Goal: Task Accomplishment & Management: Manage account settings

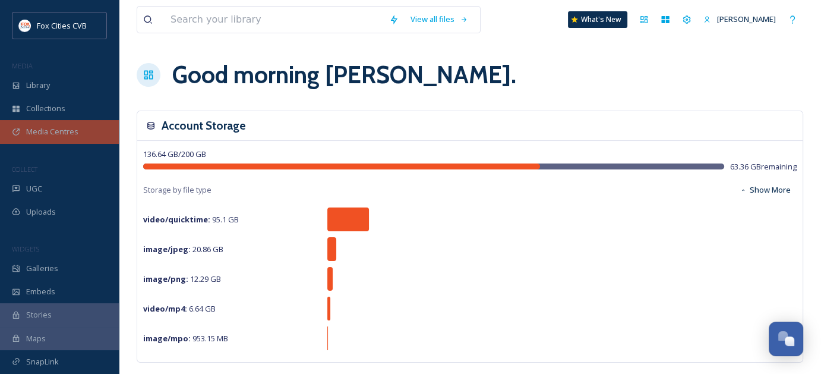
click at [73, 137] on div "Media Centres" at bounding box center [59, 131] width 119 height 23
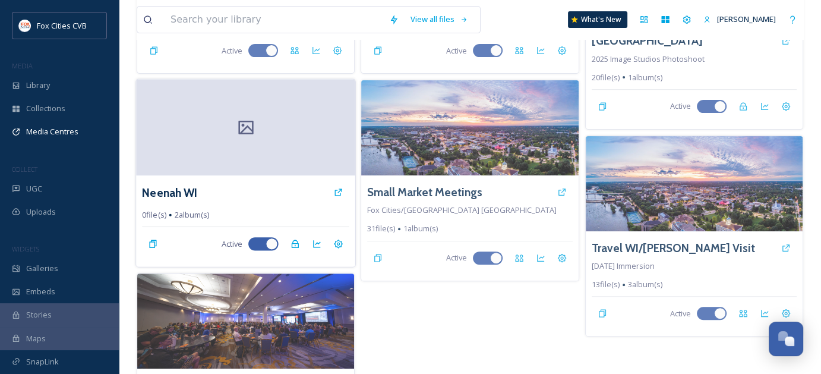
scroll to position [912, 0]
click at [212, 132] on div at bounding box center [245, 128] width 219 height 96
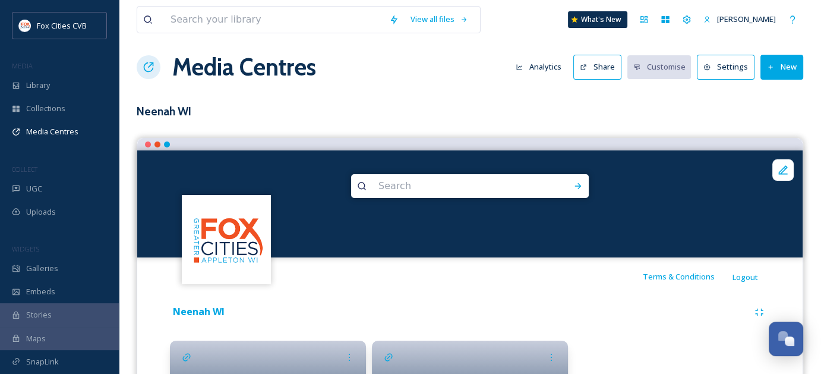
scroll to position [140, 0]
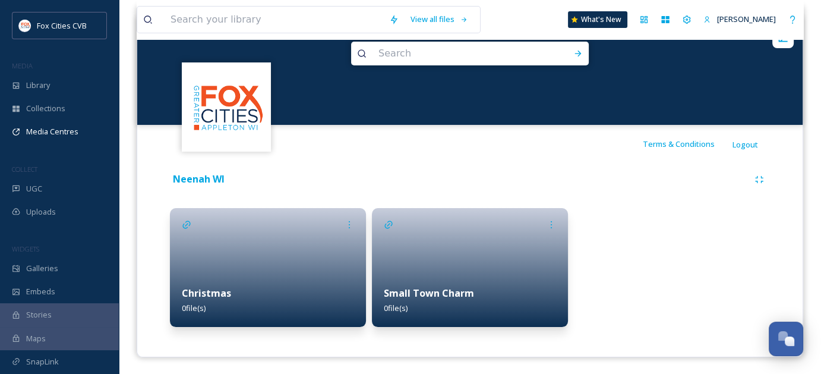
click at [458, 254] on div at bounding box center [470, 267] width 196 height 119
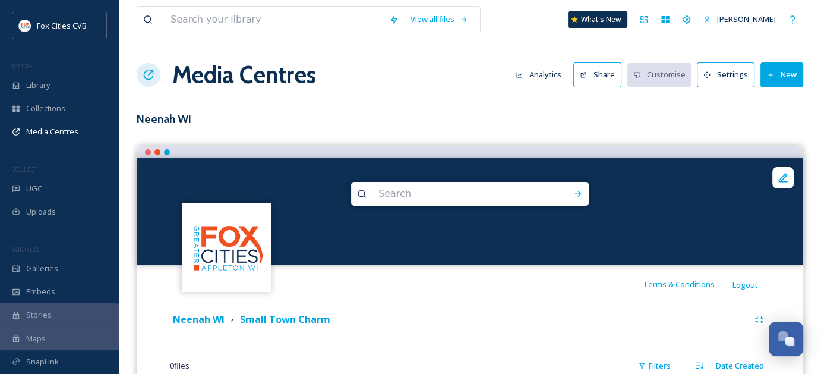
click at [783, 81] on button "New" at bounding box center [781, 74] width 43 height 24
click at [781, 106] on span "Add Files" at bounding box center [774, 102] width 32 height 11
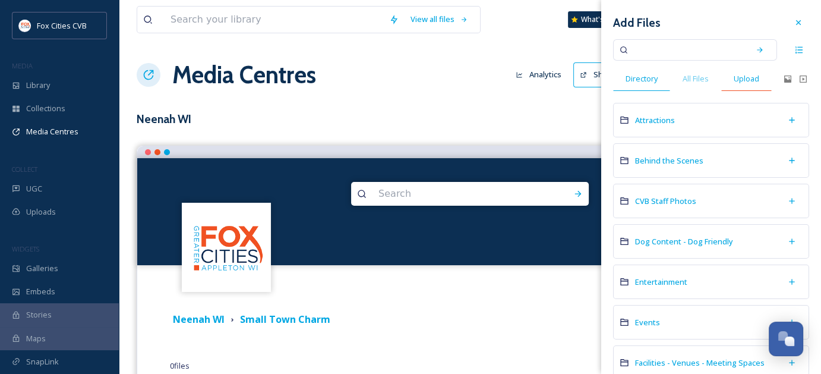
click at [748, 82] on span "Upload" at bounding box center [746, 78] width 26 height 11
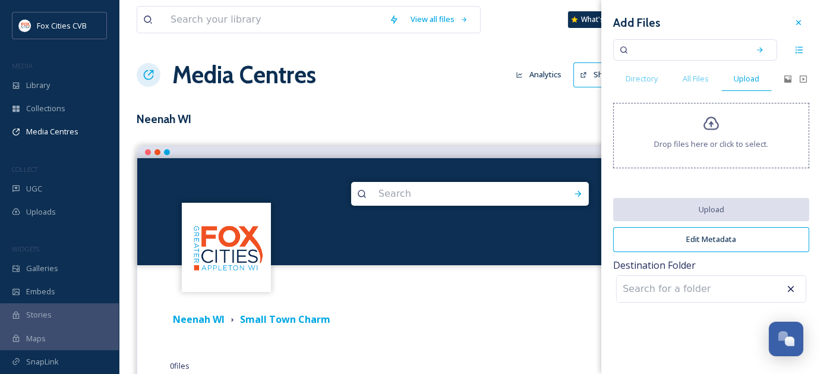
click at [700, 133] on div "Drop files here or click to select." at bounding box center [711, 135] width 196 height 65
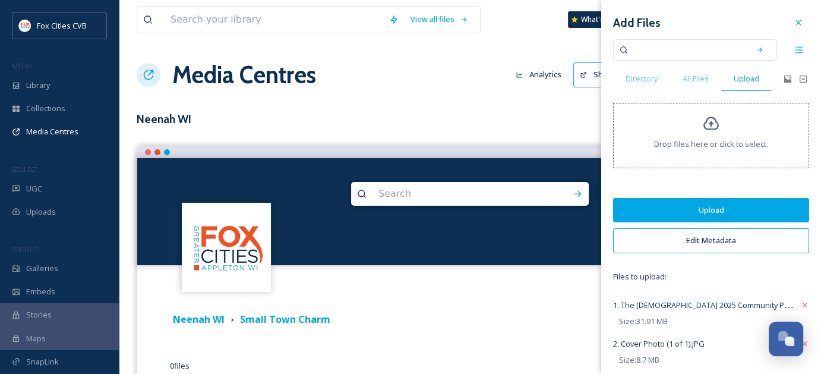
click at [679, 235] on button "Edit Metadata" at bounding box center [711, 240] width 196 height 24
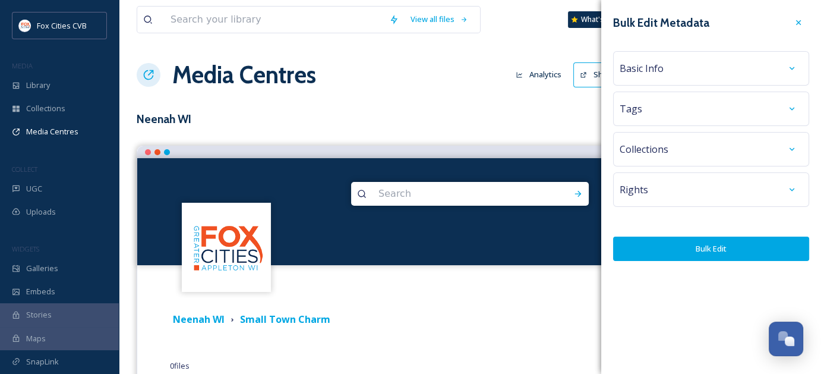
click at [692, 74] on div "Basic Info" at bounding box center [710, 68] width 183 height 21
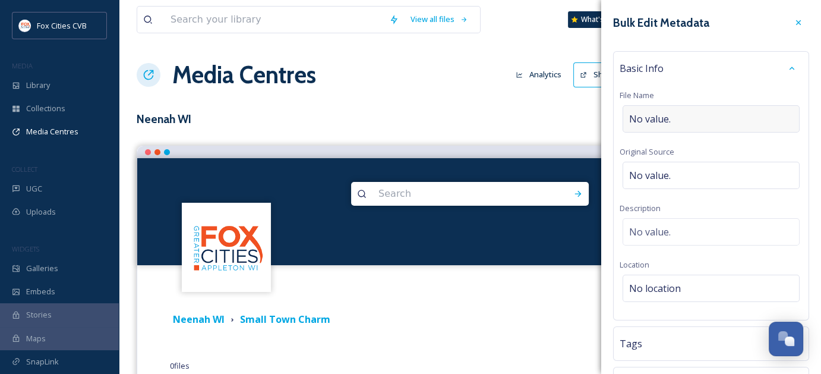
click at [685, 121] on div "No value." at bounding box center [710, 118] width 177 height 27
type input "Neenah, [GEOGRAPHIC_DATA]"
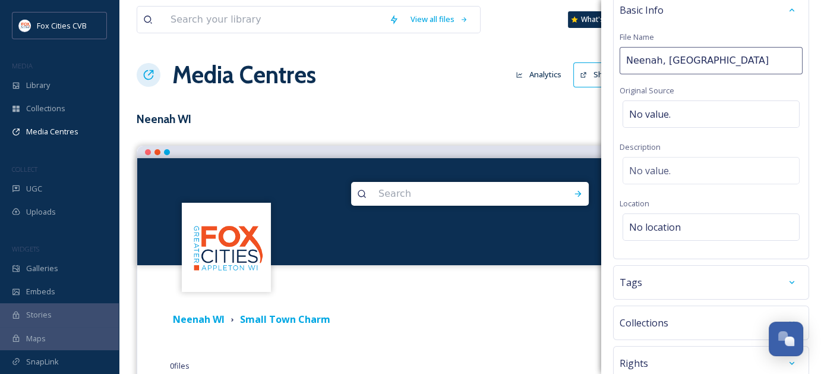
scroll to position [128, 0]
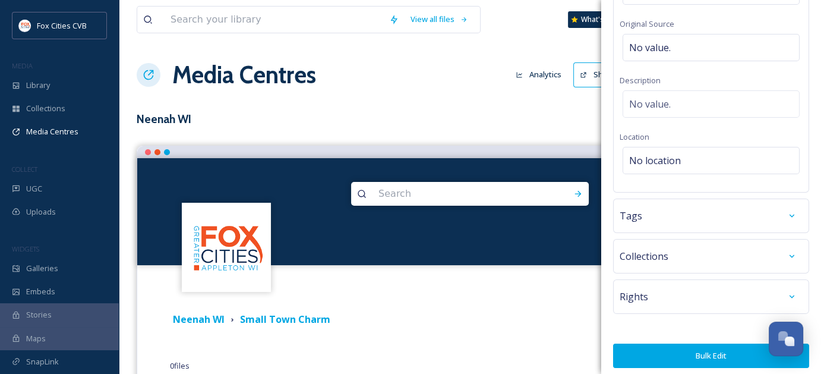
click at [715, 343] on button "Bulk Edit" at bounding box center [711, 355] width 196 height 24
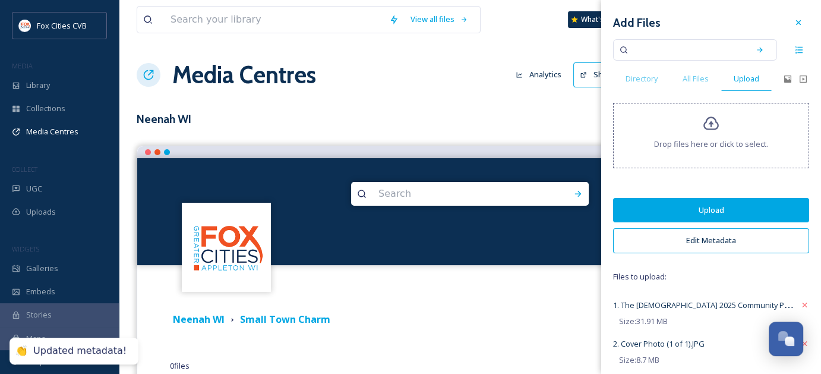
click at [697, 212] on button "Upload" at bounding box center [711, 210] width 196 height 24
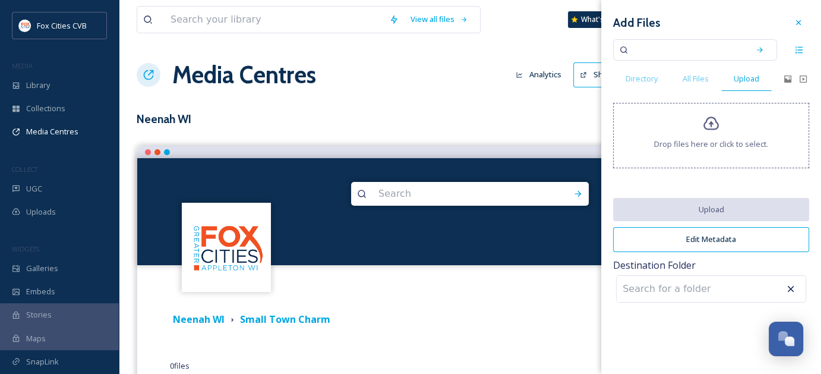
click at [574, 321] on div "Neenah WI Small Town Charm" at bounding box center [459, 319] width 578 height 15
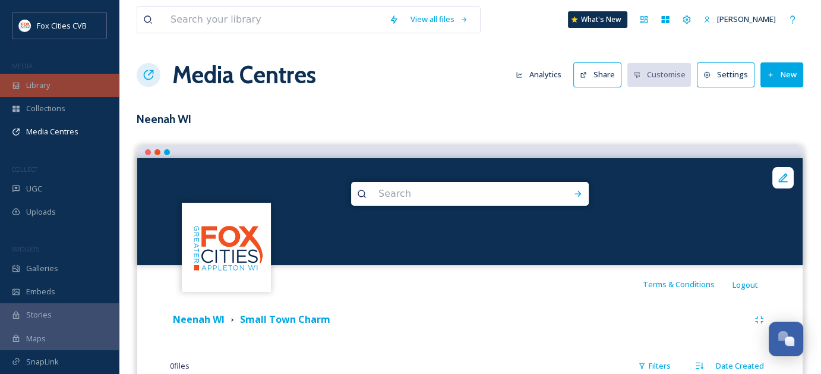
click at [49, 84] on span "Library" at bounding box center [38, 85] width 24 height 11
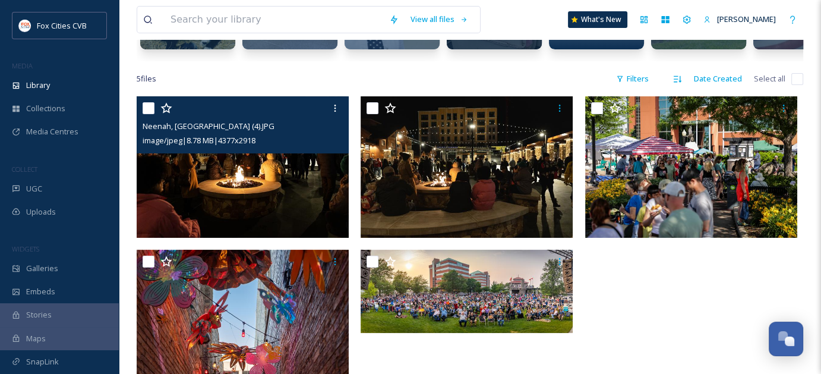
scroll to position [178, 0]
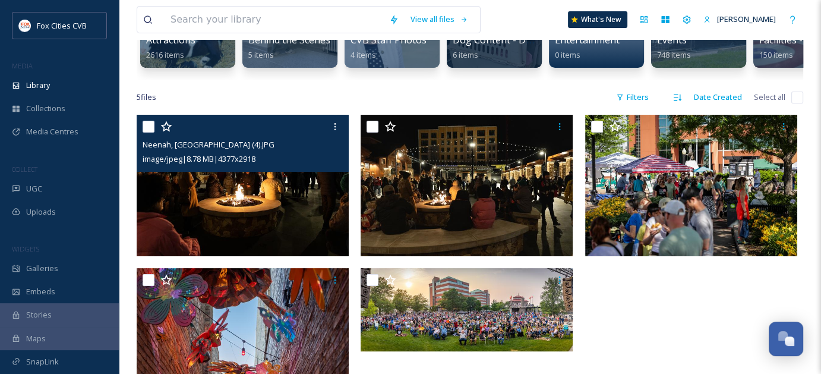
click at [151, 132] on input "checkbox" at bounding box center [149, 127] width 12 height 12
checkbox input "true"
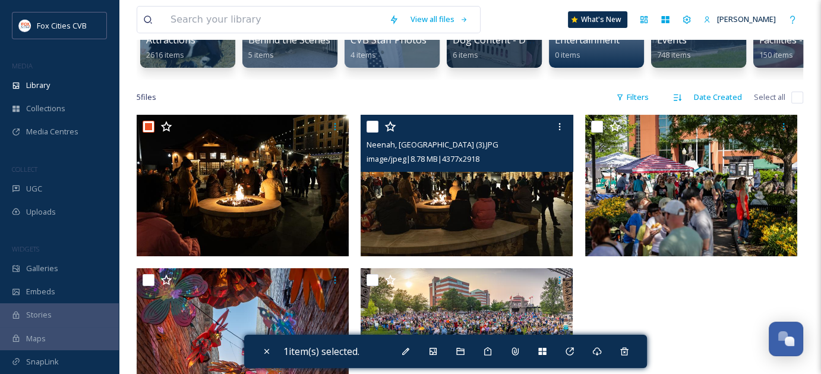
click at [367, 132] on input "checkbox" at bounding box center [372, 127] width 12 height 12
checkbox input "true"
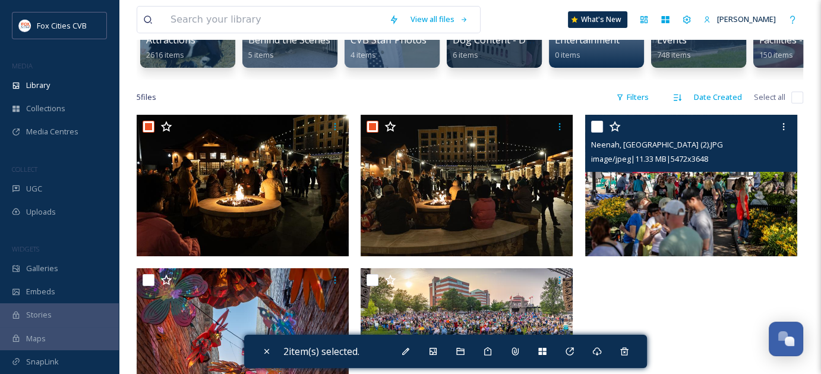
click at [592, 132] on input "checkbox" at bounding box center [597, 127] width 12 height 12
checkbox input "true"
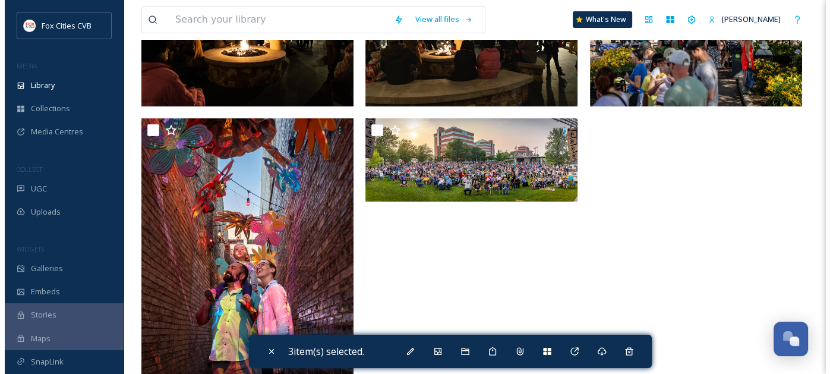
scroll to position [356, 0]
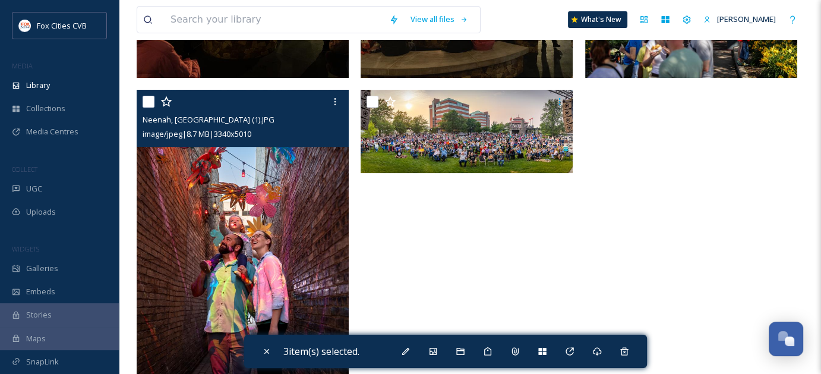
click at [151, 107] on input "checkbox" at bounding box center [149, 102] width 12 height 12
checkbox input "true"
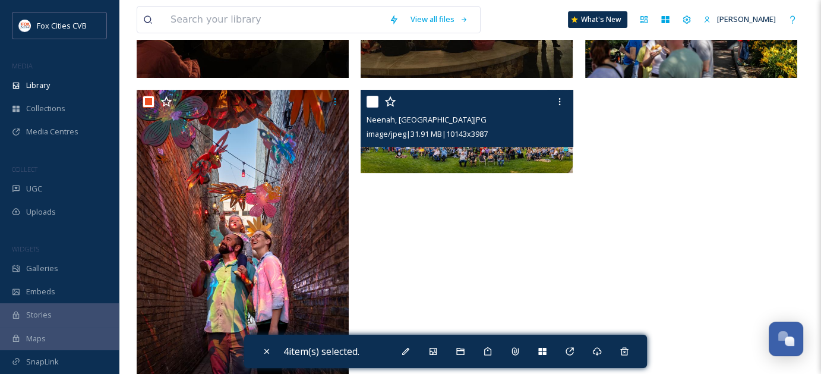
click at [373, 107] on input "checkbox" at bounding box center [372, 102] width 12 height 12
checkbox input "true"
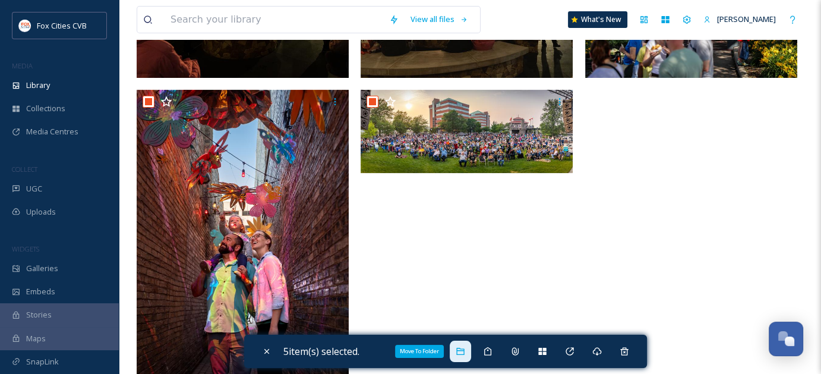
click at [458, 351] on icon at bounding box center [461, 351] width 10 height 10
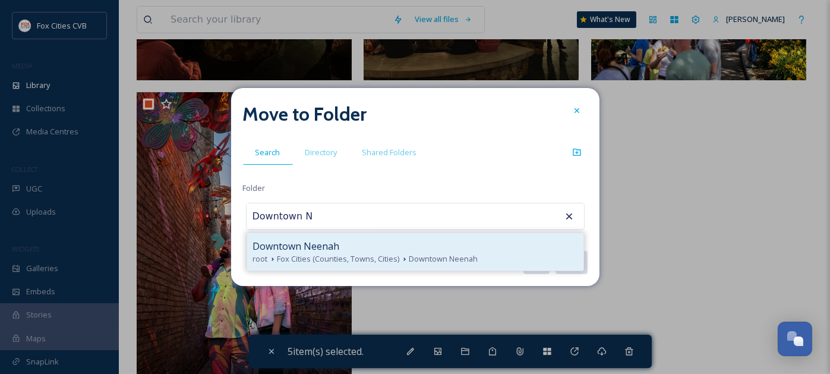
click at [306, 249] on span "Downtown Neenah" at bounding box center [296, 246] width 87 height 14
type input "Downtown Neenah"
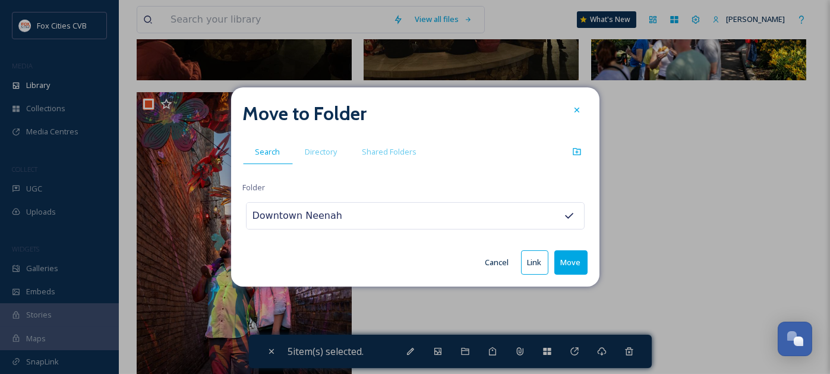
click at [574, 264] on button "Move" at bounding box center [570, 262] width 33 height 24
checkbox input "false"
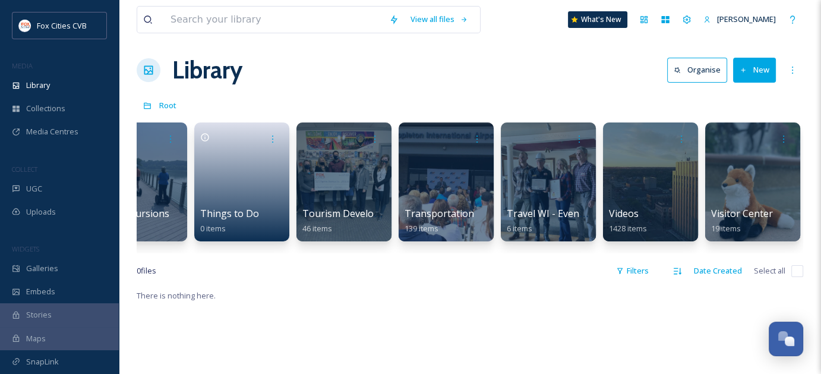
scroll to position [0, 1699]
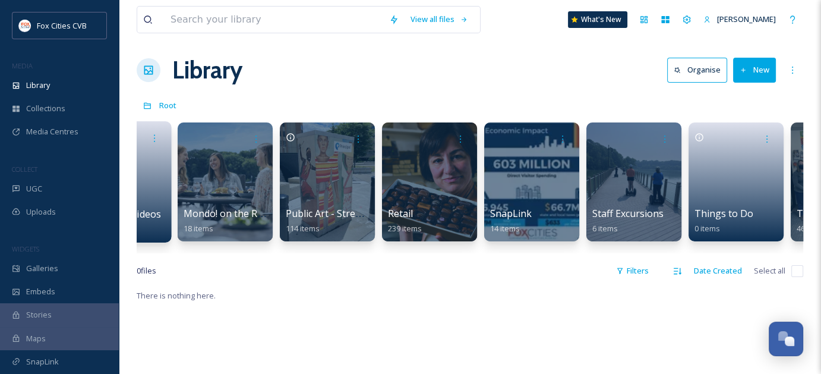
drag, startPoint x: 211, startPoint y: 243, endPoint x: 155, endPoint y: 232, distance: 57.5
click at [159, 233] on div "Attractions 2616 items Behind the Scenes 5 items CVB Staff Photos 4 items Dog C…" at bounding box center [470, 184] width 666 height 137
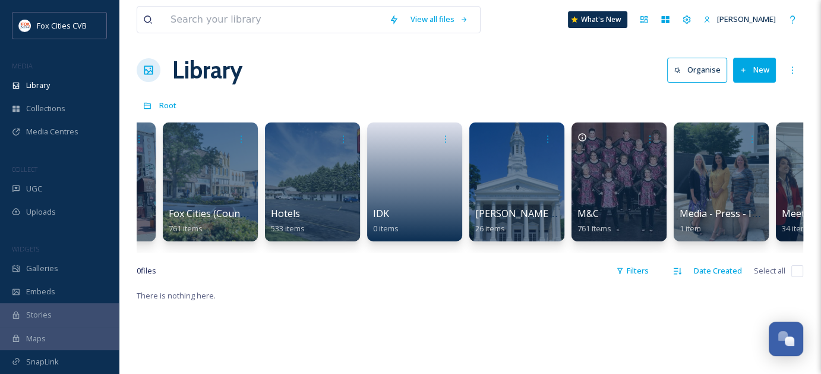
scroll to position [0, 0]
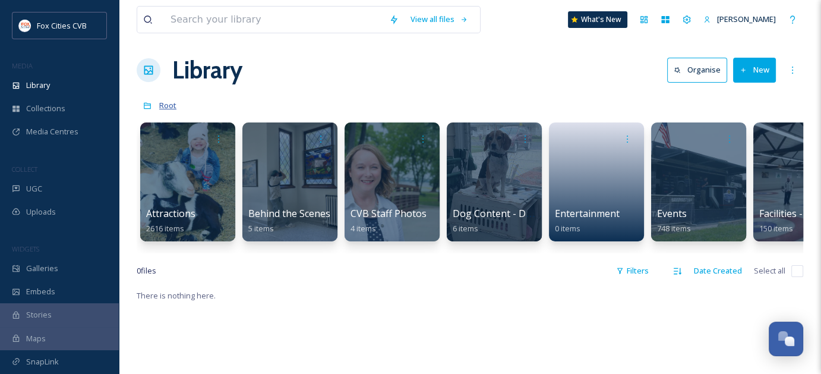
click at [173, 102] on span "Root" at bounding box center [167, 105] width 17 height 11
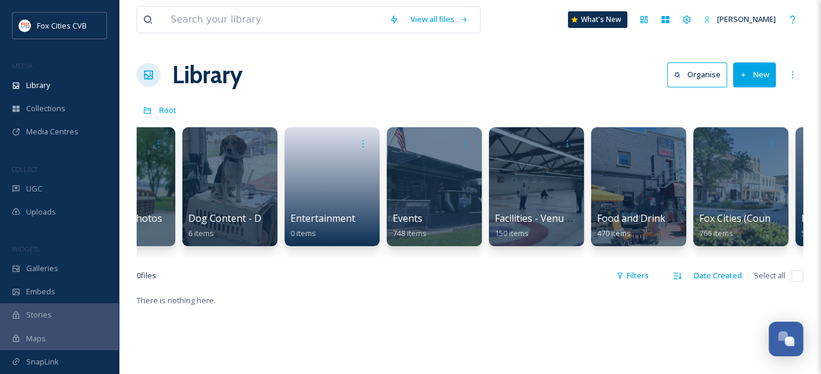
scroll to position [0, 276]
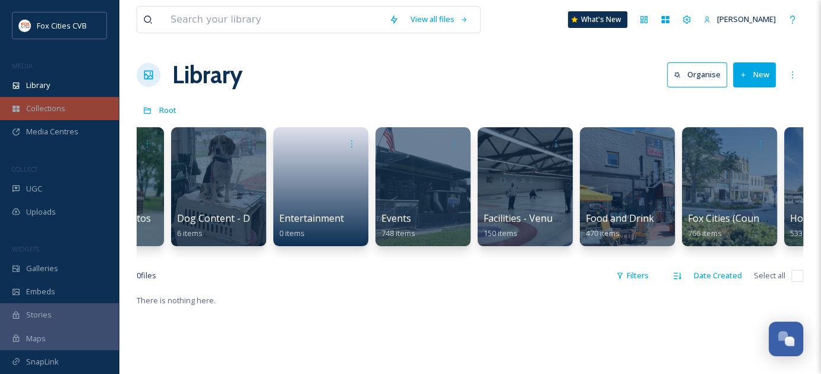
click at [57, 105] on span "Collections" at bounding box center [45, 108] width 39 height 11
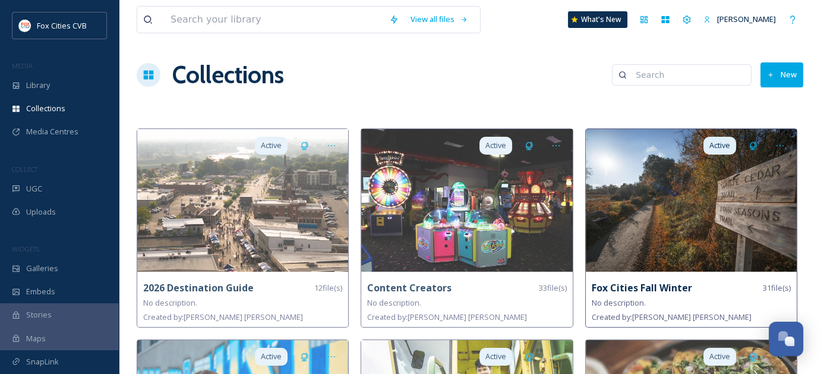
click at [684, 235] on img at bounding box center [691, 200] width 211 height 143
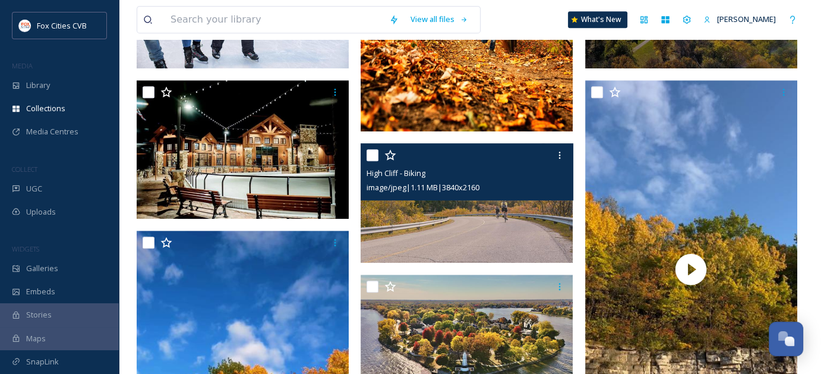
scroll to position [713, 0]
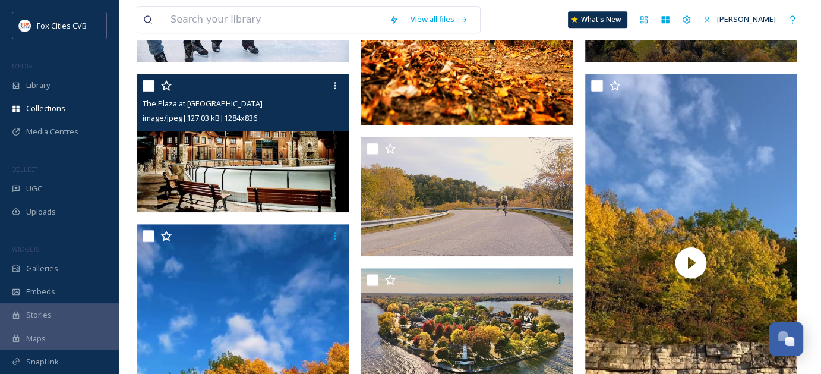
click at [148, 85] on input "checkbox" at bounding box center [149, 86] width 12 height 12
checkbox input "true"
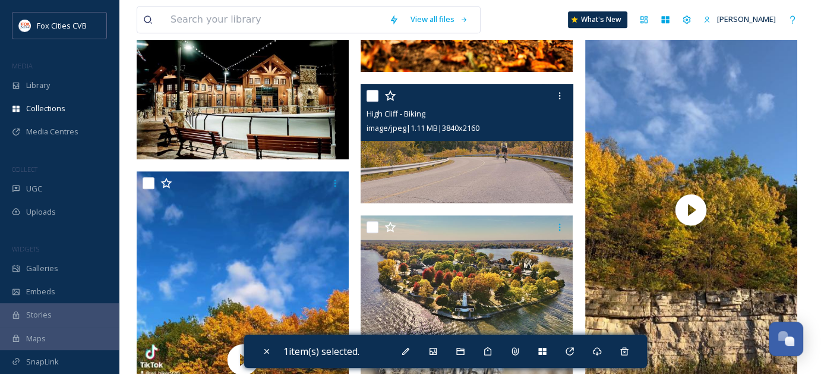
scroll to position [891, 0]
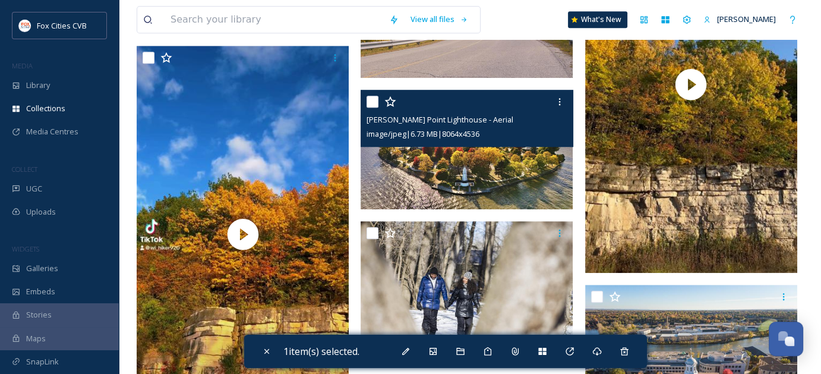
click at [372, 102] on input "checkbox" at bounding box center [372, 102] width 12 height 12
checkbox input "true"
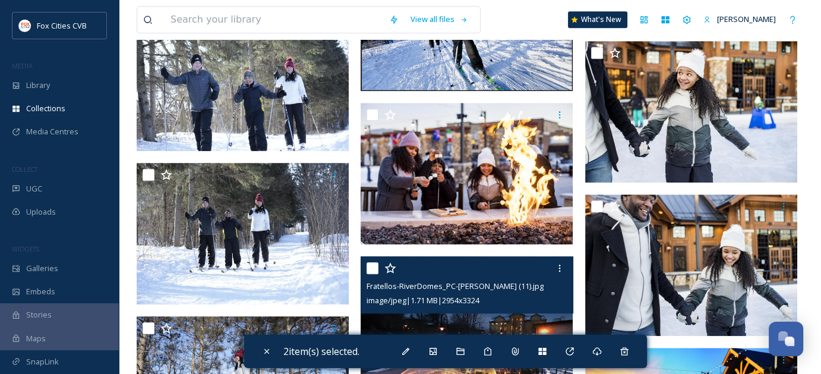
scroll to position [1307, 0]
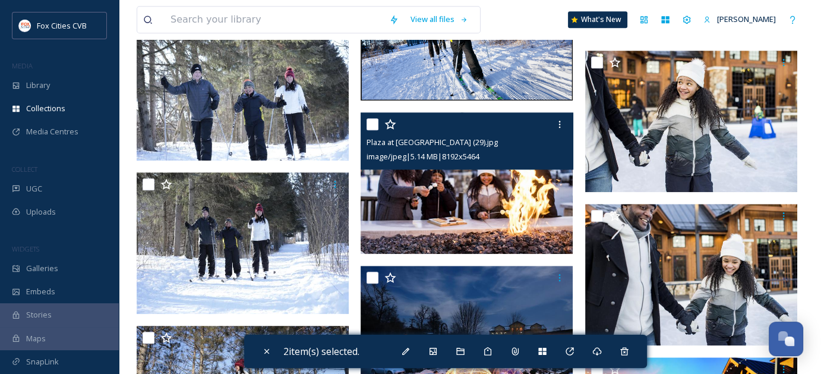
click at [374, 126] on input "checkbox" at bounding box center [372, 124] width 12 height 12
checkbox input "true"
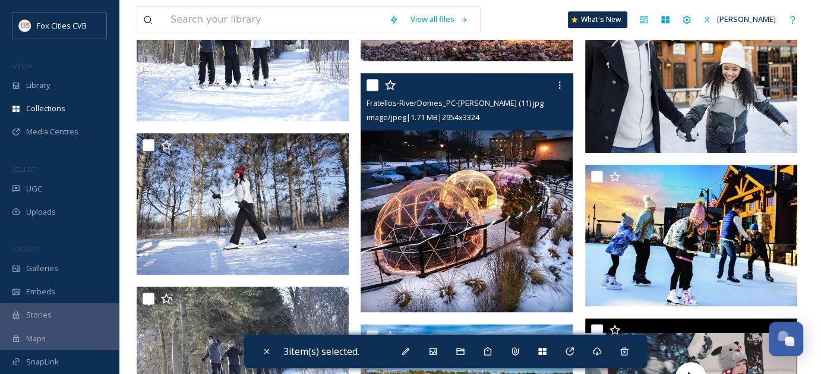
scroll to position [1604, 0]
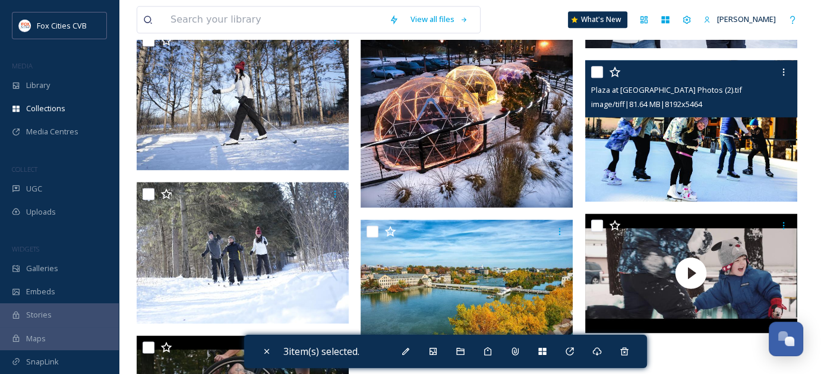
click at [596, 69] on input "checkbox" at bounding box center [597, 72] width 12 height 12
checkbox input "true"
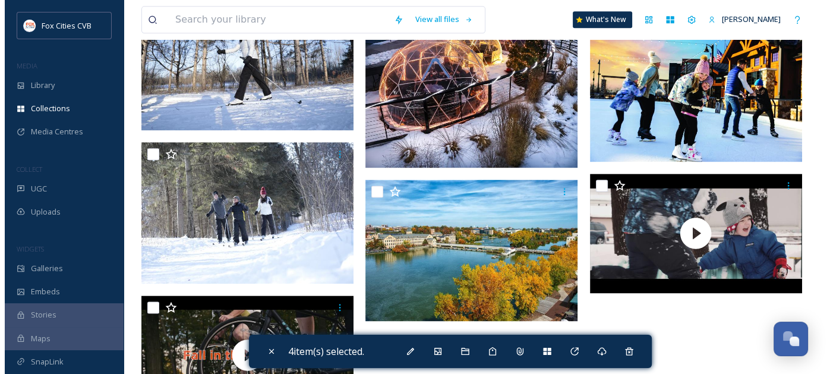
scroll to position [1688, 0]
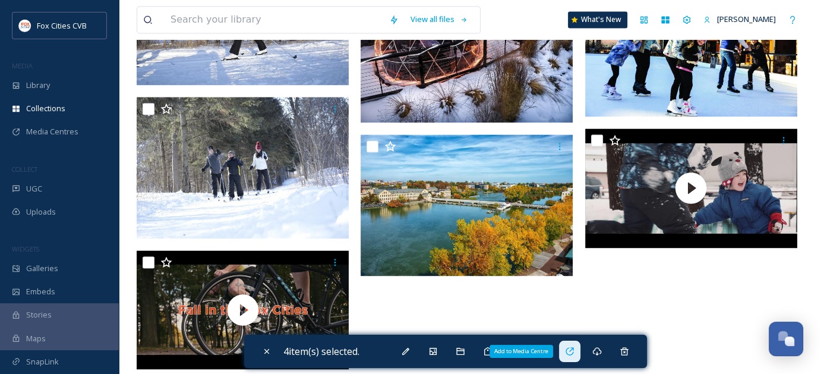
click at [574, 346] on div "Add to Media Centre" at bounding box center [569, 350] width 21 height 21
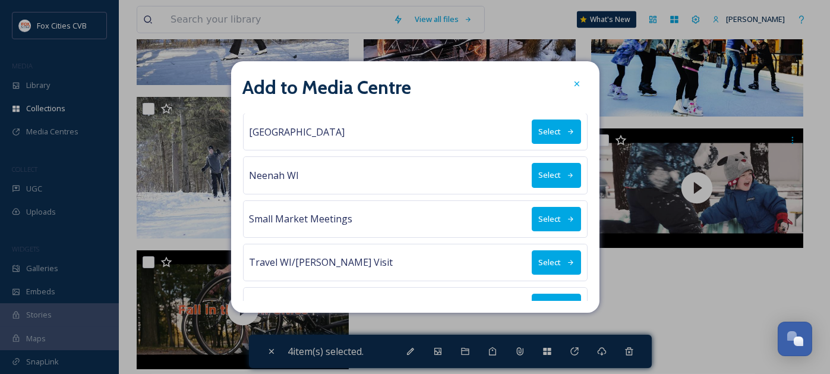
scroll to position [241, 0]
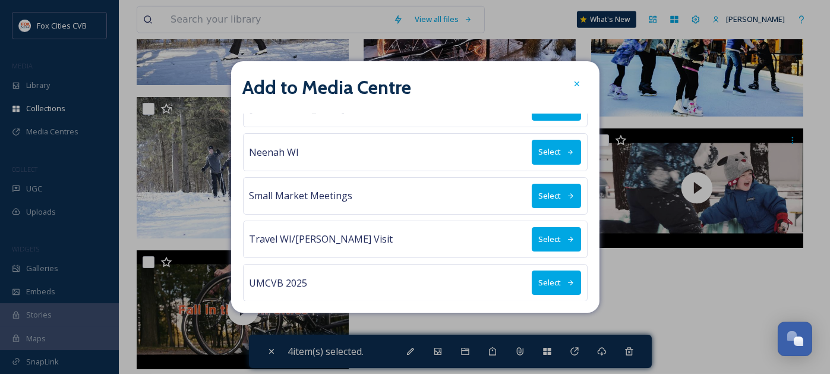
click at [532, 155] on button "Select" at bounding box center [556, 152] width 49 height 24
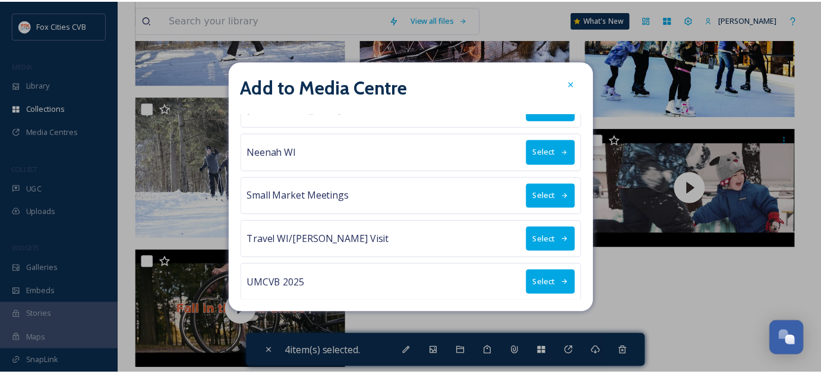
scroll to position [0, 0]
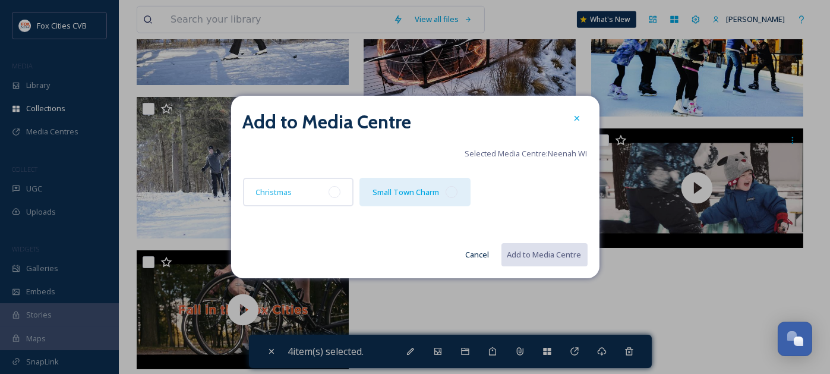
click at [453, 193] on div at bounding box center [451, 192] width 12 height 12
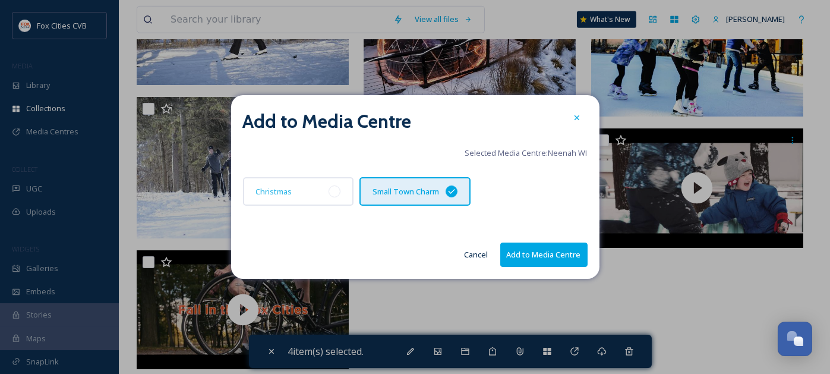
click at [528, 252] on button "Add to Media Centre" at bounding box center [543, 254] width 87 height 24
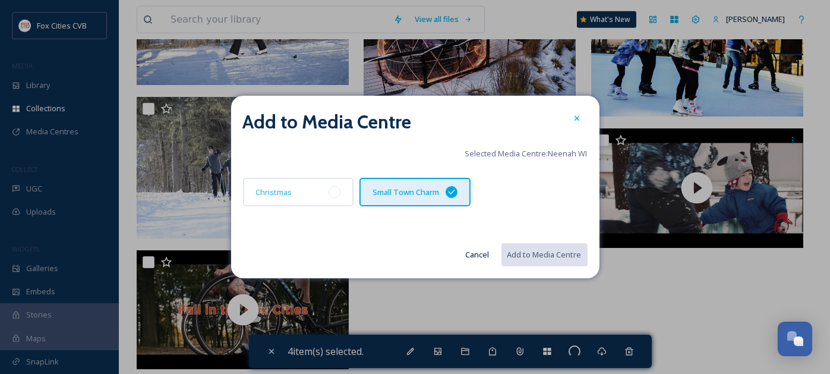
checkbox input "false"
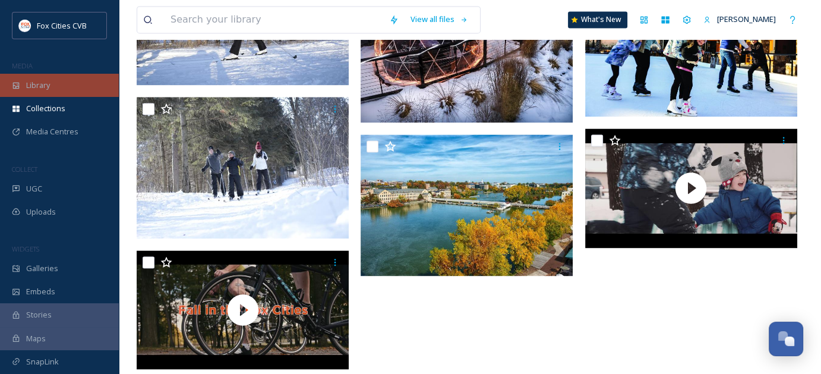
click at [47, 88] on span "Library" at bounding box center [38, 85] width 24 height 11
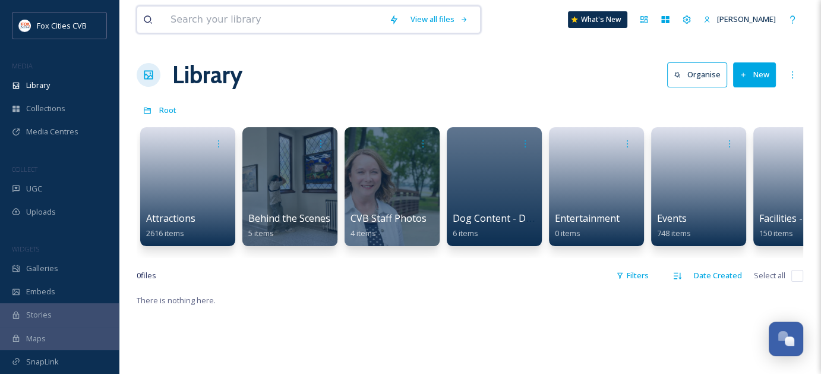
click at [267, 21] on input at bounding box center [274, 20] width 219 height 26
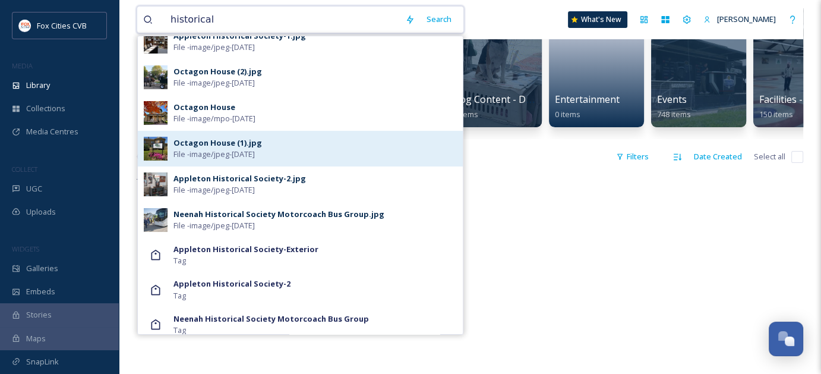
scroll to position [138, 0]
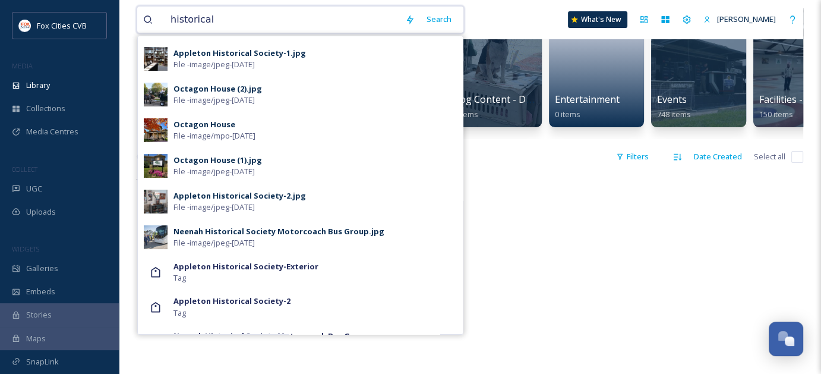
drag, startPoint x: 223, startPoint y: 15, endPoint x: 157, endPoint y: 21, distance: 66.2
click at [157, 21] on div "historical" at bounding box center [271, 20] width 256 height 26
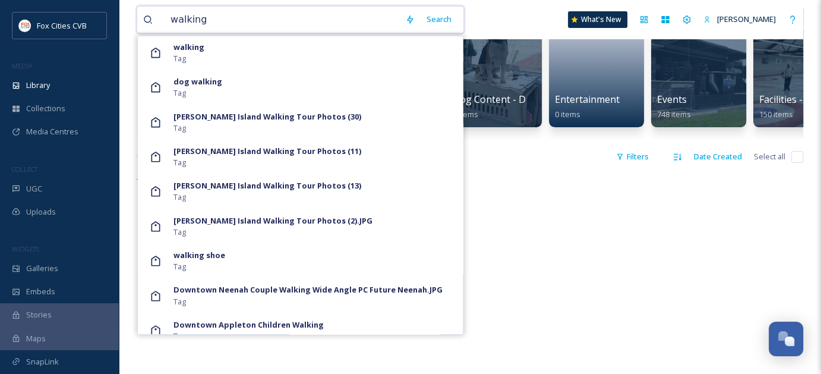
scroll to position [831, 0]
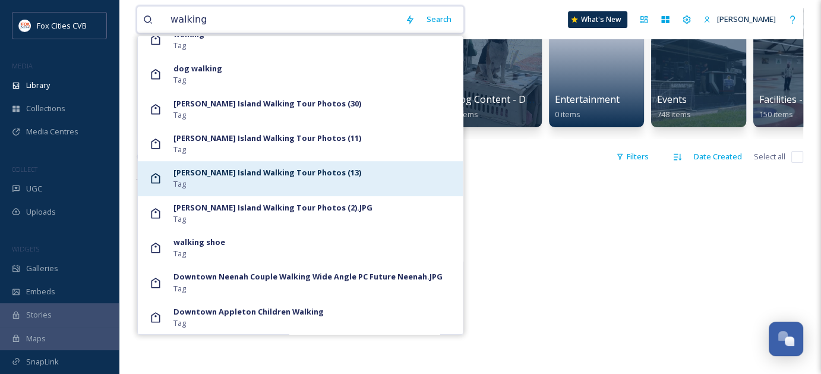
type input "walking"
click at [236, 173] on strong "[PERSON_NAME] Island Walking Tour Photos (13)" at bounding box center [267, 172] width 188 height 11
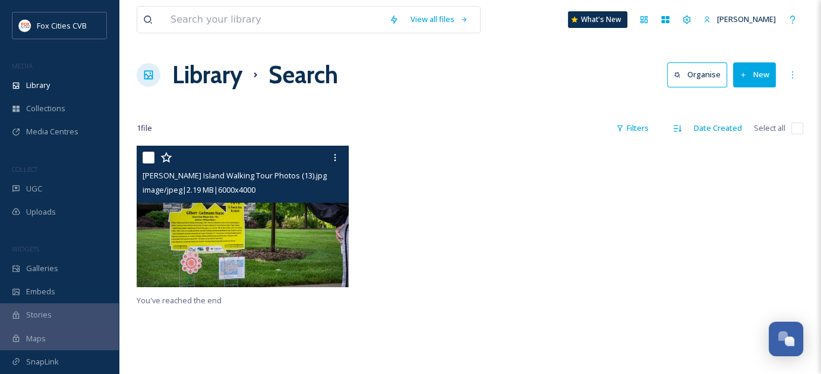
click at [185, 222] on img at bounding box center [243, 216] width 212 height 141
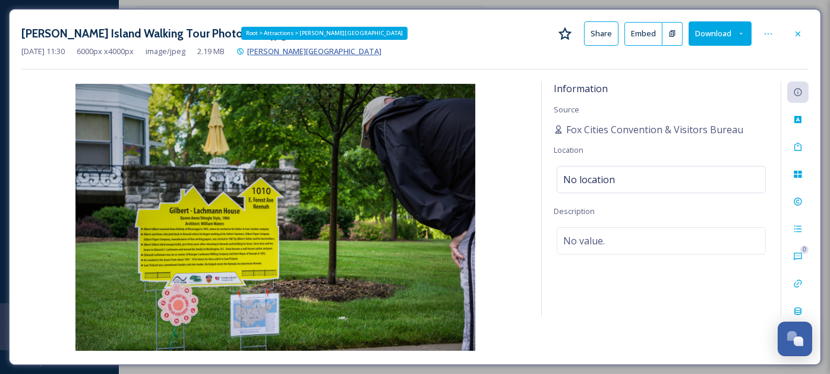
click at [294, 47] on span "[PERSON_NAME][GEOGRAPHIC_DATA]" at bounding box center [314, 51] width 134 height 11
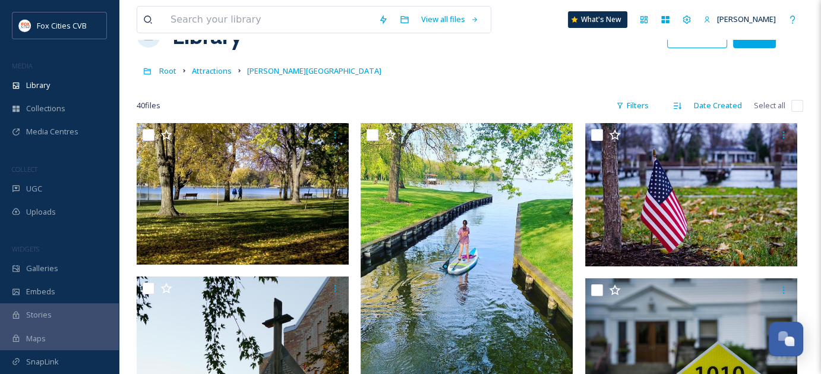
scroll to position [59, 0]
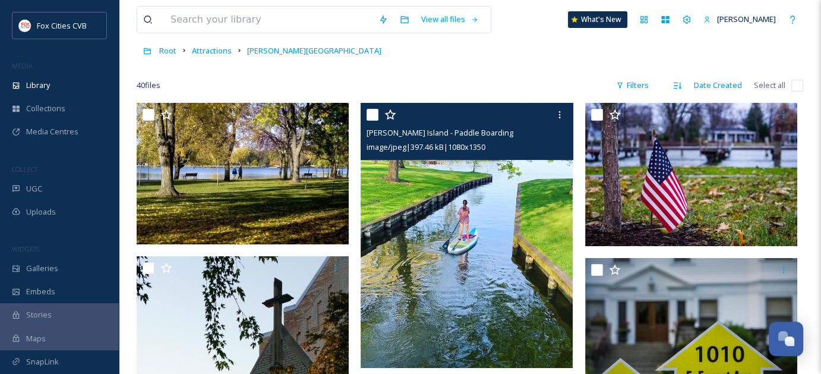
click at [370, 116] on input "checkbox" at bounding box center [372, 115] width 12 height 12
checkbox input "true"
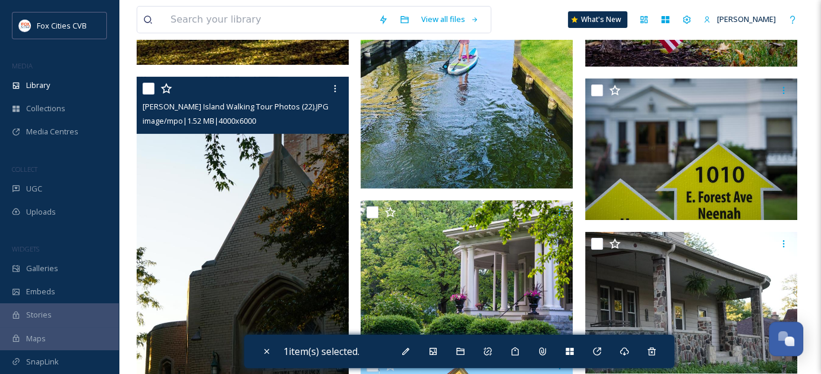
scroll to position [297, 0]
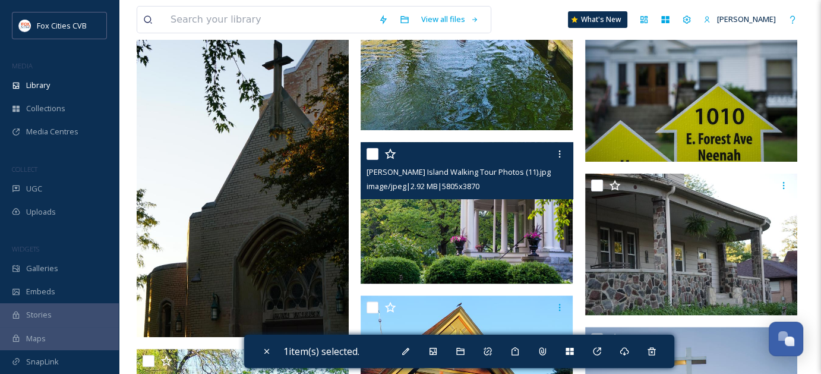
click at [372, 151] on input "checkbox" at bounding box center [372, 154] width 12 height 12
checkbox input "true"
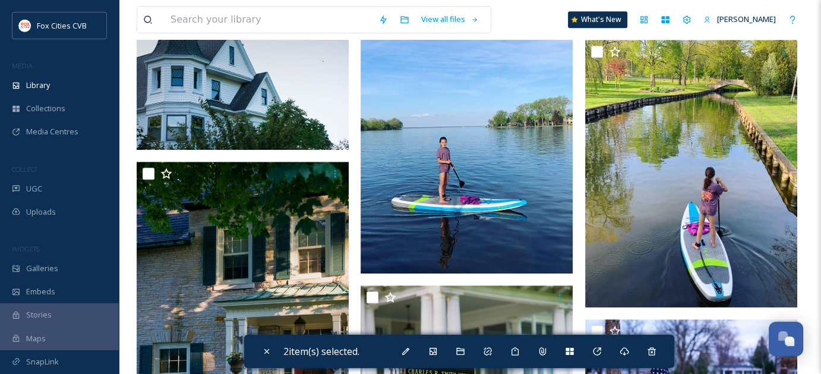
scroll to position [1069, 0]
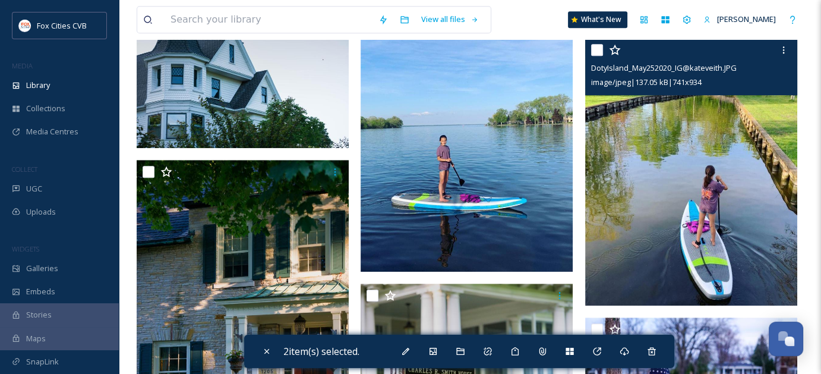
click at [597, 51] on input "checkbox" at bounding box center [597, 50] width 12 height 12
checkbox input "true"
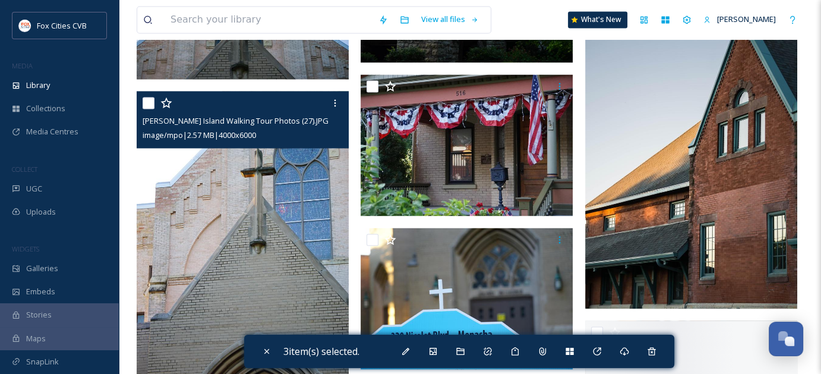
scroll to position [1960, 0]
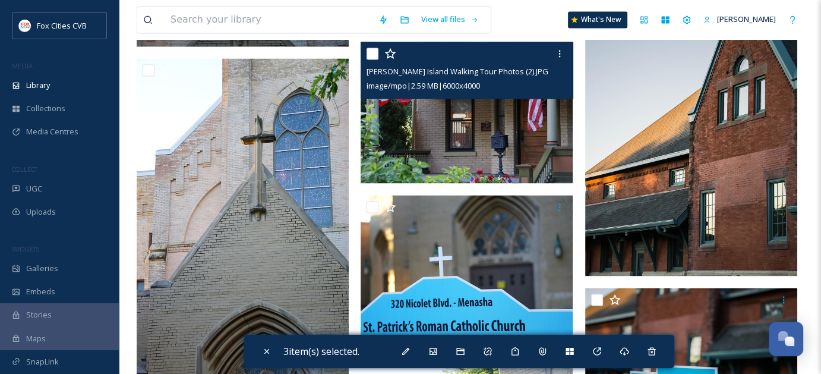
click at [376, 53] on input "checkbox" at bounding box center [372, 54] width 12 height 12
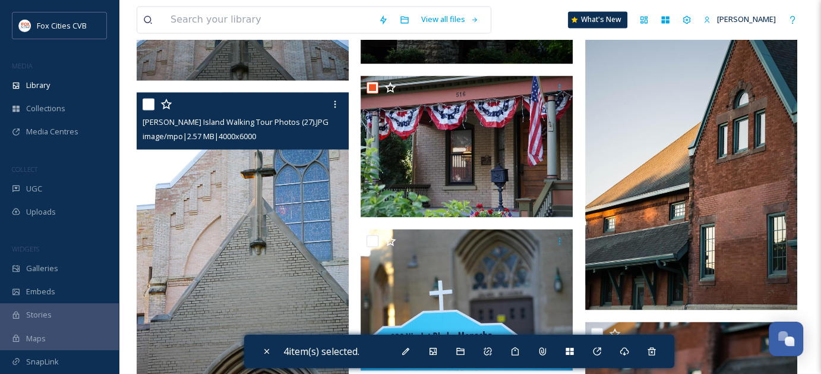
scroll to position [1900, 0]
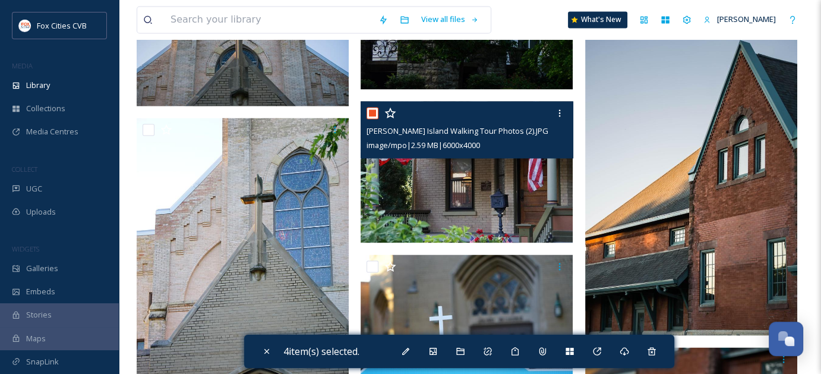
click at [372, 115] on input "checkbox" at bounding box center [372, 113] width 12 height 12
checkbox input "false"
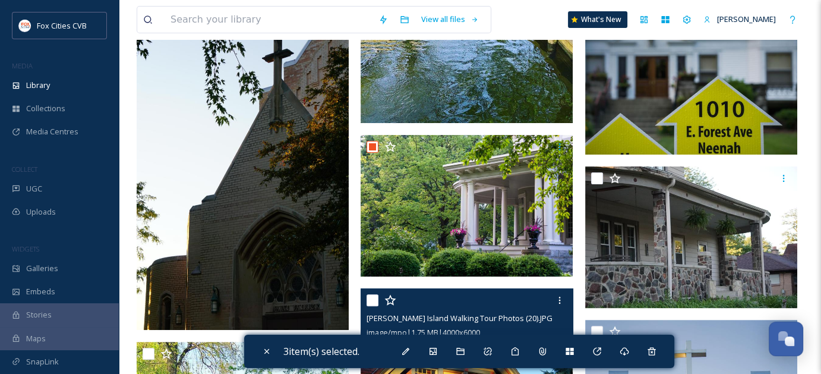
scroll to position [297, 0]
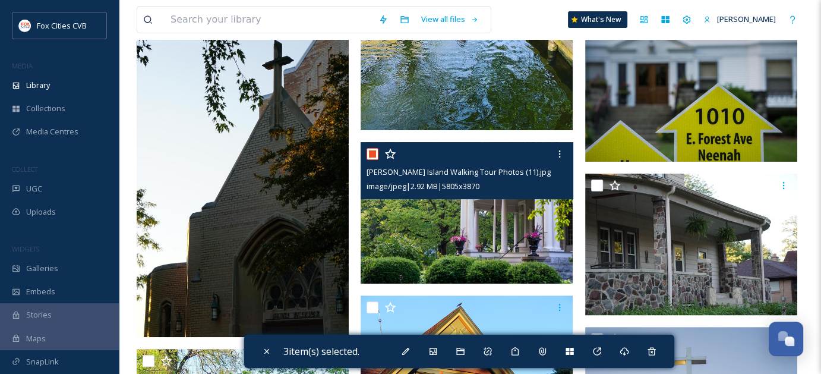
click at [375, 156] on input "checkbox" at bounding box center [372, 154] width 12 height 12
checkbox input "false"
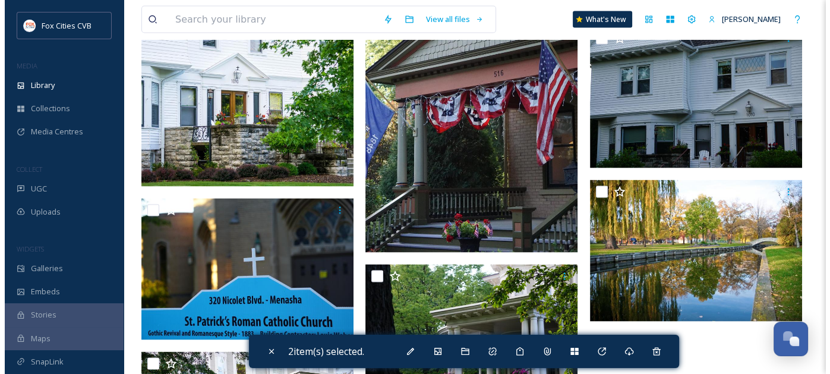
scroll to position [2370, 0]
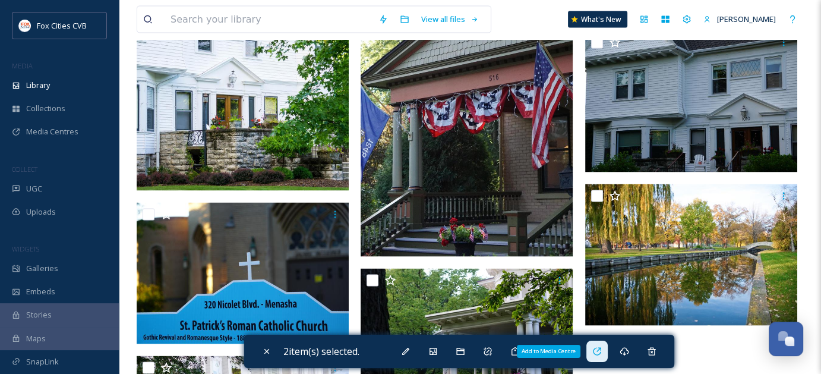
click at [600, 349] on icon at bounding box center [597, 351] width 8 height 8
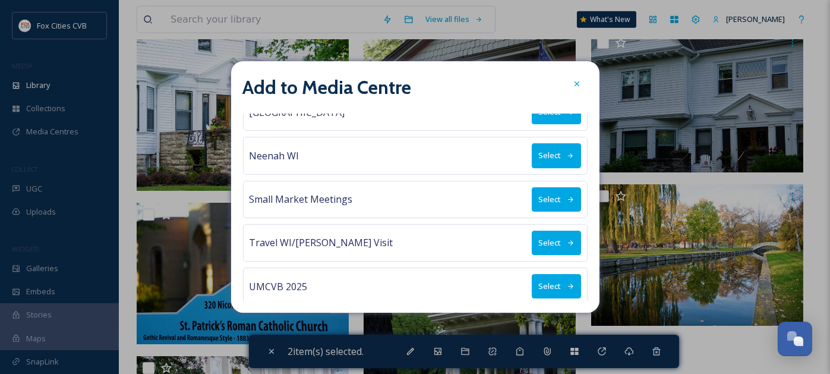
scroll to position [241, 0]
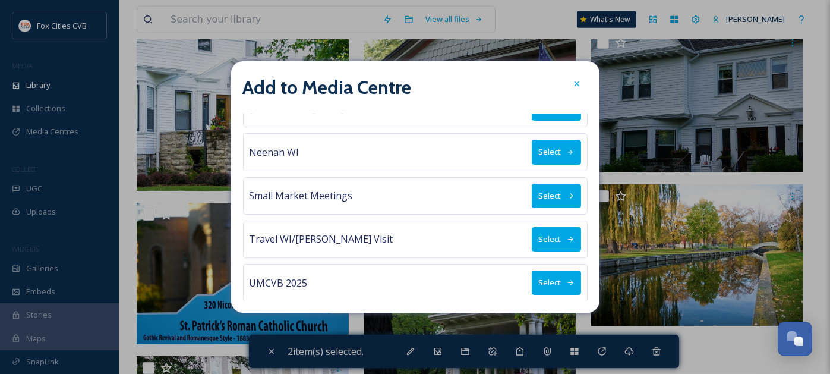
click at [532, 156] on button "Select" at bounding box center [556, 152] width 49 height 24
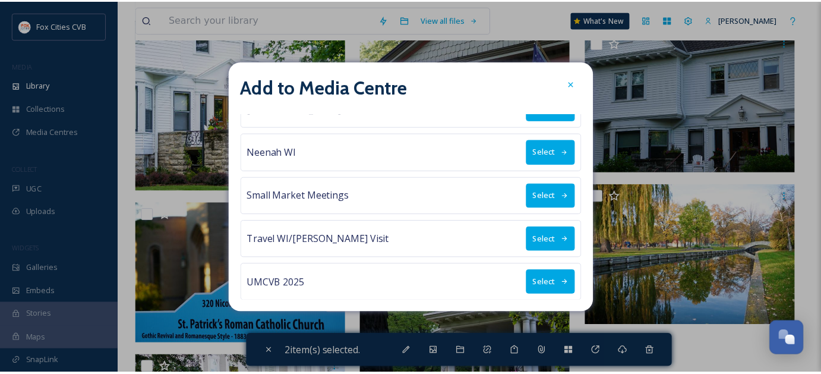
scroll to position [0, 0]
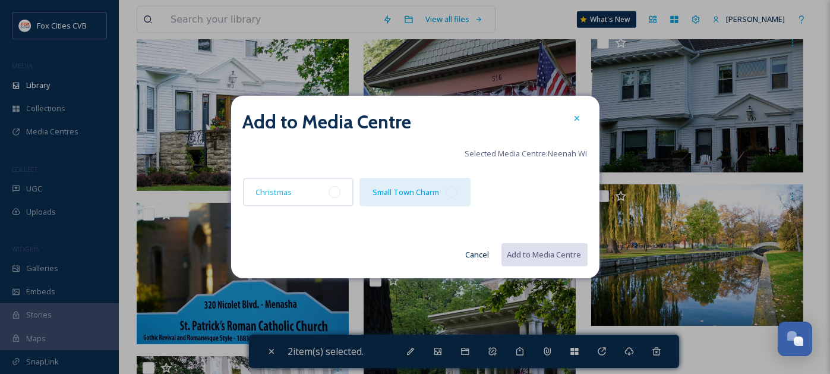
click at [451, 189] on div at bounding box center [451, 192] width 12 height 12
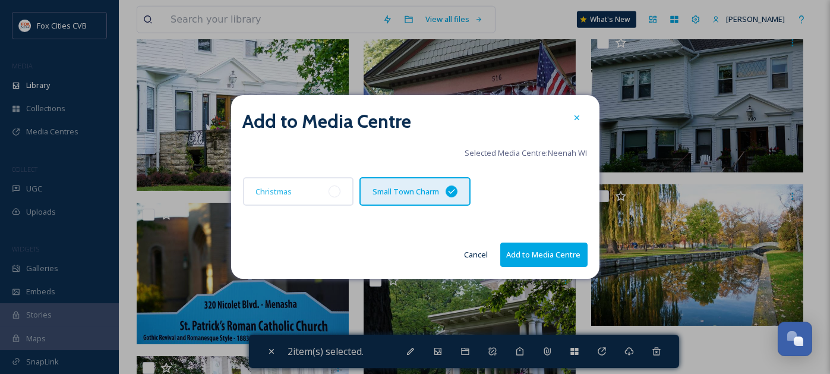
click at [511, 254] on button "Add to Media Centre" at bounding box center [543, 254] width 87 height 24
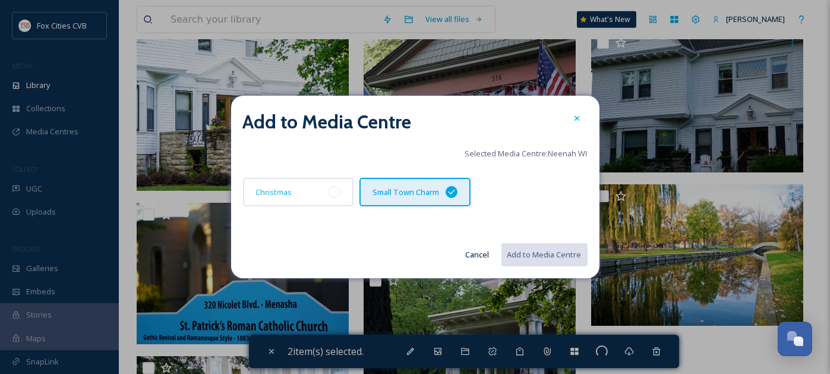
checkbox input "false"
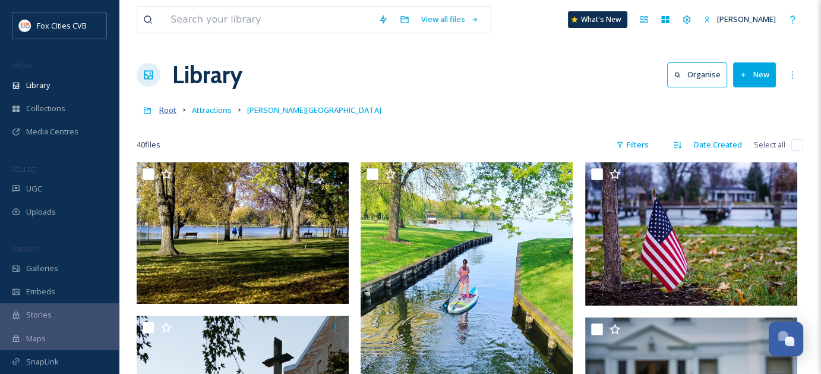
click at [174, 109] on span "Root" at bounding box center [167, 110] width 17 height 11
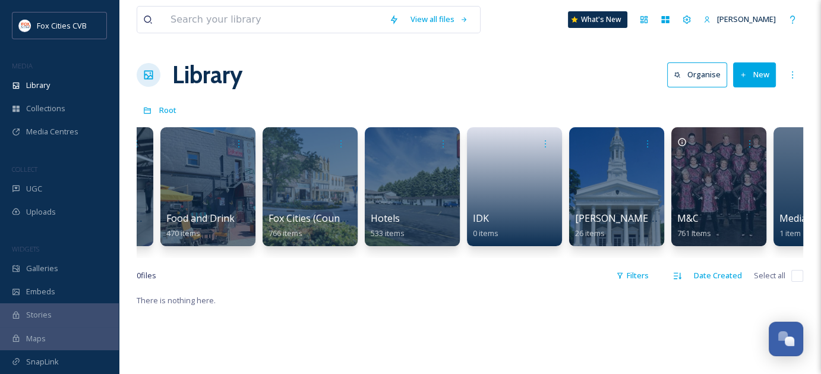
scroll to position [0, 707]
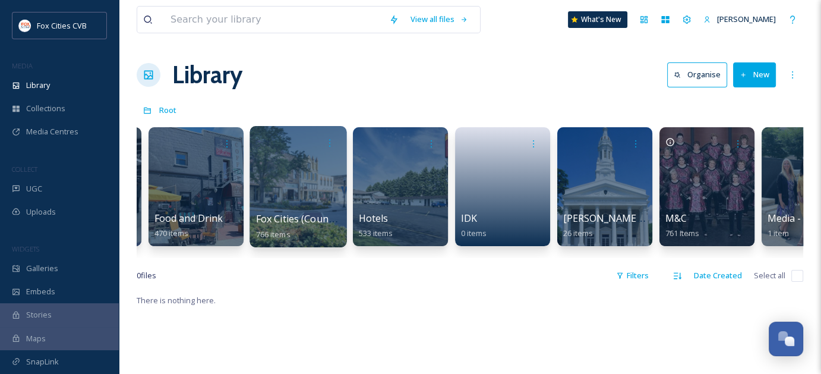
click at [309, 197] on div at bounding box center [297, 186] width 97 height 121
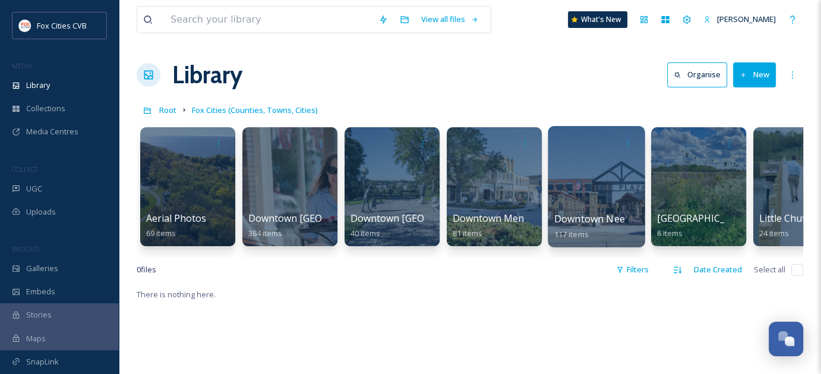
click at [595, 191] on div at bounding box center [596, 186] width 97 height 121
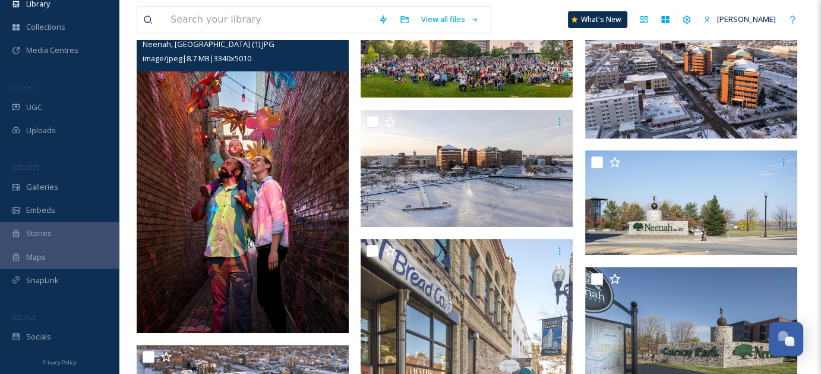
scroll to position [356, 0]
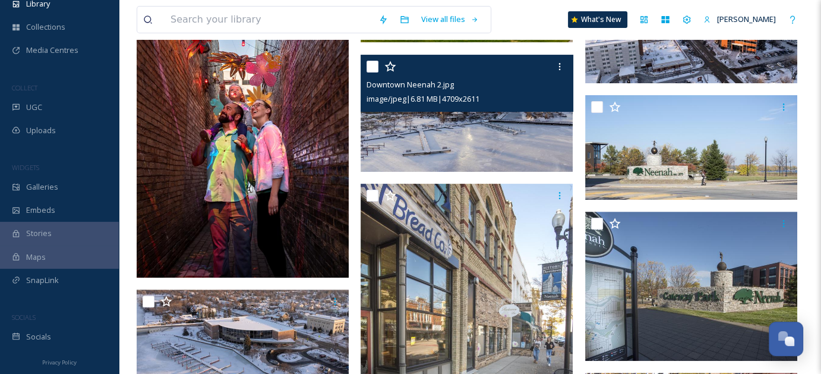
click at [370, 66] on input "checkbox" at bounding box center [372, 67] width 12 height 12
checkbox input "true"
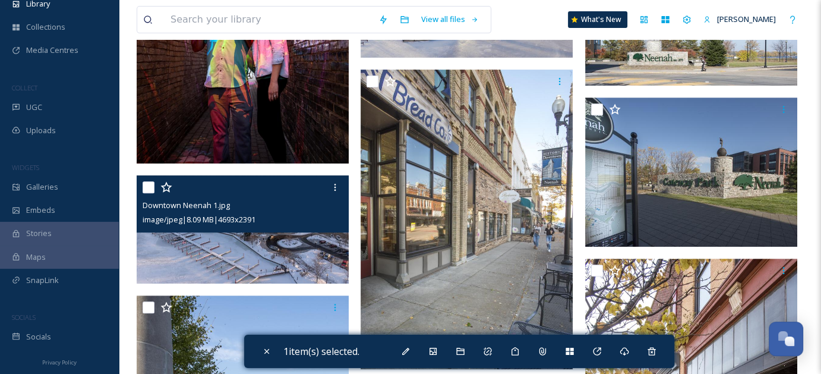
scroll to position [475, 0]
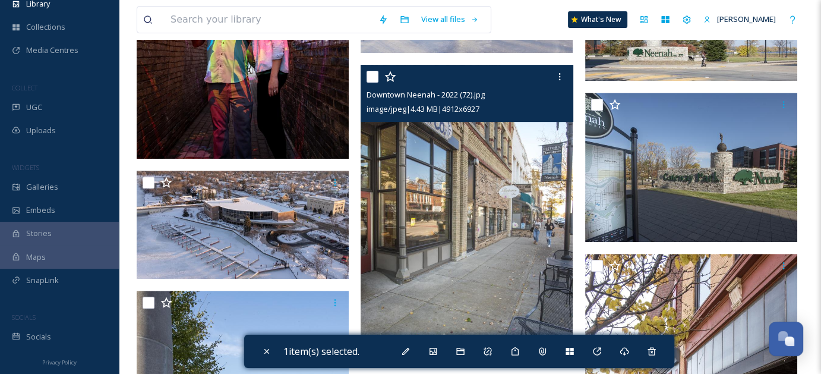
click at [370, 74] on input "checkbox" at bounding box center [372, 77] width 12 height 12
checkbox input "true"
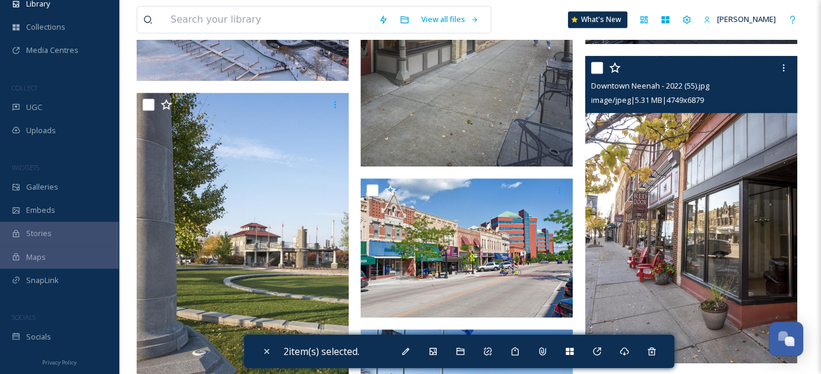
scroll to position [653, 0]
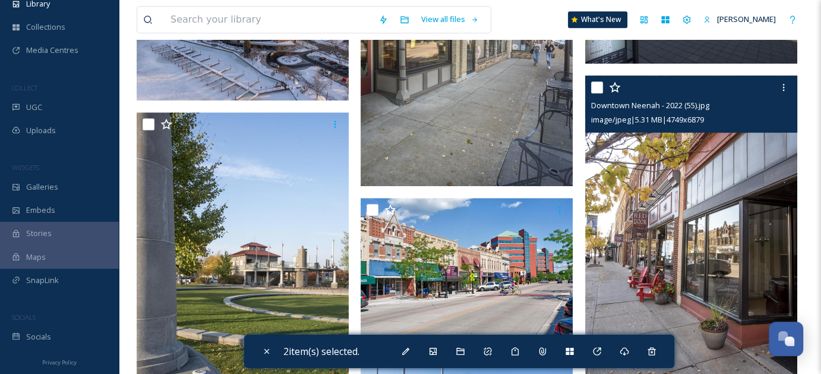
click at [595, 88] on input "checkbox" at bounding box center [597, 87] width 12 height 12
checkbox input "true"
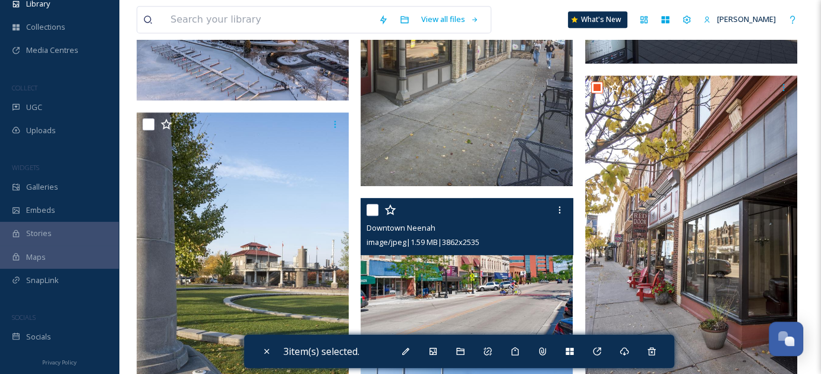
click at [374, 208] on input "checkbox" at bounding box center [372, 210] width 12 height 12
checkbox input "true"
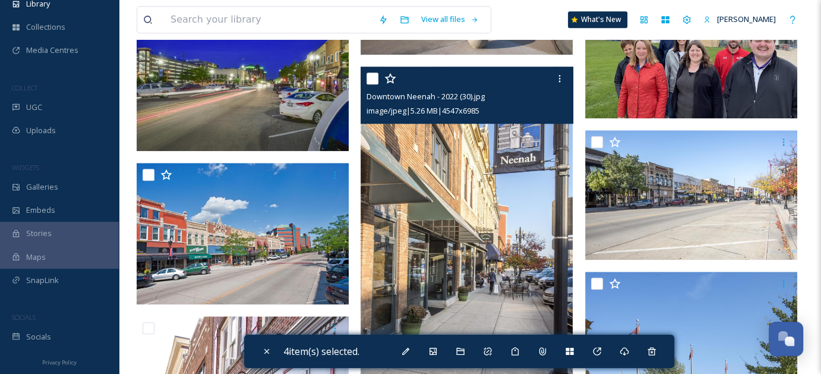
scroll to position [1069, 0]
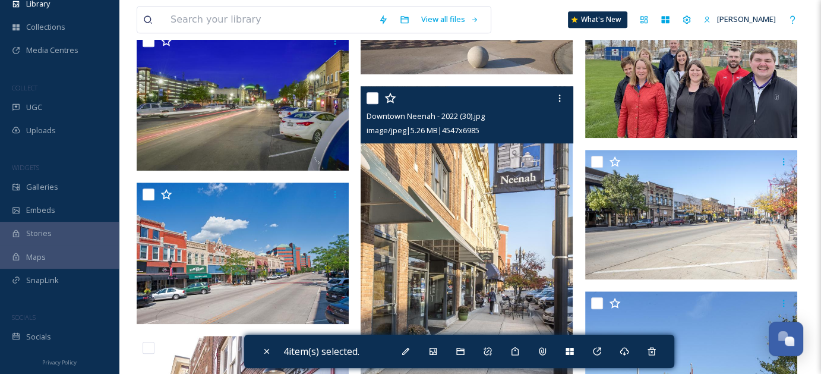
click at [371, 101] on input "checkbox" at bounding box center [372, 98] width 12 height 12
checkbox input "true"
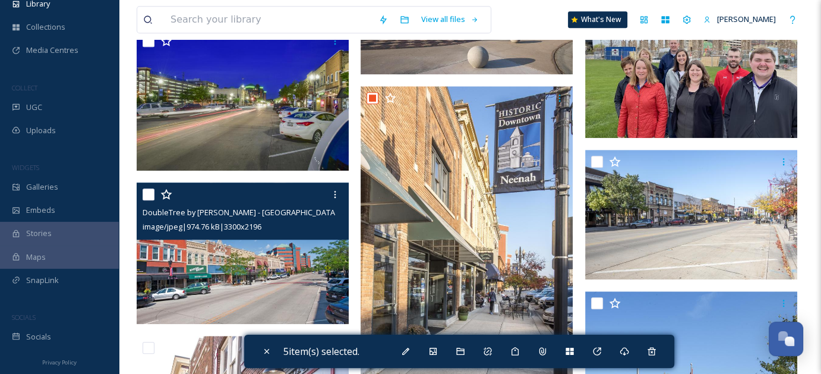
click at [147, 192] on input "checkbox" at bounding box center [149, 194] width 12 height 12
click at [148, 189] on input "checkbox" at bounding box center [149, 194] width 12 height 12
checkbox input "false"
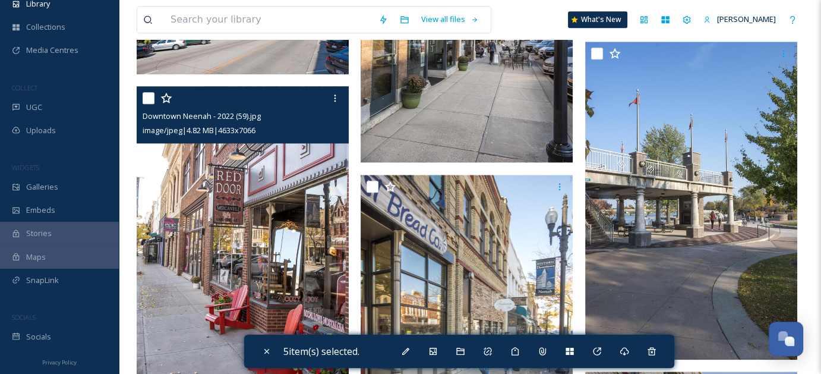
scroll to position [1307, 0]
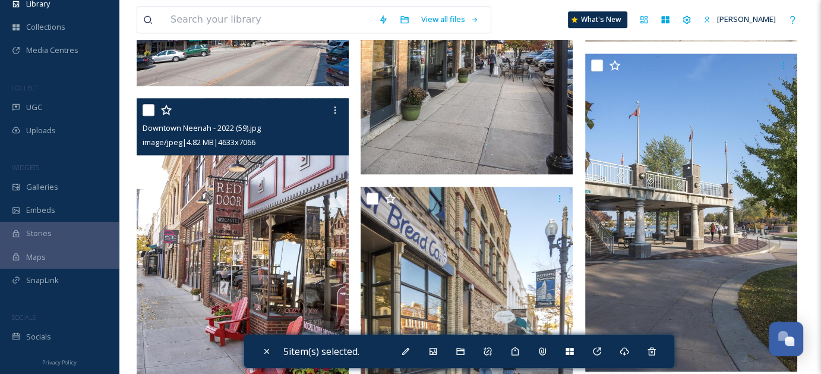
click at [152, 110] on input "checkbox" at bounding box center [149, 110] width 12 height 12
checkbox input "true"
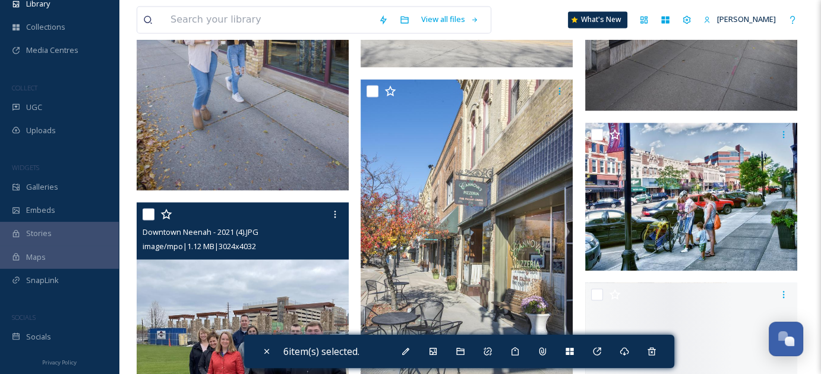
scroll to position [1900, 0]
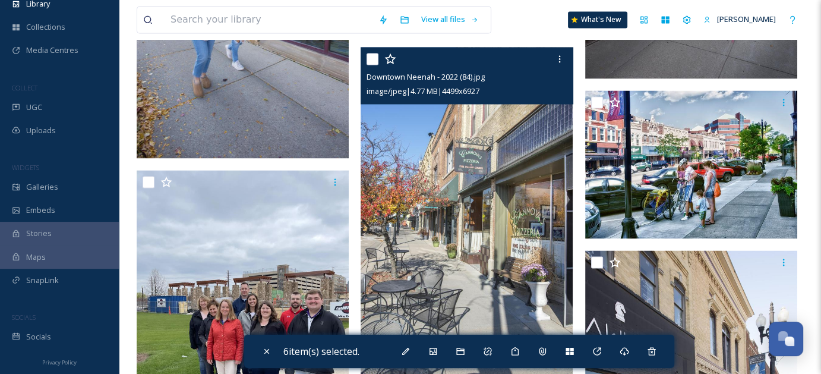
click at [374, 62] on input "checkbox" at bounding box center [372, 59] width 12 height 12
checkbox input "true"
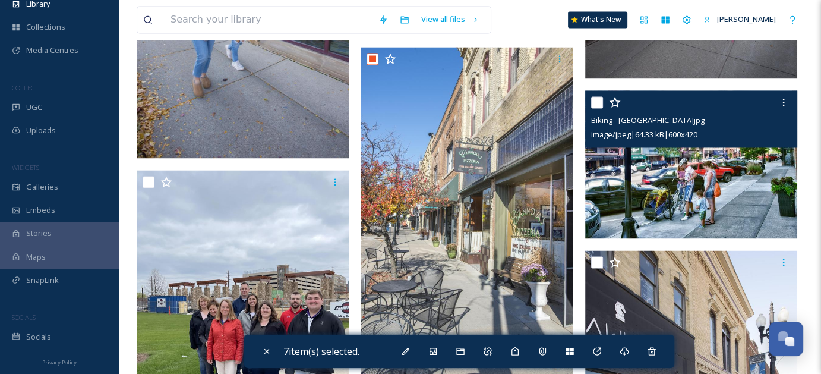
click at [592, 102] on input "checkbox" at bounding box center [597, 102] width 12 height 12
checkbox input "true"
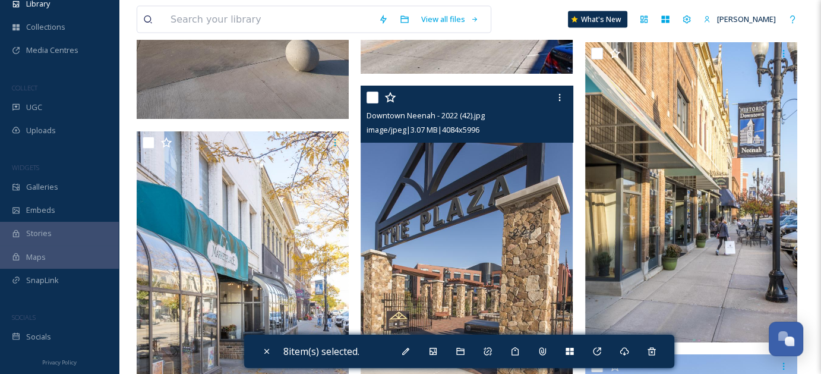
scroll to position [2732, 0]
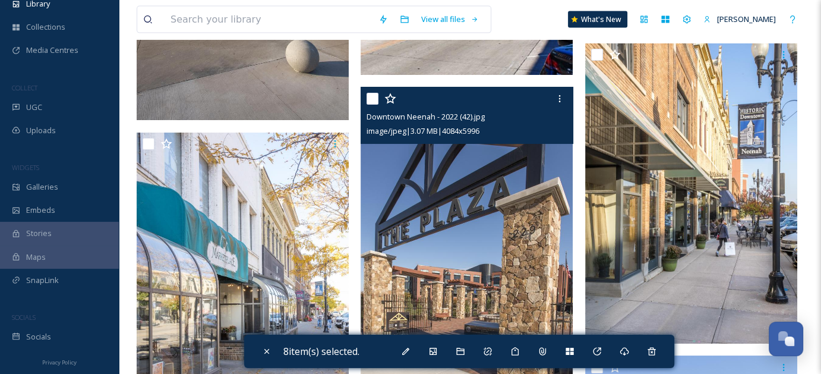
click at [371, 100] on input "checkbox" at bounding box center [372, 99] width 12 height 12
checkbox input "true"
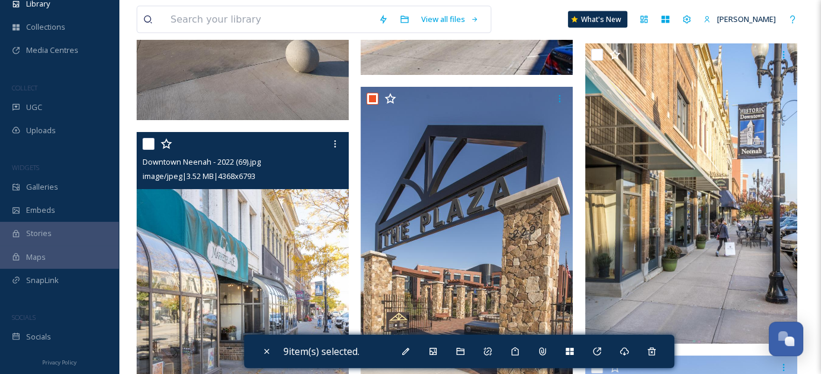
click at [149, 143] on input "checkbox" at bounding box center [149, 144] width 12 height 12
checkbox input "true"
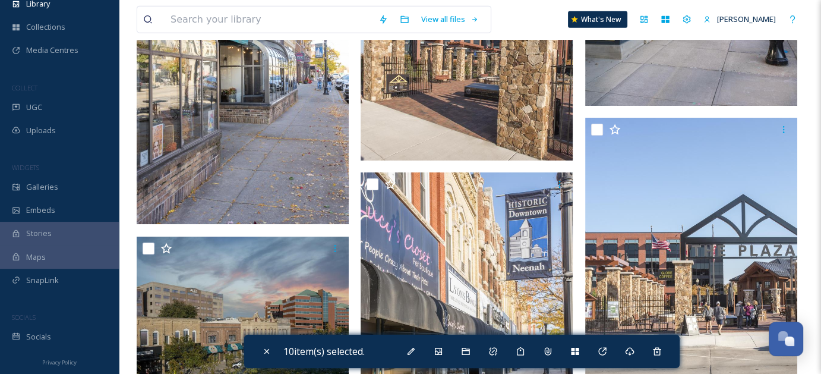
scroll to position [3148, 0]
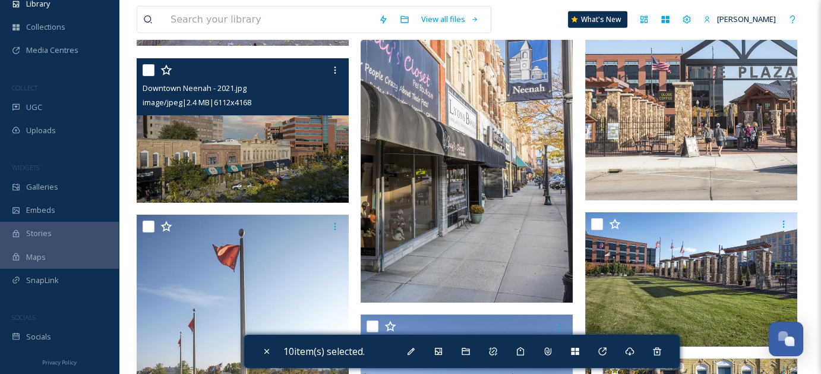
click at [150, 71] on input "checkbox" at bounding box center [149, 70] width 12 height 12
checkbox input "true"
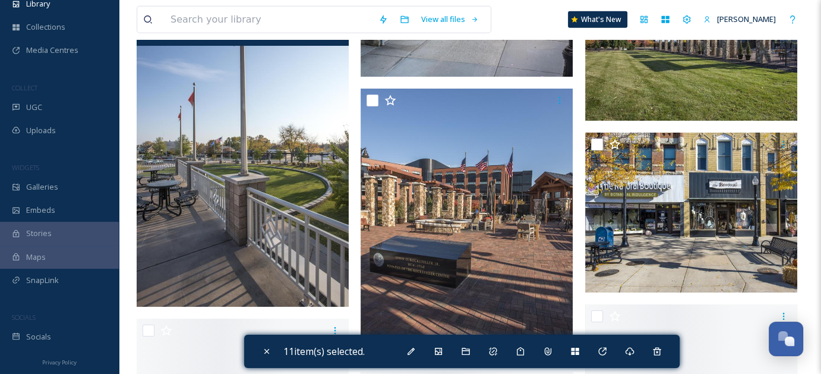
scroll to position [3385, 0]
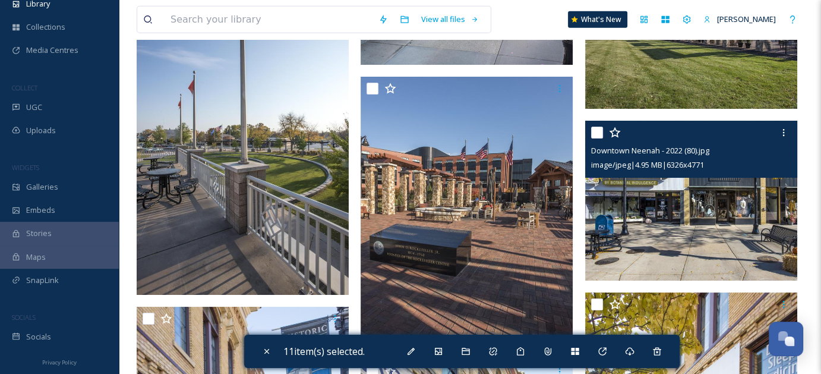
click at [597, 135] on input "checkbox" at bounding box center [597, 133] width 12 height 12
checkbox input "true"
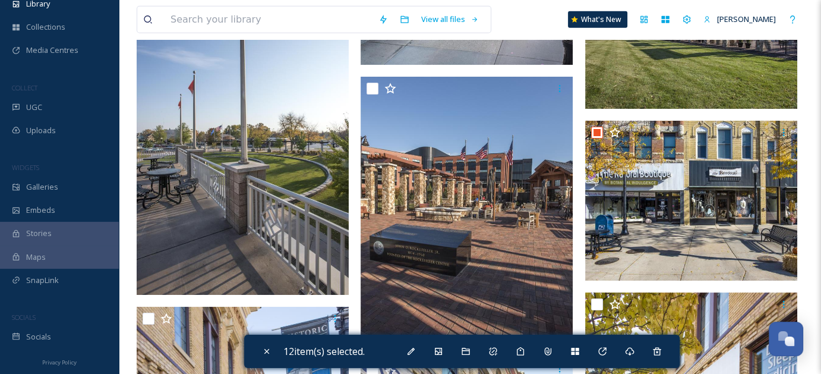
scroll to position [3326, 0]
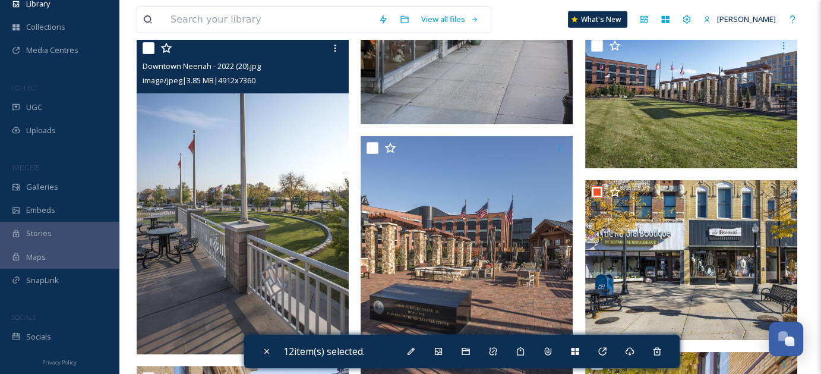
click at [148, 52] on input "checkbox" at bounding box center [149, 48] width 12 height 12
checkbox input "true"
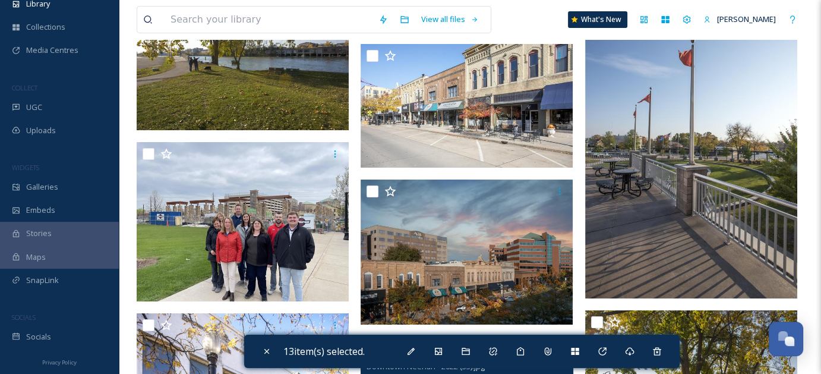
scroll to position [4157, 0]
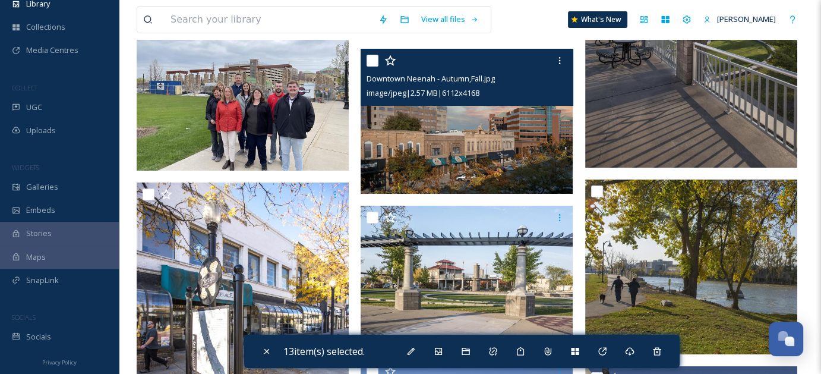
click at [374, 63] on input "checkbox" at bounding box center [372, 61] width 12 height 12
checkbox input "true"
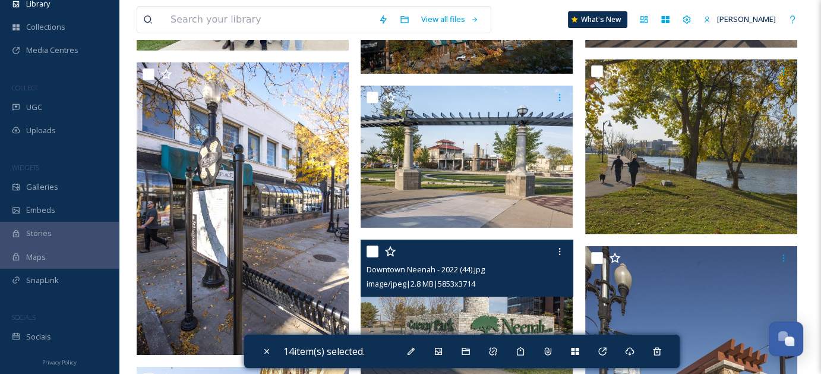
scroll to position [4276, 0]
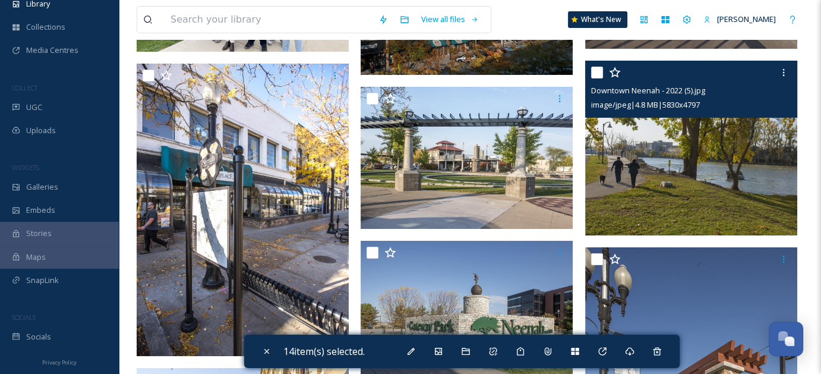
click at [598, 69] on input "checkbox" at bounding box center [597, 73] width 12 height 12
checkbox input "true"
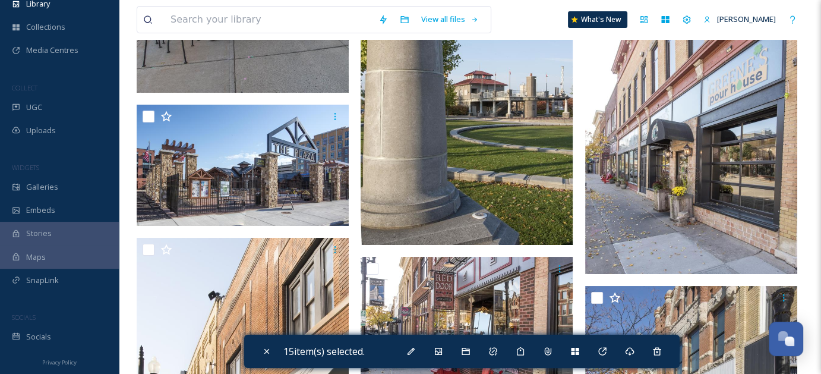
scroll to position [4811, 0]
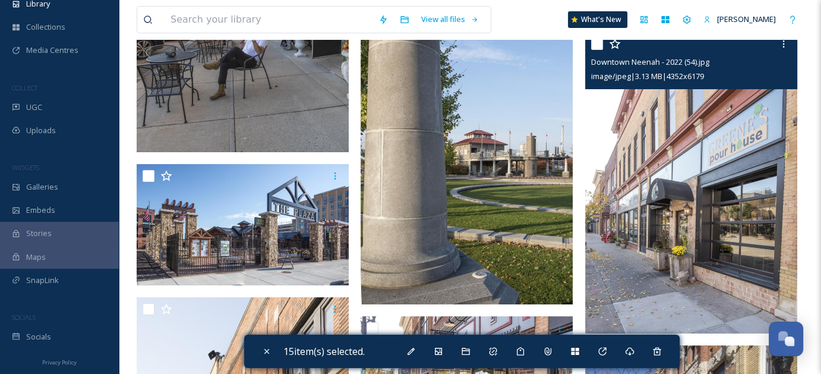
click at [597, 47] on input "checkbox" at bounding box center [597, 44] width 12 height 12
checkbox input "true"
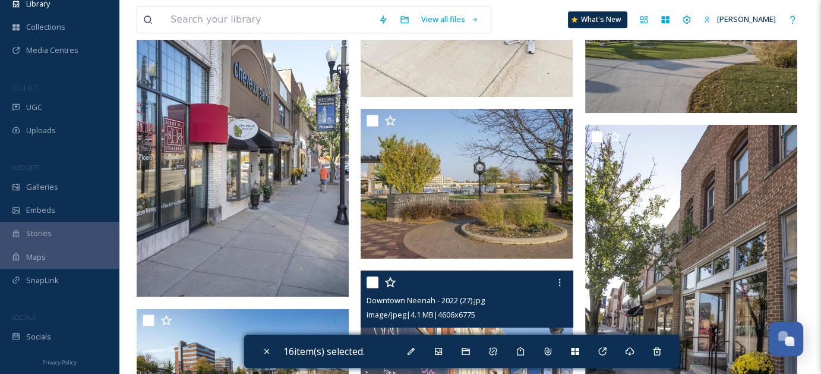
scroll to position [5464, 0]
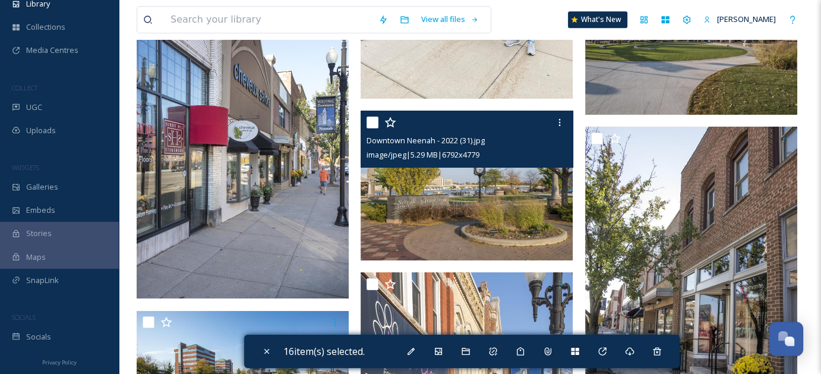
click at [373, 121] on input "checkbox" at bounding box center [372, 122] width 12 height 12
checkbox input "true"
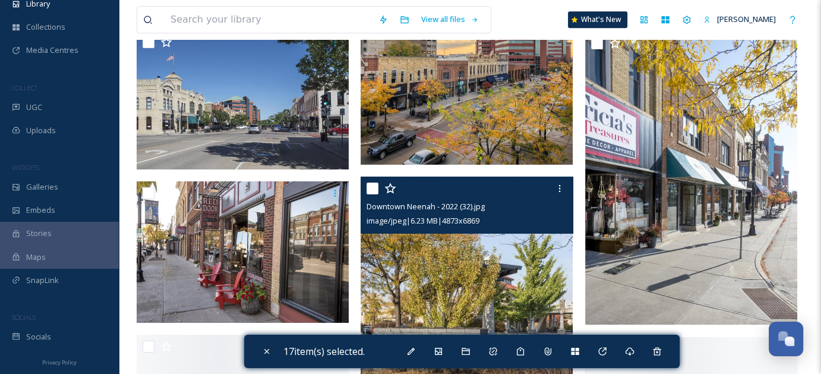
scroll to position [6117, 0]
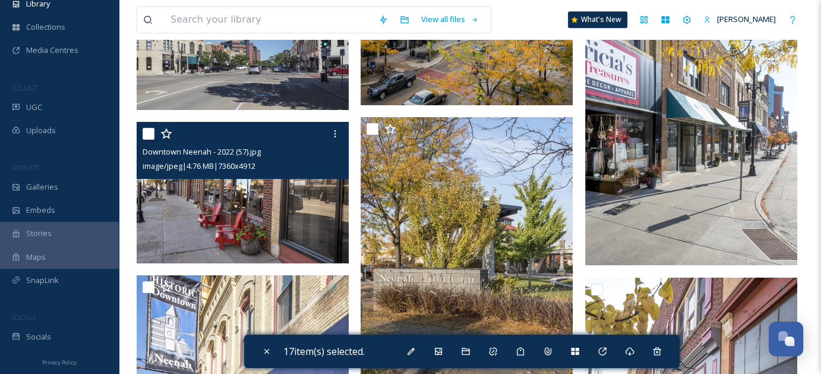
click at [150, 129] on input "checkbox" at bounding box center [149, 134] width 12 height 12
checkbox input "true"
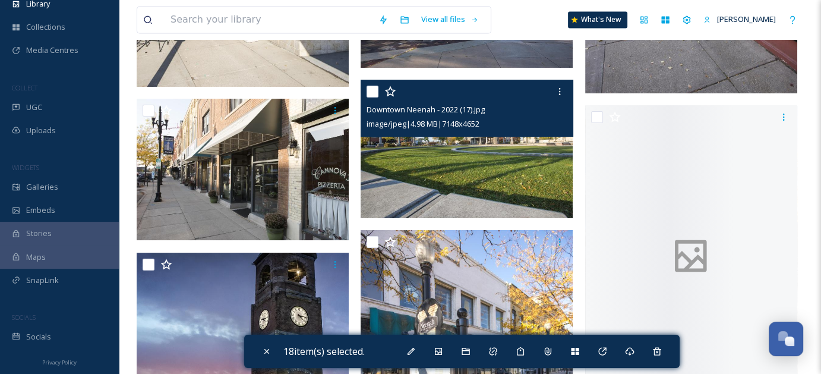
scroll to position [6770, 0]
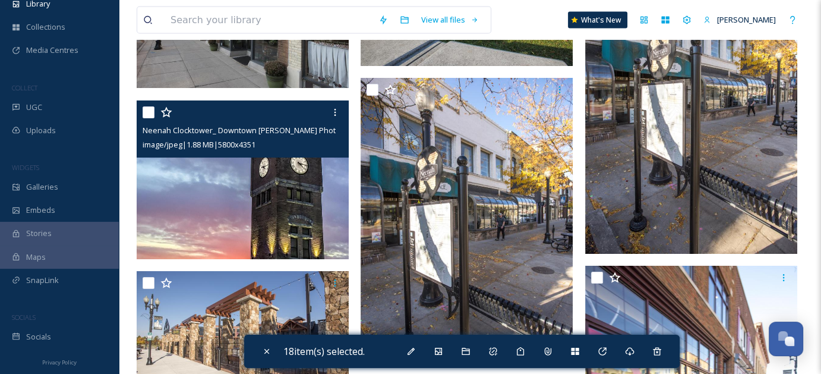
click at [152, 110] on input "checkbox" at bounding box center [149, 112] width 12 height 12
checkbox input "true"
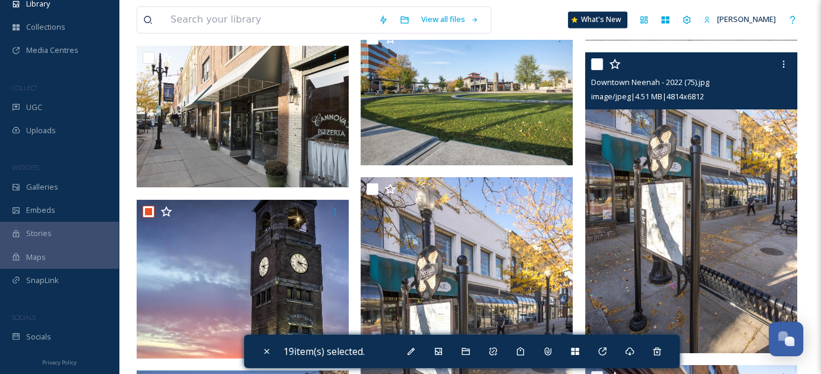
scroll to position [6652, 0]
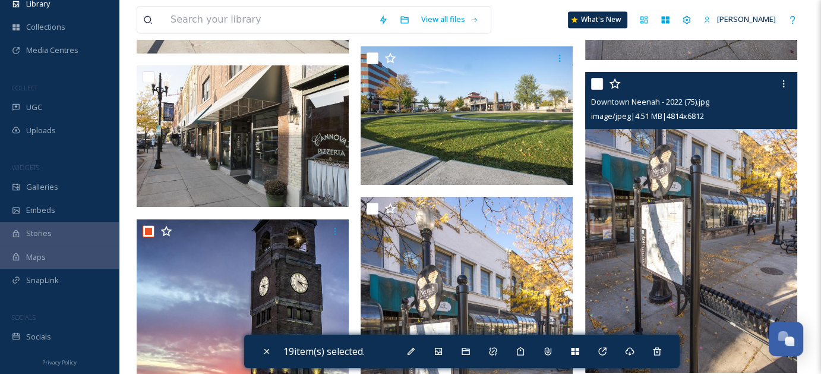
click at [594, 85] on input "checkbox" at bounding box center [597, 84] width 12 height 12
checkbox input "true"
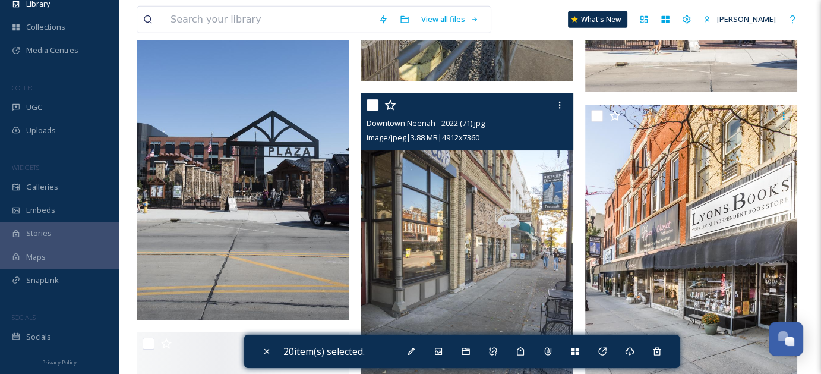
scroll to position [7543, 0]
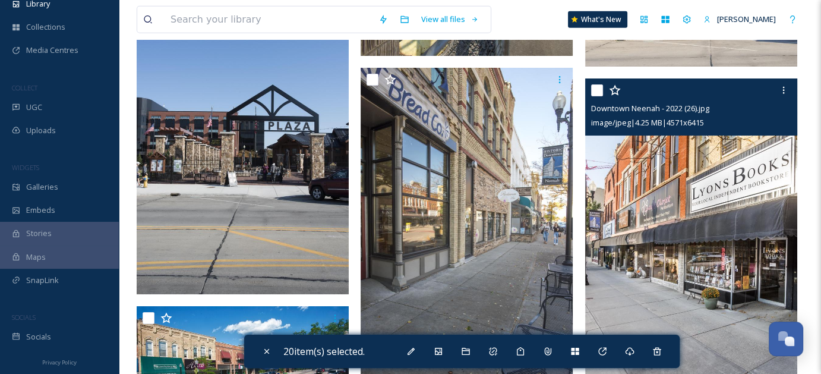
click at [594, 91] on input "checkbox" at bounding box center [597, 90] width 12 height 12
checkbox input "true"
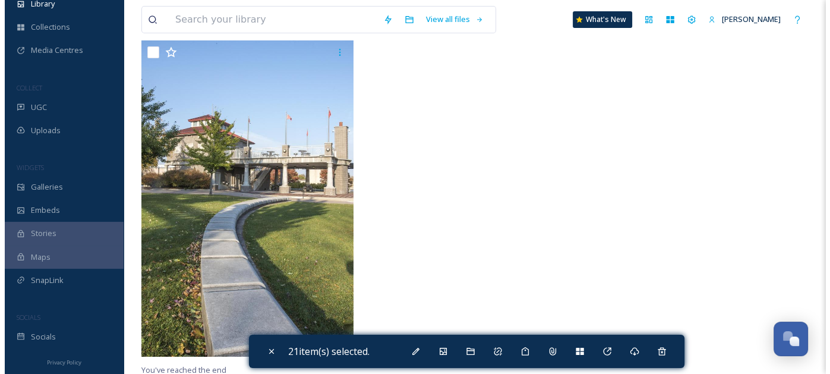
scroll to position [9273, 0]
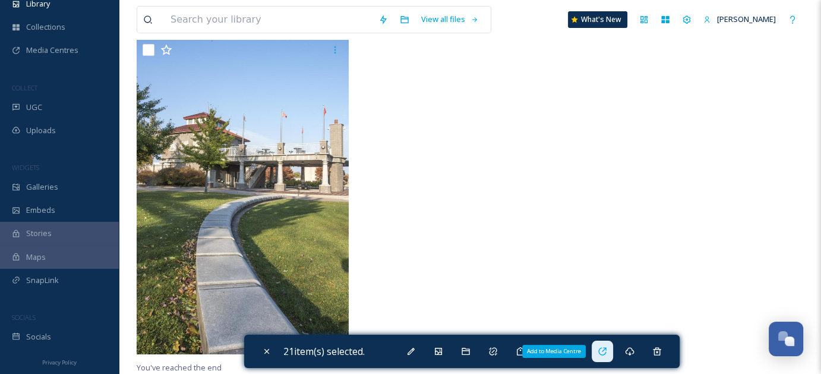
click at [608, 357] on div "Add to Media Centre" at bounding box center [602, 350] width 21 height 21
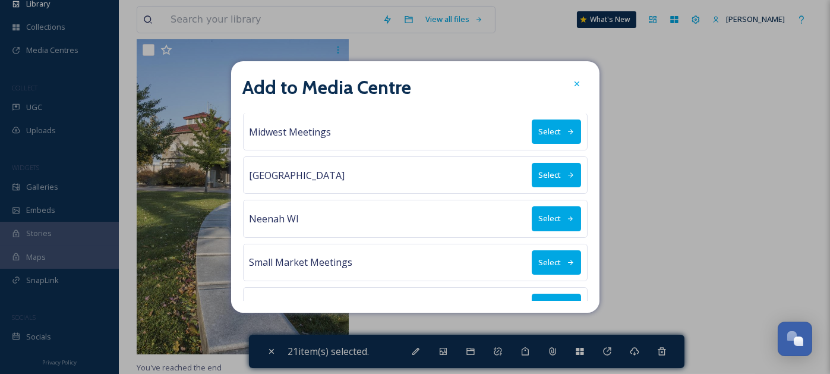
scroll to position [178, 0]
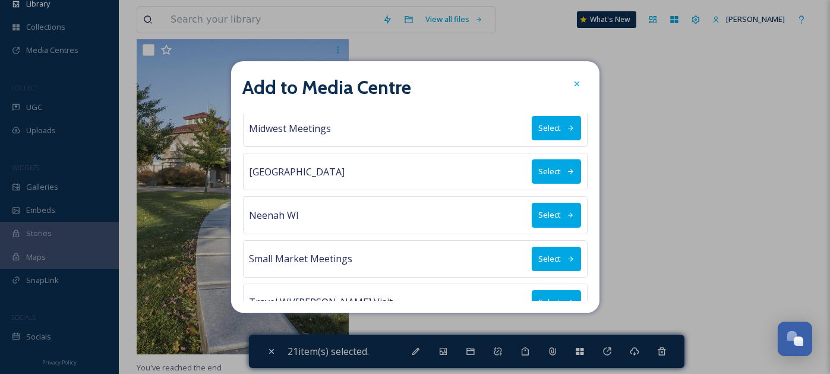
click at [535, 205] on button "Select" at bounding box center [556, 215] width 49 height 24
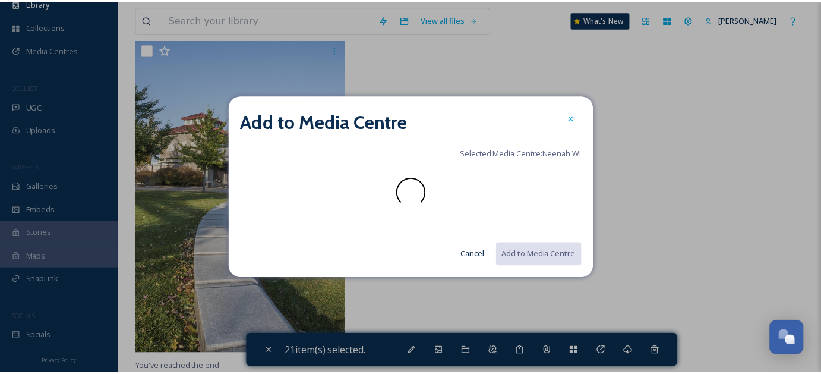
scroll to position [0, 0]
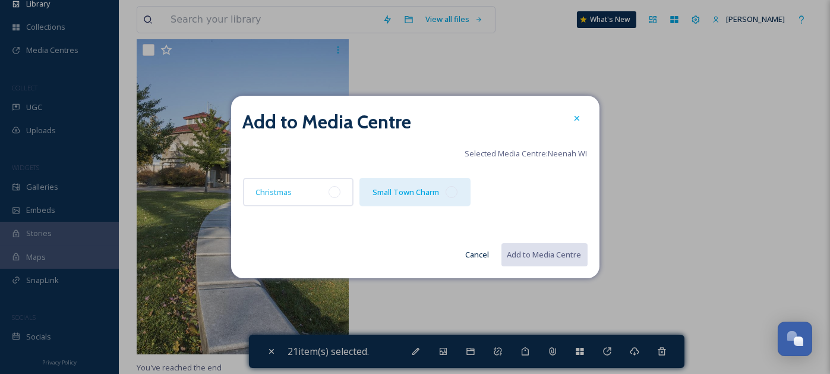
click at [457, 195] on div "Small Town Charm" at bounding box center [414, 192] width 111 height 29
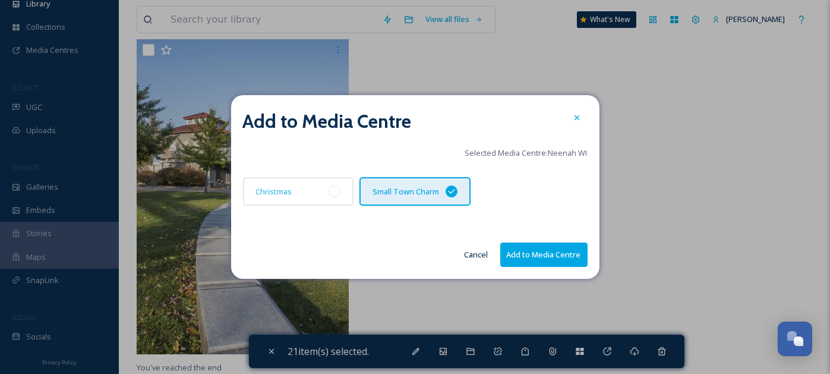
click at [525, 250] on button "Add to Media Centre" at bounding box center [543, 254] width 87 height 24
checkbox input "false"
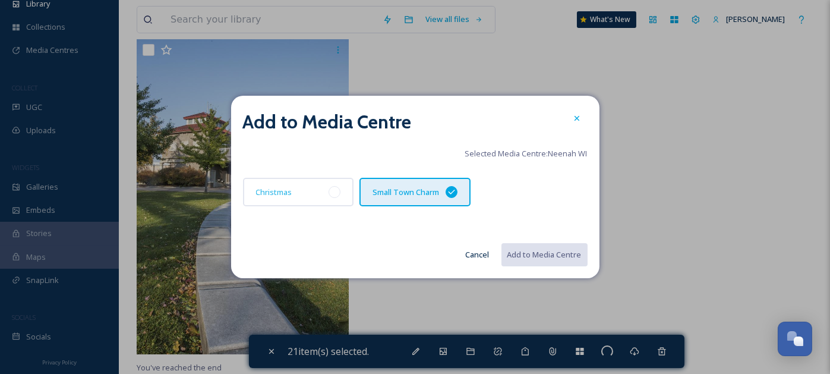
checkbox input "false"
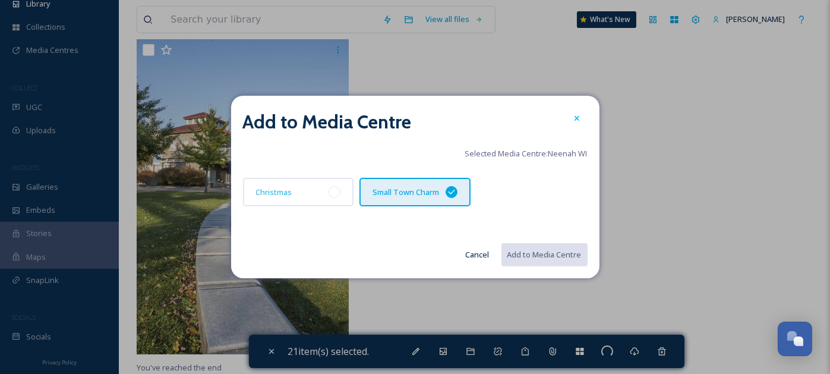
checkbox input "false"
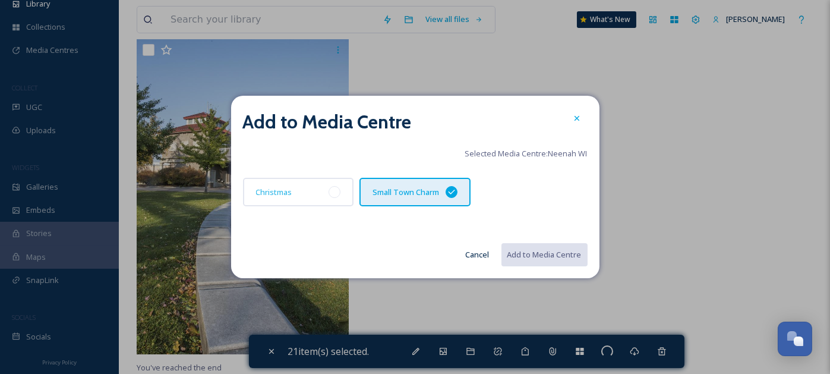
checkbox input "false"
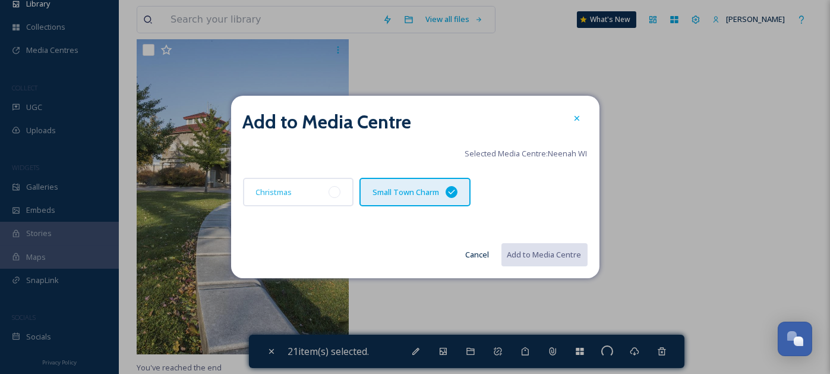
checkbox input "false"
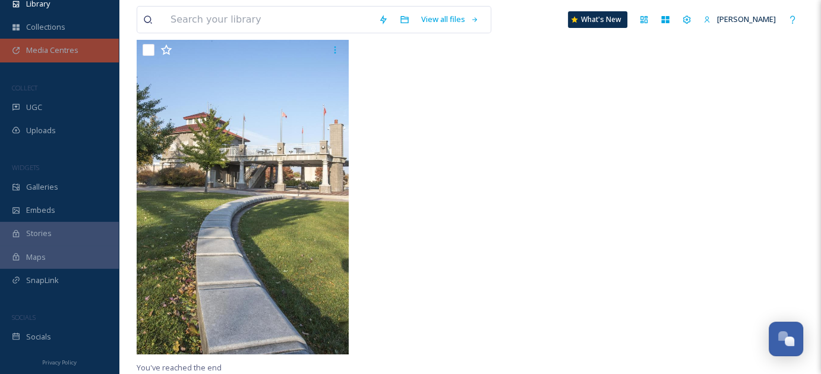
click at [48, 52] on span "Media Centres" at bounding box center [52, 50] width 52 height 11
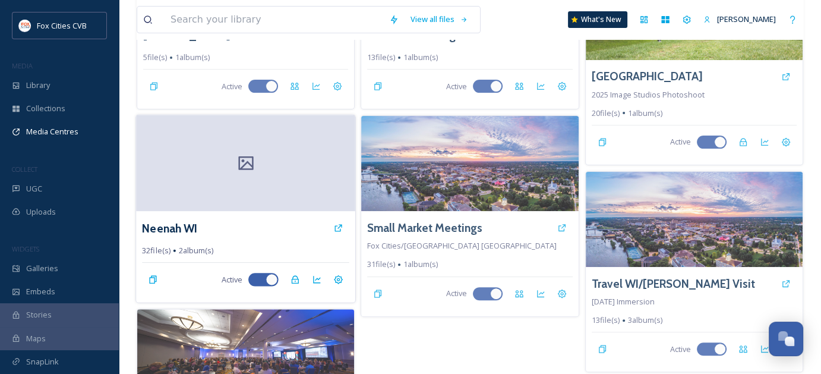
scroll to position [416, 0]
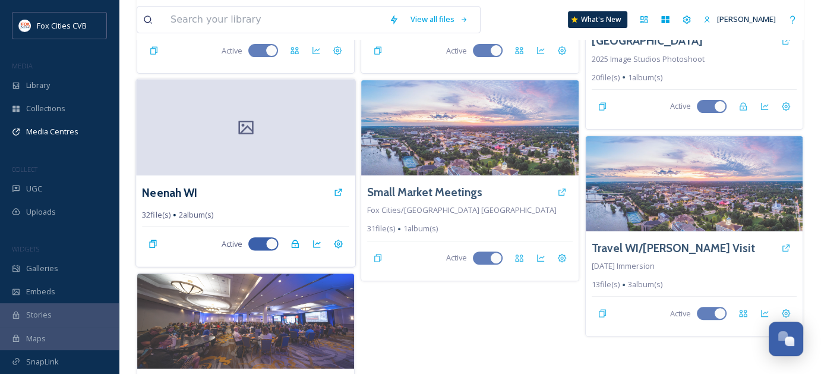
click at [188, 148] on div at bounding box center [245, 128] width 219 height 96
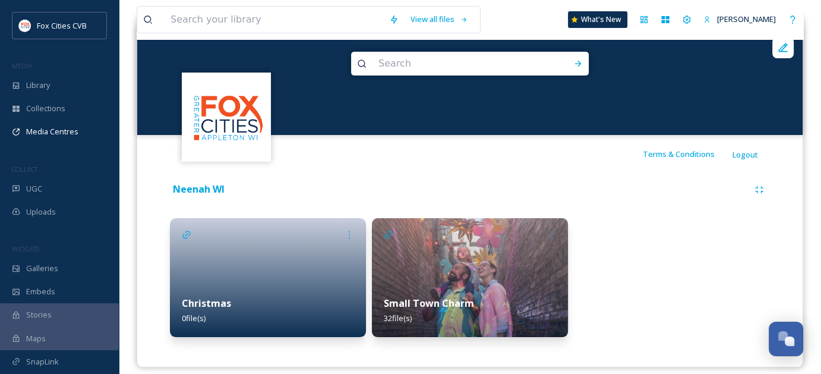
scroll to position [140, 0]
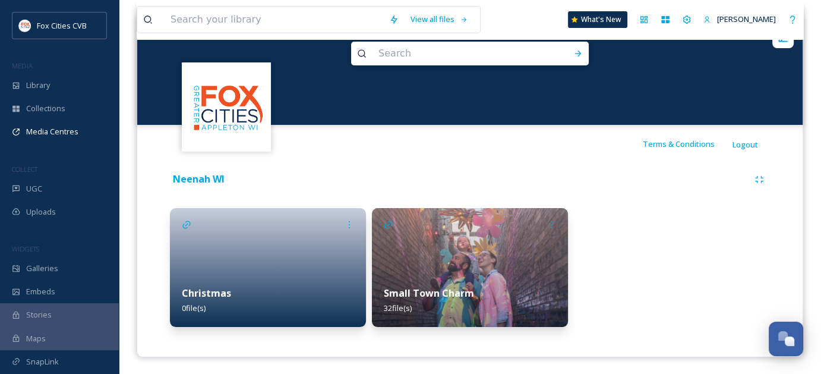
click at [272, 259] on div at bounding box center [268, 267] width 196 height 119
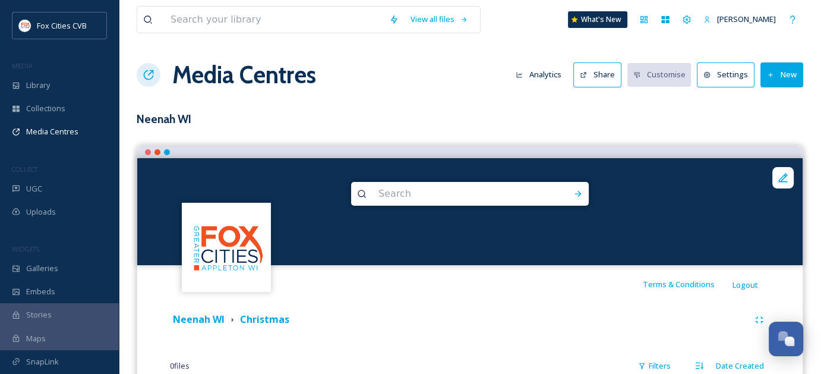
click at [735, 80] on button "Settings" at bounding box center [726, 74] width 58 height 24
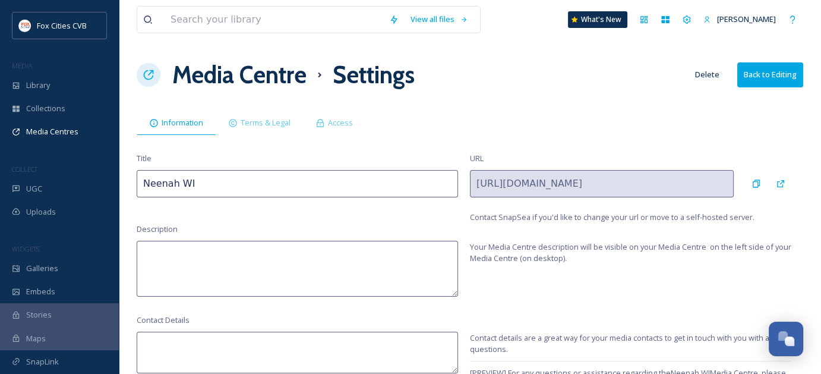
click at [704, 78] on button "Delete" at bounding box center [707, 74] width 36 height 23
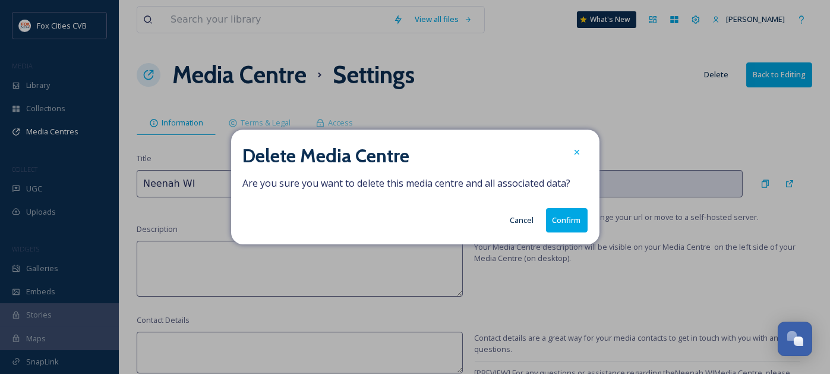
click at [570, 219] on button "Confirm" at bounding box center [567, 220] width 42 height 24
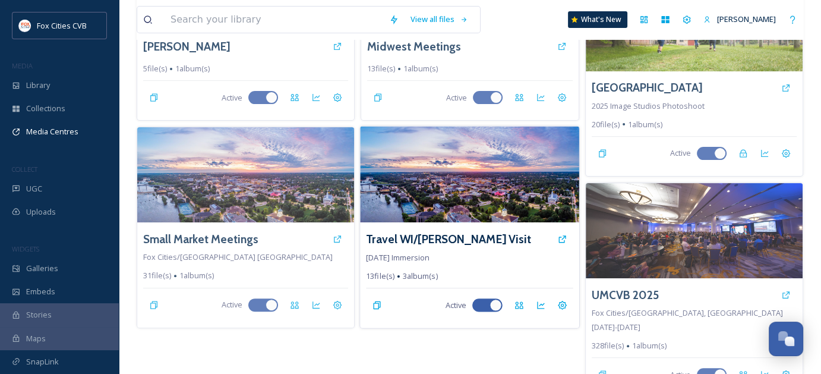
scroll to position [377, 0]
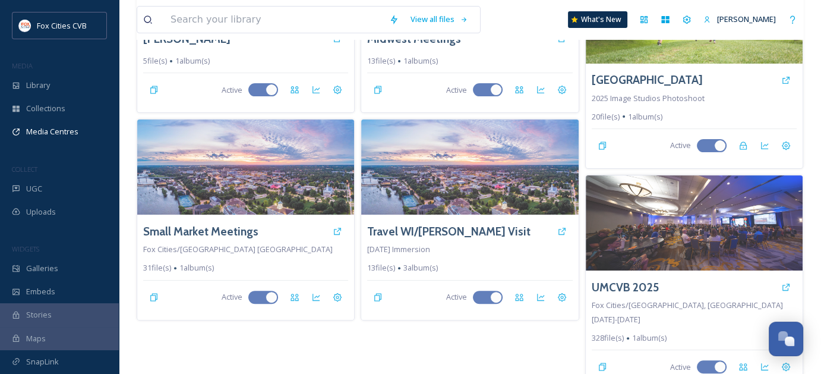
drag, startPoint x: 289, startPoint y: 343, endPoint x: 279, endPoint y: 341, distance: 10.8
click at [279, 341] on div "[PERSON_NAME] 20 file(s) 2 album(s) Active [PERSON_NAME] 5 file(s) 1 album(s) A…" at bounding box center [246, 62] width 218 height 656
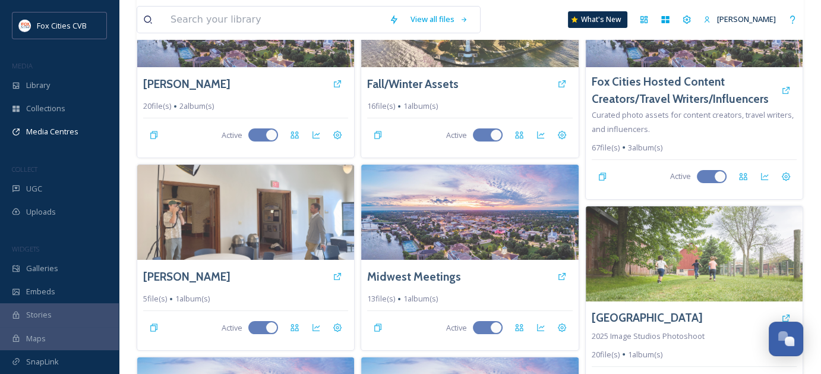
scroll to position [0, 0]
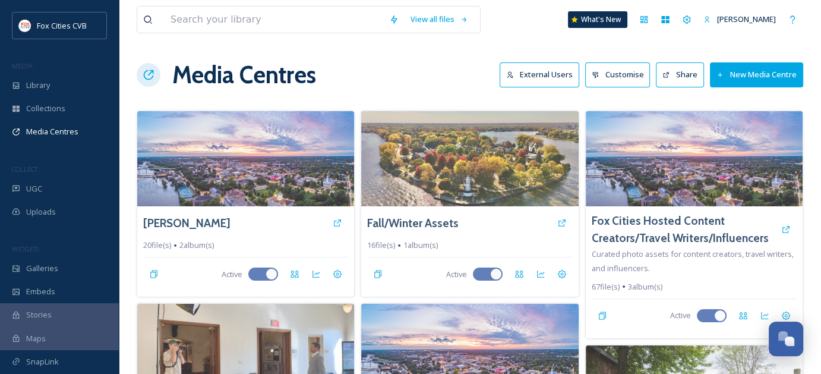
click at [751, 77] on button "New Media Centre" at bounding box center [756, 74] width 93 height 24
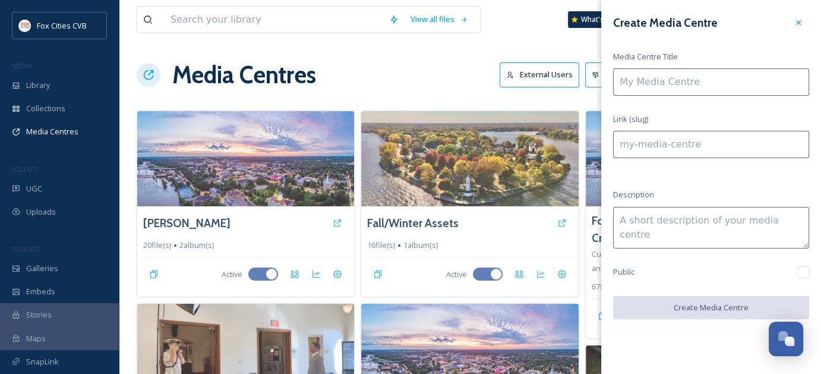
click at [728, 88] on input at bounding box center [711, 81] width 196 height 27
type input "N"
type input "n"
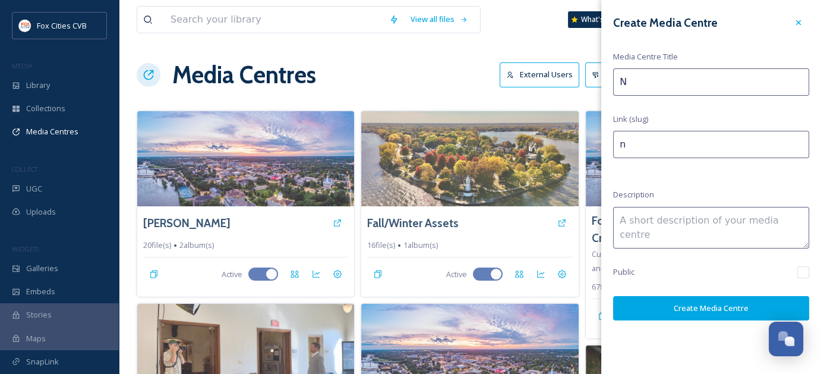
type input "Ne"
type input "ne"
type input "Nee"
type input "nee"
type input "Neen"
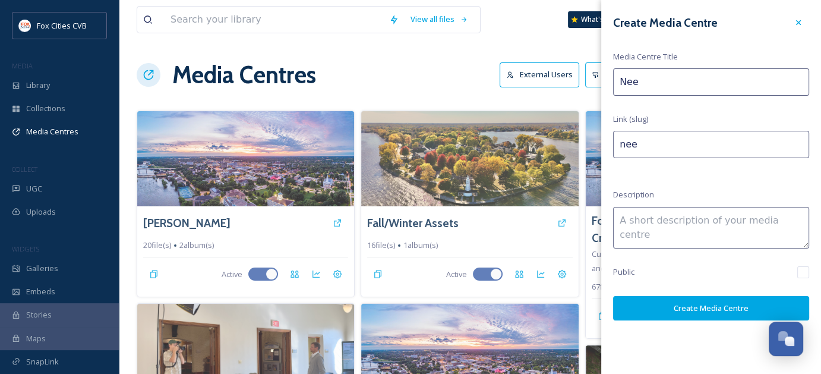
type input "neen"
type input "[PERSON_NAME]"
type input "Neenah"
type input "neenah"
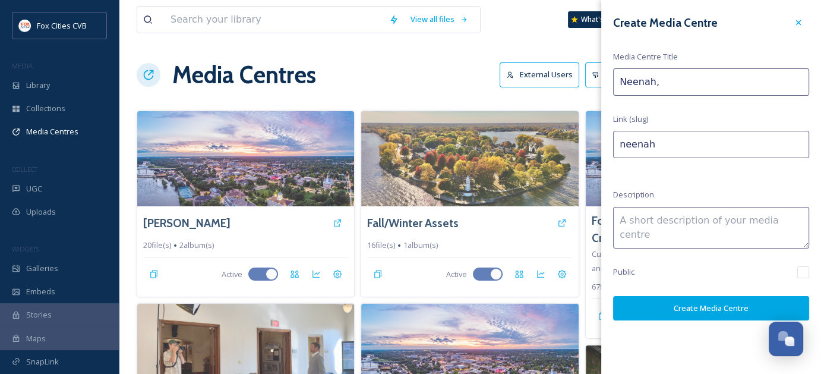
type input "Neenah,"
type input "neenah-"
type input "Neenah, W"
type input "neenah-w"
type input "Neenah, [GEOGRAPHIC_DATA]"
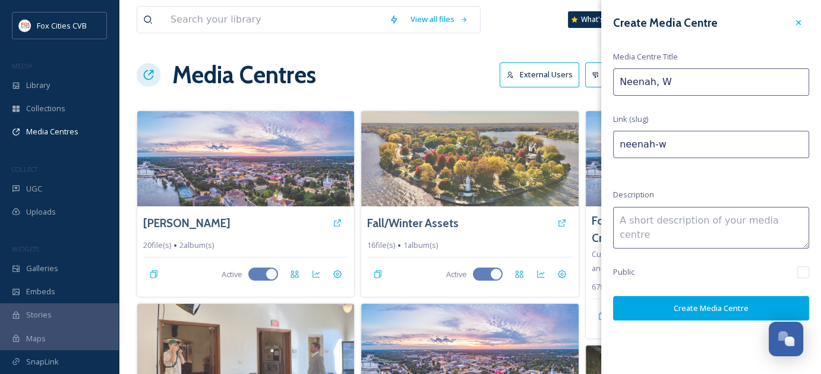
type input "neenah-wi"
type input "Neenah, [GEOGRAPHIC_DATA]"
click at [708, 309] on button "Create Media Centre" at bounding box center [711, 308] width 196 height 24
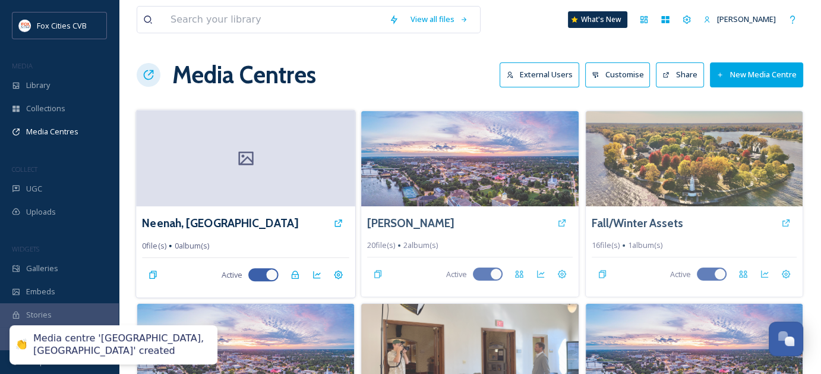
click at [314, 166] on div at bounding box center [245, 158] width 219 height 96
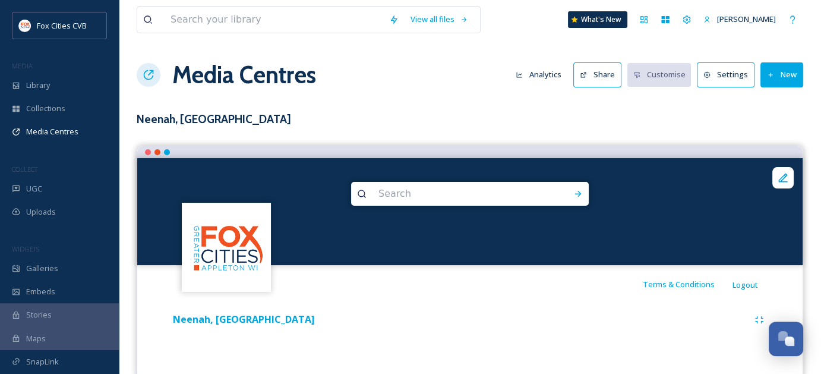
click at [784, 79] on button "New" at bounding box center [781, 74] width 43 height 24
click at [780, 121] on span "Add Album" at bounding box center [777, 125] width 39 height 11
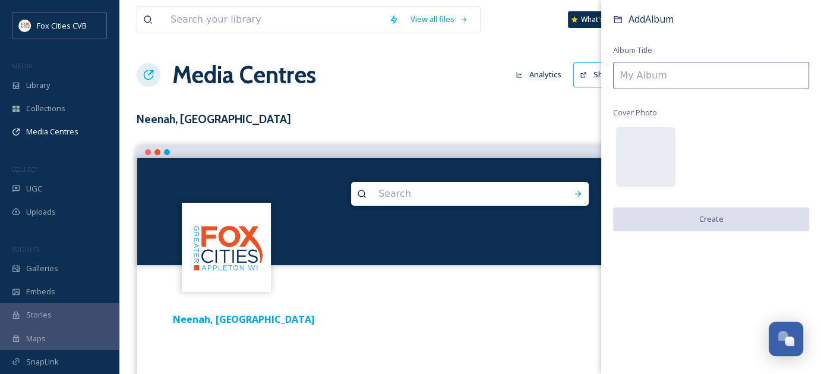
click at [684, 74] on input at bounding box center [711, 75] width 196 height 27
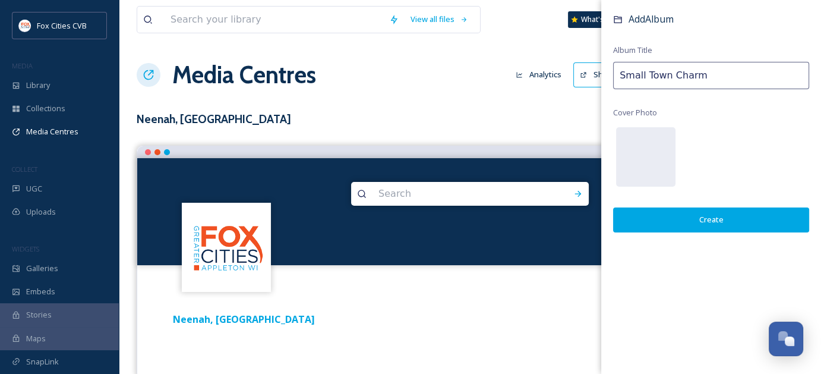
type input "Small Town Charm"
click at [703, 230] on div "Add Album Album Title Small Town Charm Cover Photo Create" at bounding box center [711, 134] width 220 height 268
click at [706, 220] on button "Create" at bounding box center [711, 219] width 196 height 24
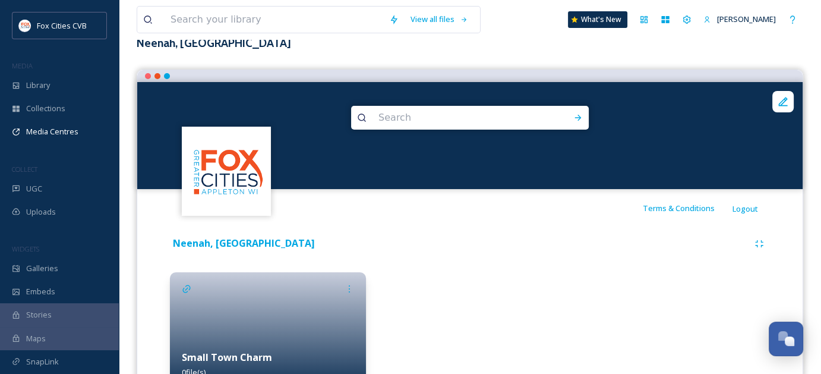
scroll to position [21, 0]
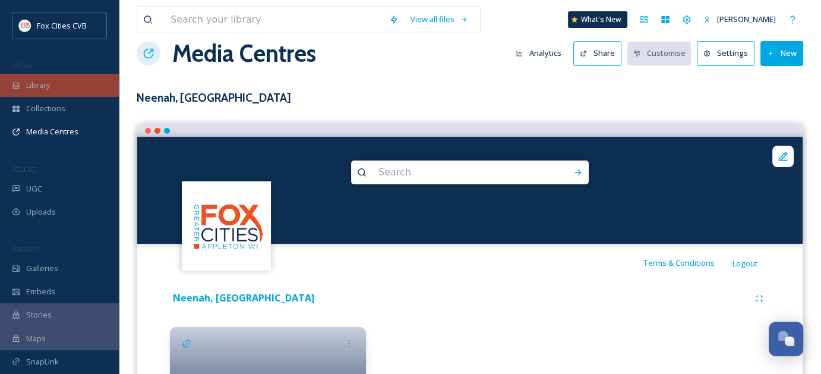
click at [45, 86] on span "Library" at bounding box center [38, 85] width 24 height 11
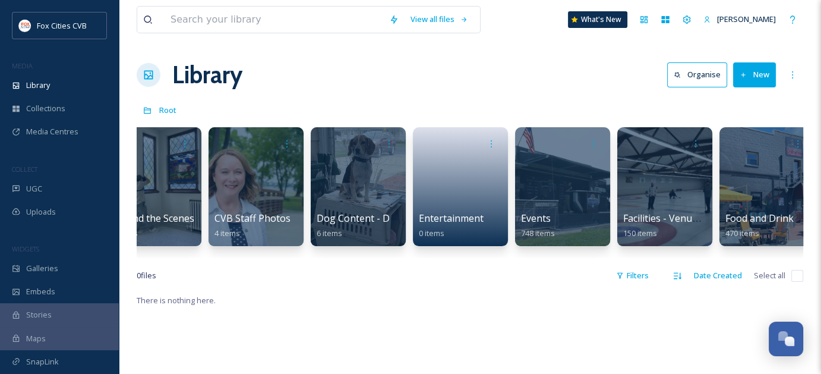
scroll to position [0, 170]
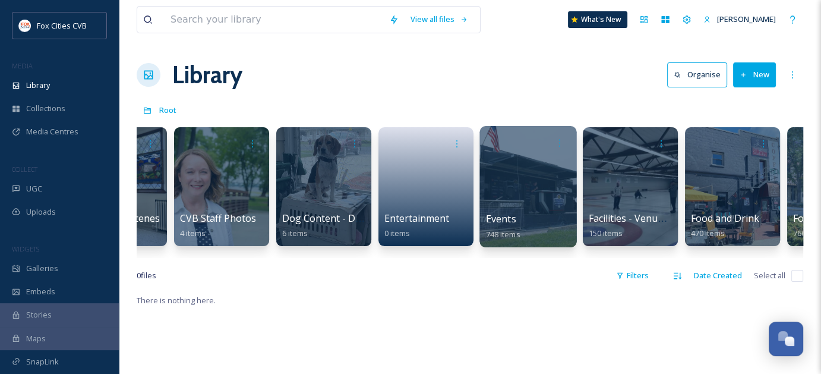
click at [505, 176] on div at bounding box center [527, 186] width 97 height 121
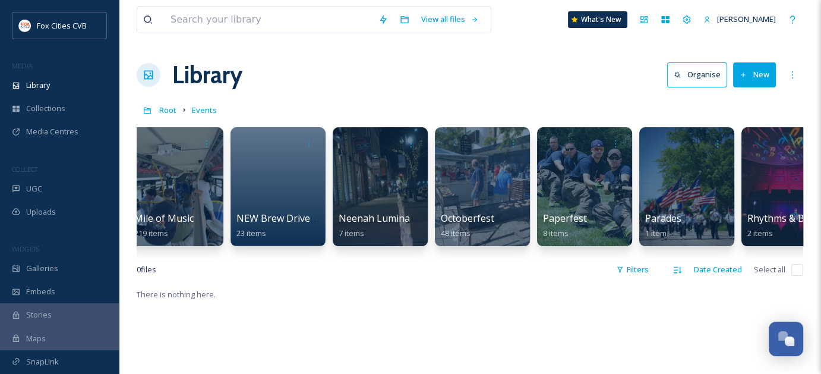
scroll to position [0, 3014]
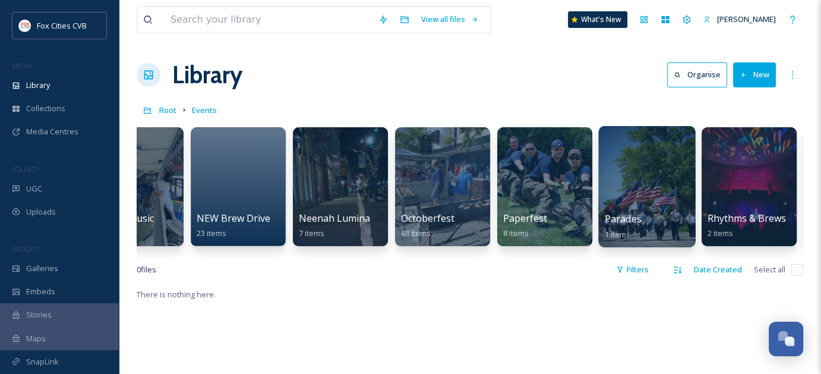
click at [630, 159] on div at bounding box center [646, 186] width 97 height 121
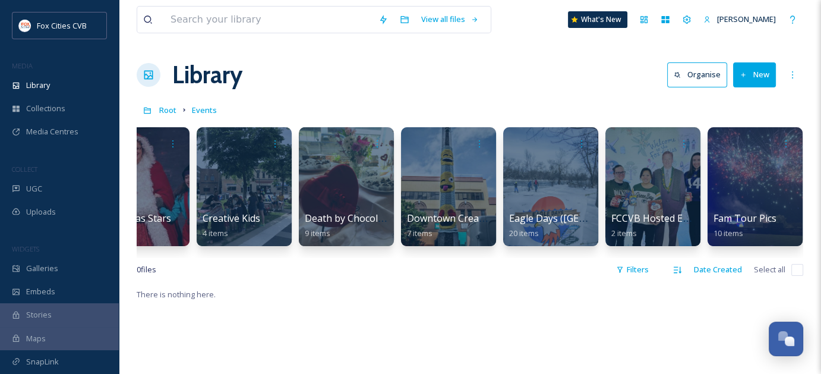
scroll to position [0, 1198]
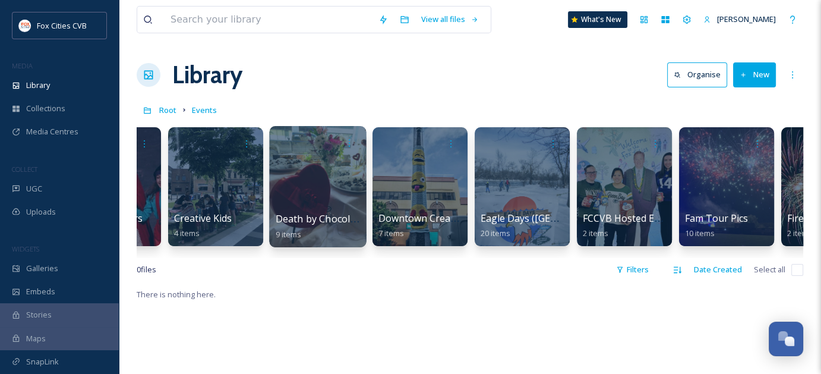
click at [307, 165] on div at bounding box center [317, 186] width 97 height 121
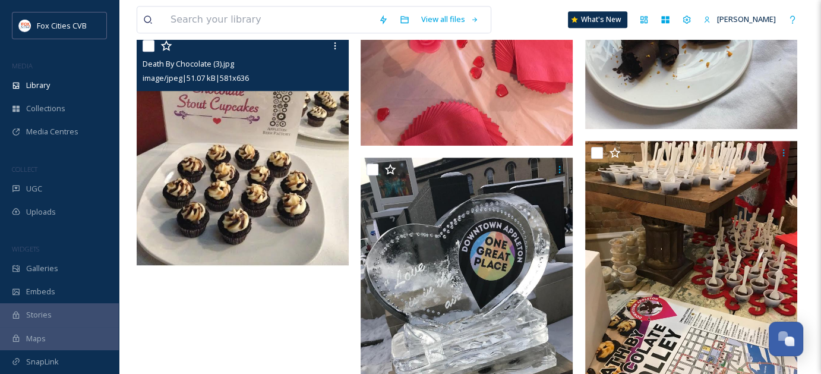
scroll to position [653, 0]
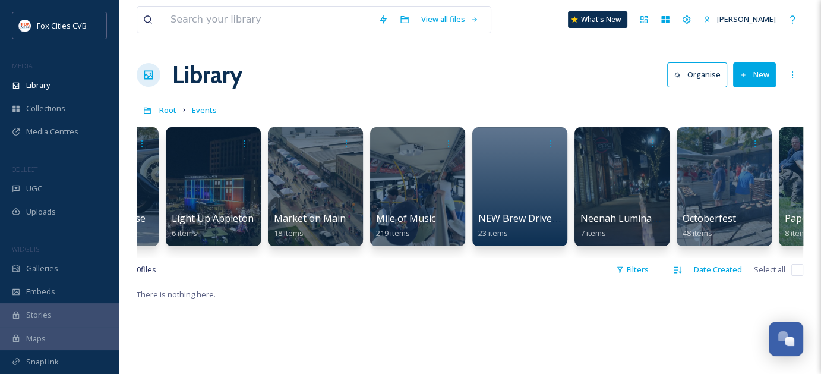
scroll to position [0, 2770]
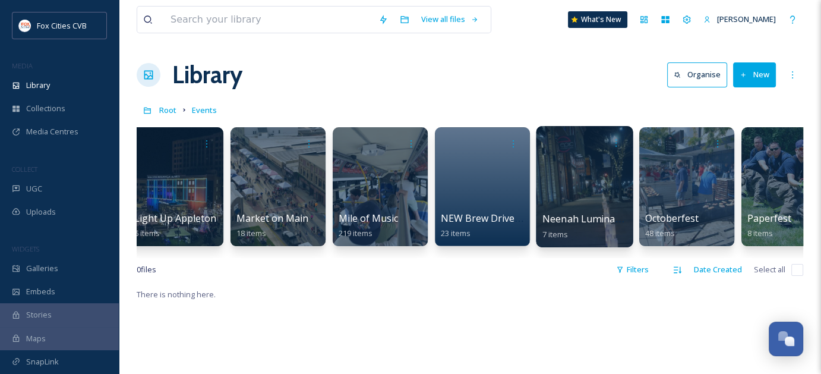
click at [564, 179] on div at bounding box center [584, 186] width 97 height 121
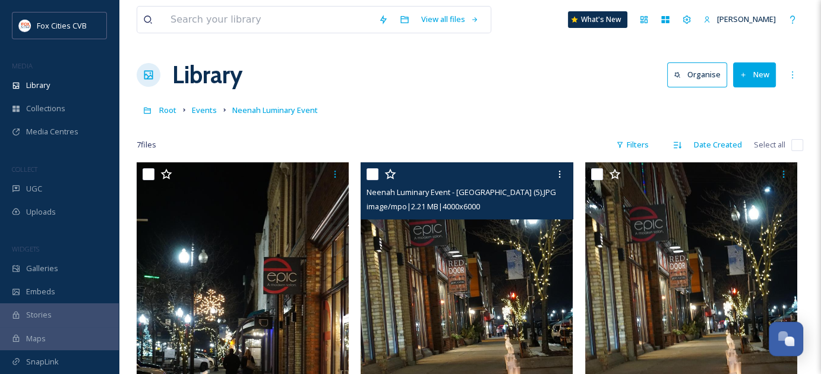
click at [375, 175] on input "checkbox" at bounding box center [372, 174] width 12 height 12
checkbox input "true"
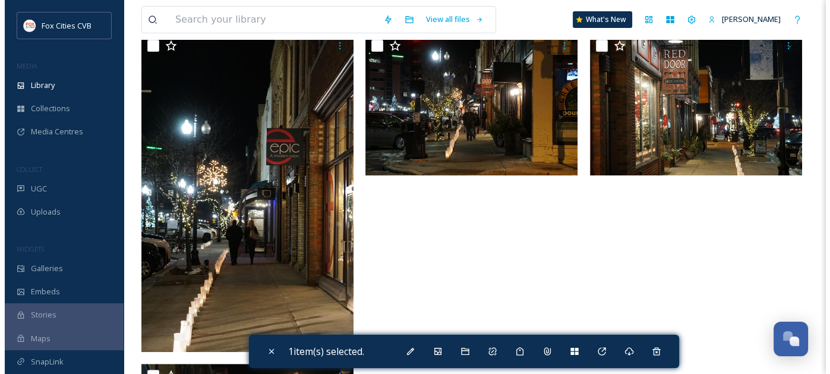
scroll to position [430, 0]
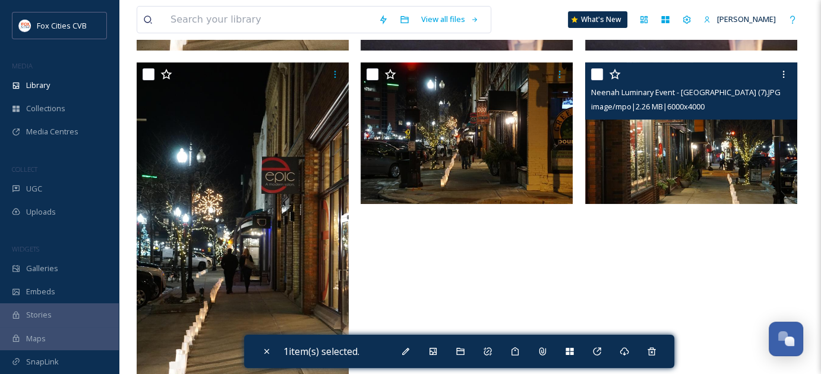
click at [594, 74] on input "checkbox" at bounding box center [597, 74] width 12 height 12
checkbox input "true"
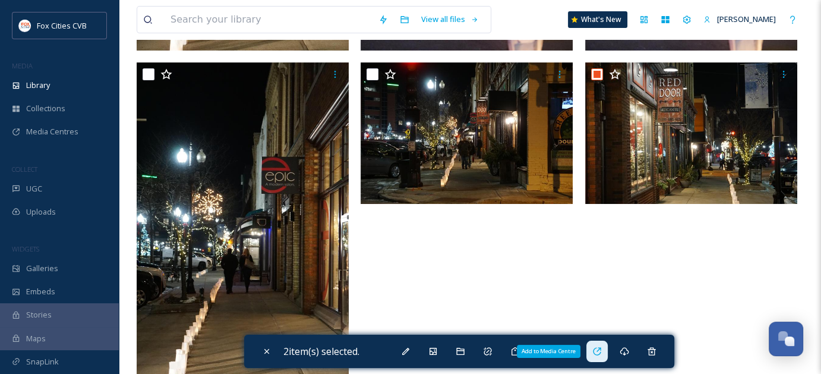
click at [594, 351] on div "Add to Media Centre" at bounding box center [596, 350] width 21 height 21
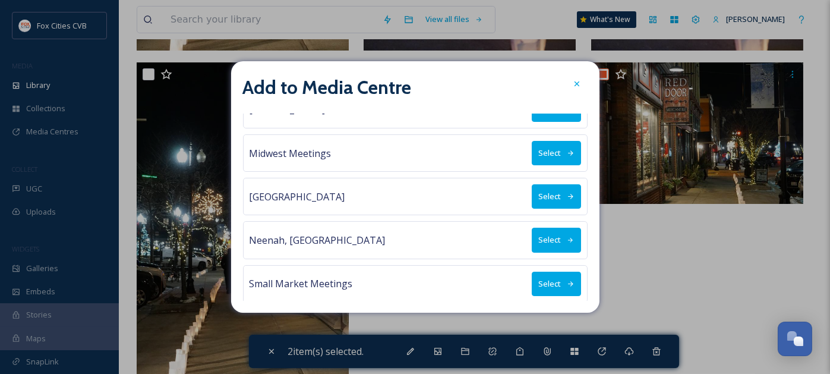
scroll to position [178, 0]
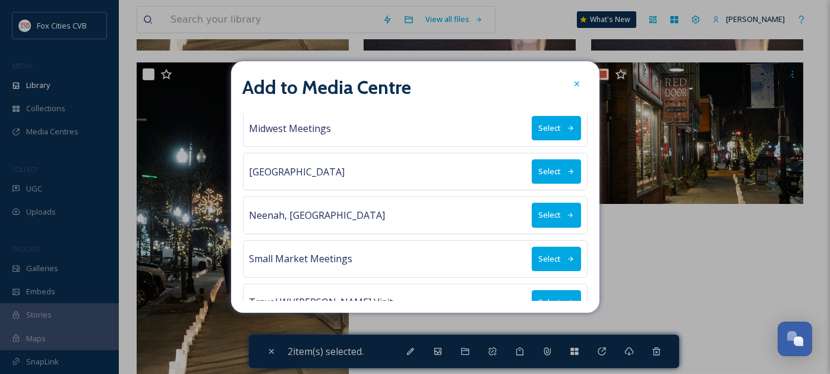
click at [542, 205] on button "Select" at bounding box center [556, 215] width 49 height 24
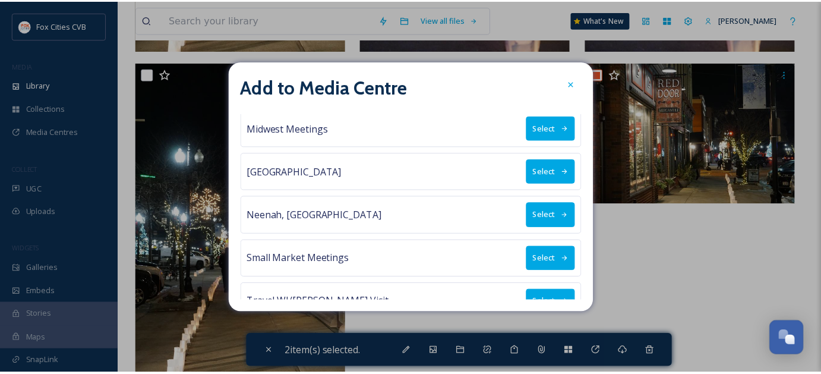
scroll to position [0, 0]
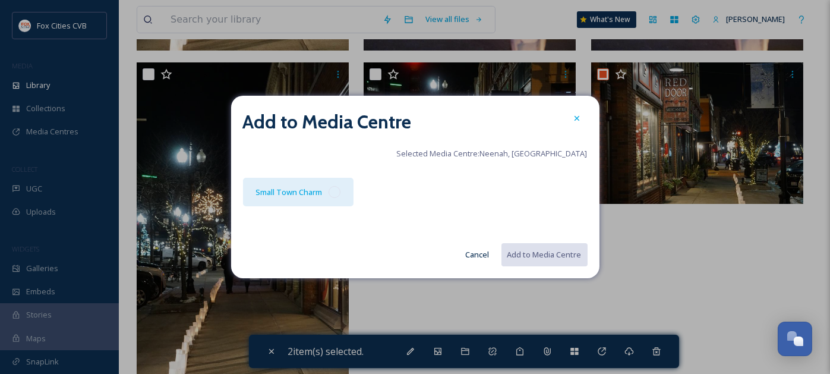
click at [339, 192] on div at bounding box center [334, 192] width 12 height 12
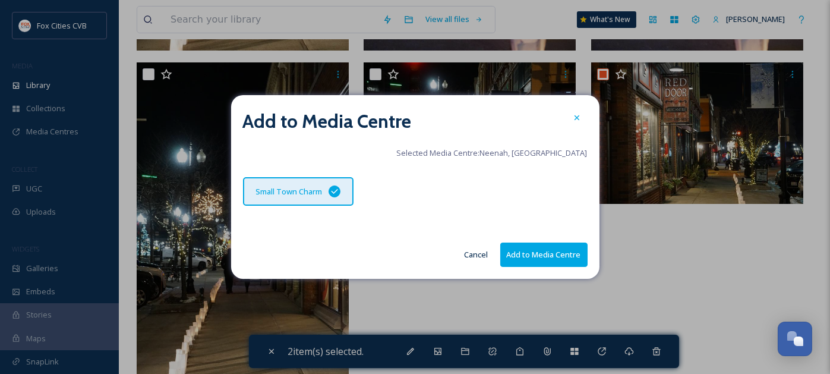
click at [537, 245] on button "Add to Media Centre" at bounding box center [543, 254] width 87 height 24
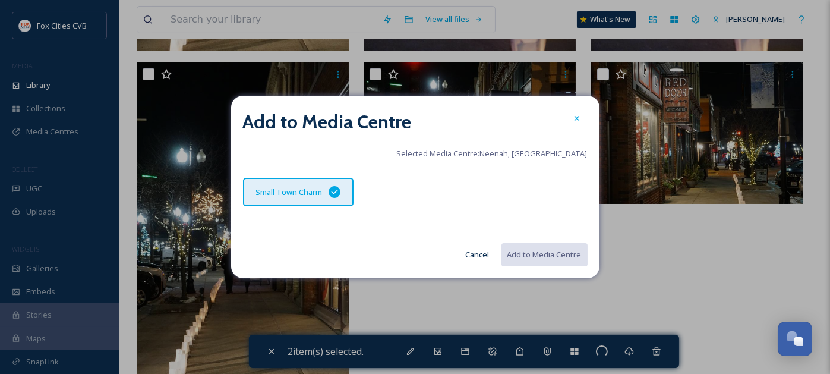
checkbox input "false"
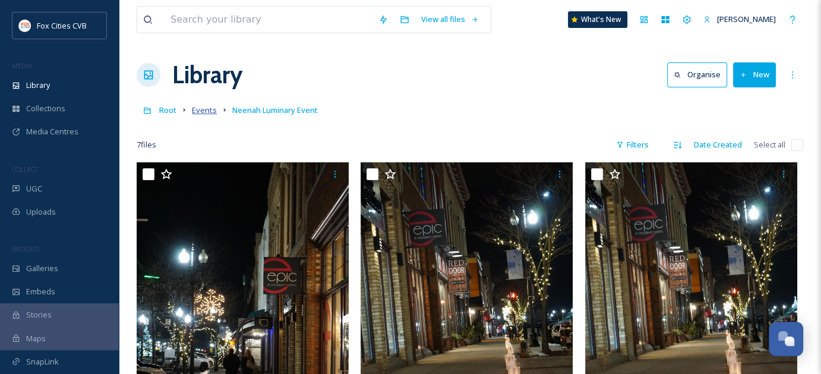
click at [209, 110] on span "Events" at bounding box center [204, 110] width 25 height 11
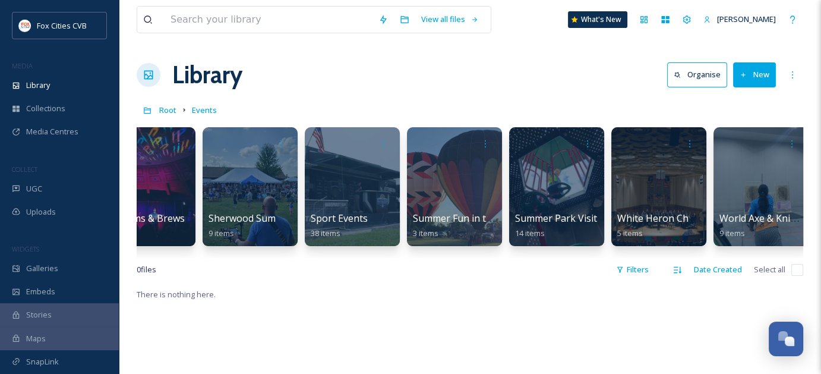
scroll to position [0, 3623]
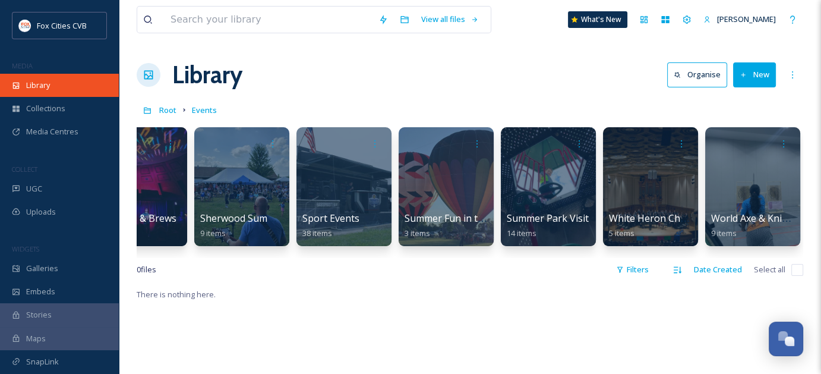
click at [41, 81] on span "Library" at bounding box center [38, 85] width 24 height 11
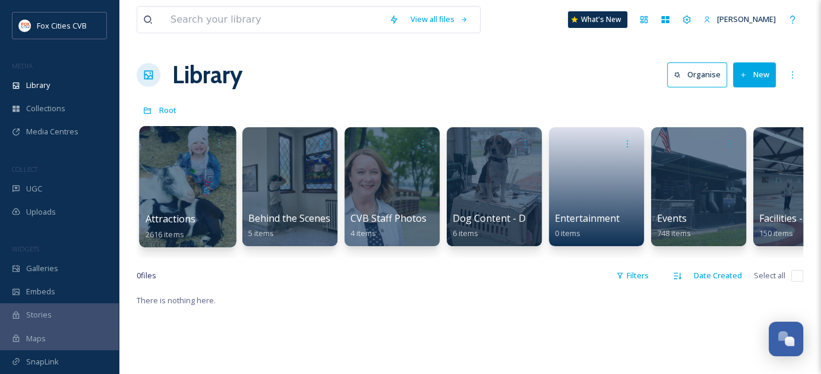
click at [192, 205] on div at bounding box center [187, 186] width 97 height 121
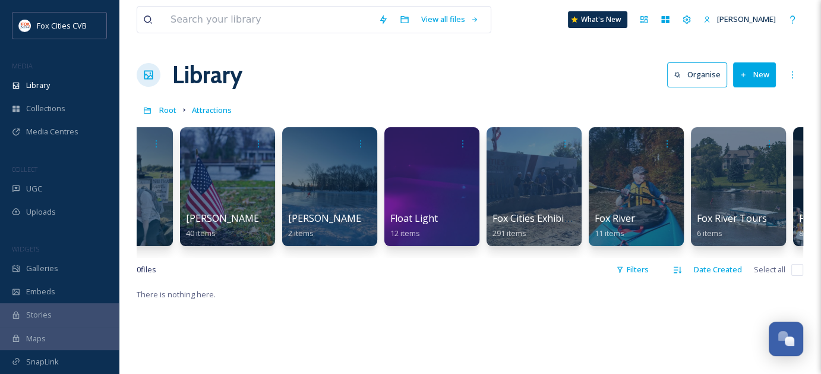
scroll to position [0, 1396]
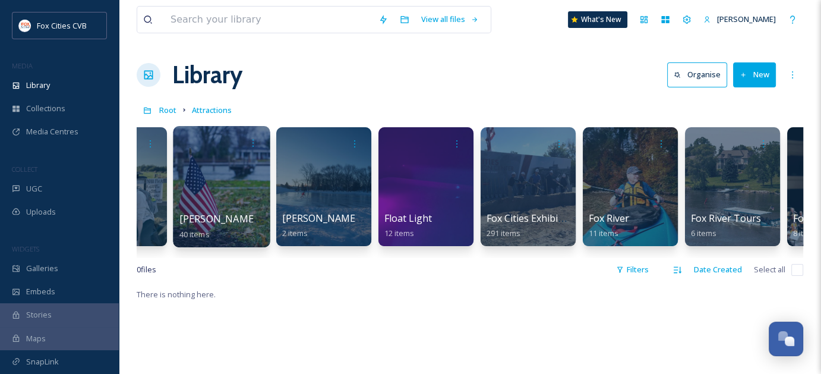
click at [221, 192] on div at bounding box center [221, 186] width 97 height 121
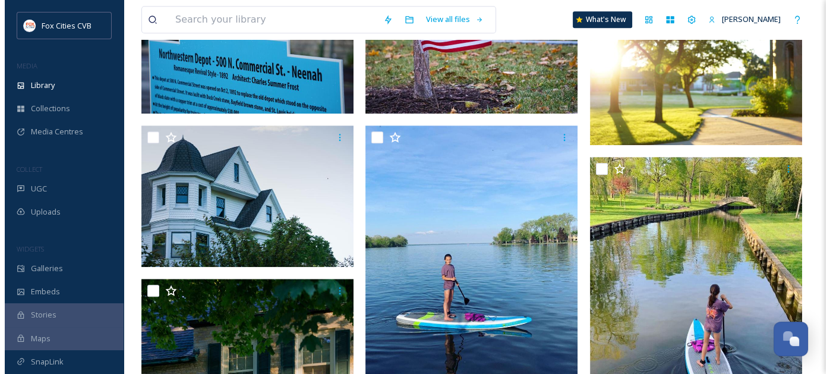
scroll to position [1010, 0]
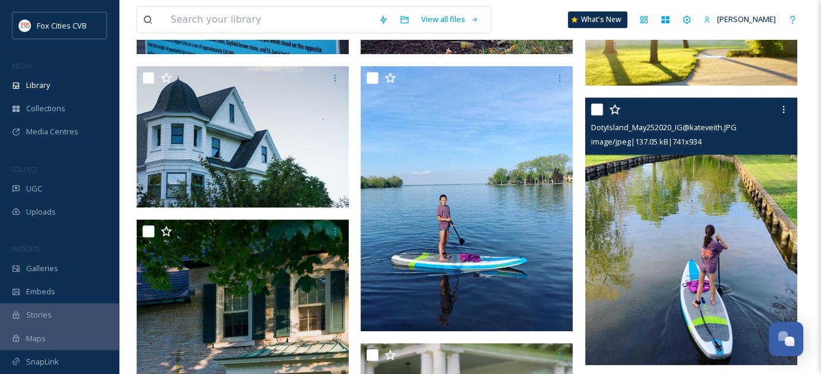
click at [597, 112] on input "checkbox" at bounding box center [597, 109] width 12 height 12
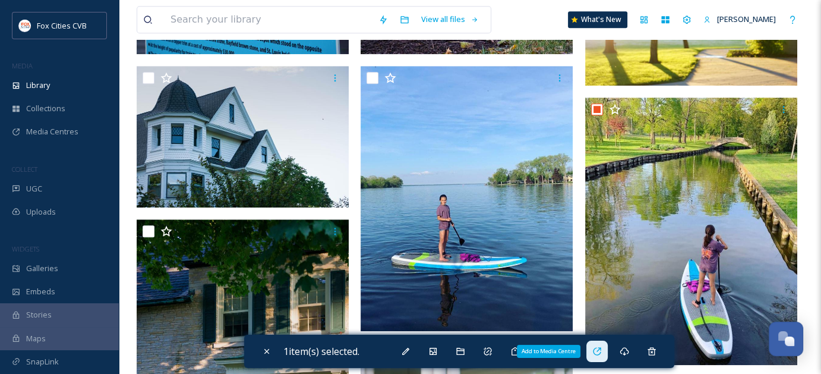
click at [600, 354] on icon at bounding box center [597, 351] width 10 height 10
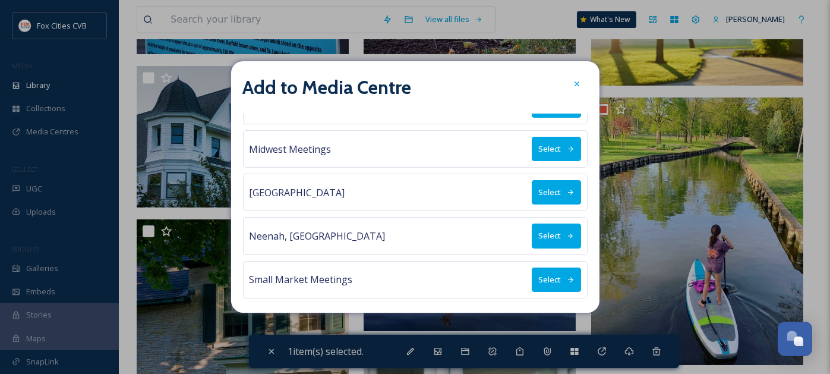
scroll to position [178, 0]
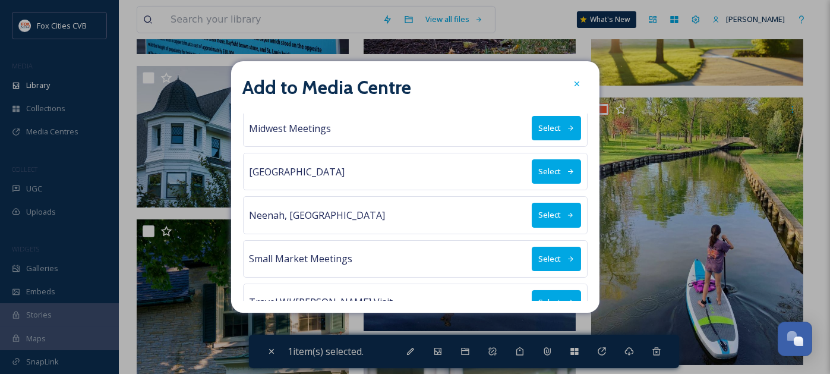
click at [556, 207] on button "Select" at bounding box center [556, 215] width 49 height 24
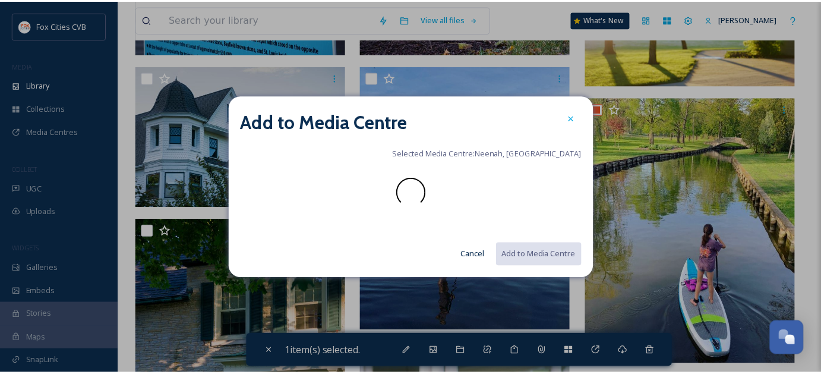
scroll to position [0, 0]
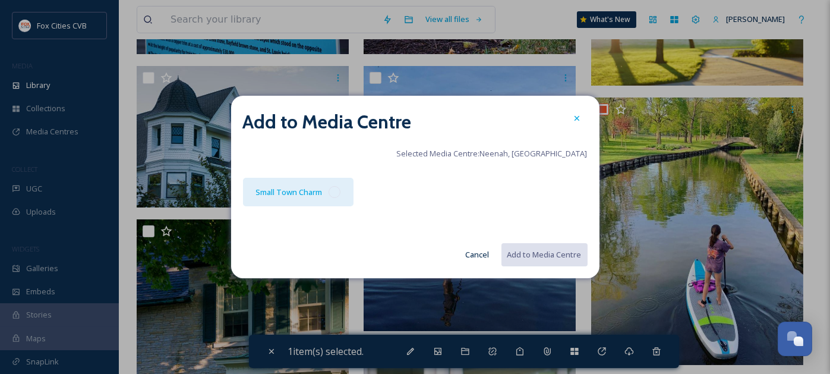
click at [332, 192] on div at bounding box center [334, 192] width 12 height 12
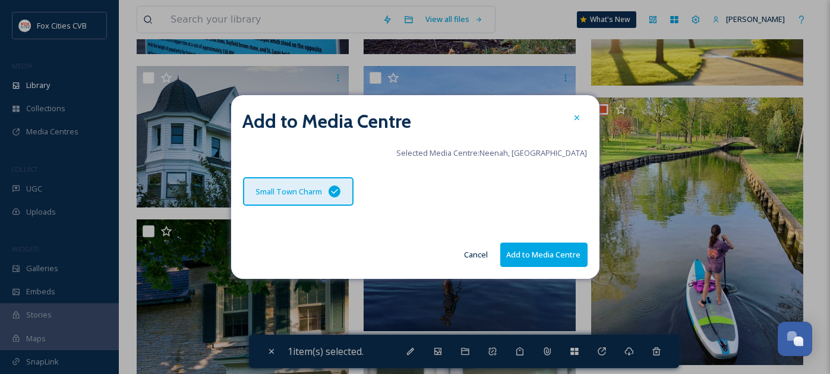
click at [573, 245] on button "Add to Media Centre" at bounding box center [543, 254] width 87 height 24
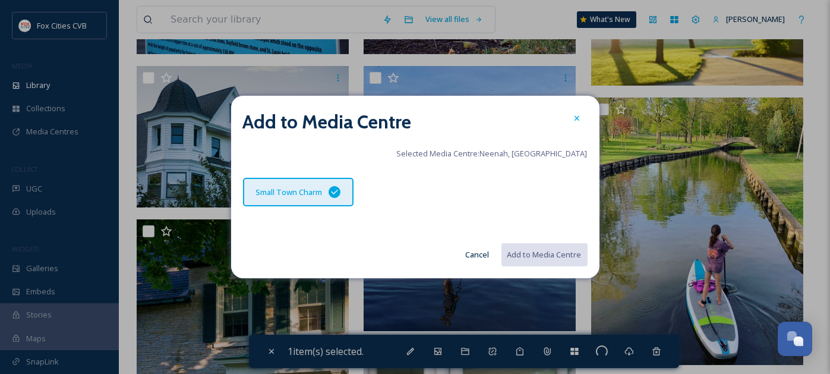
checkbox input "false"
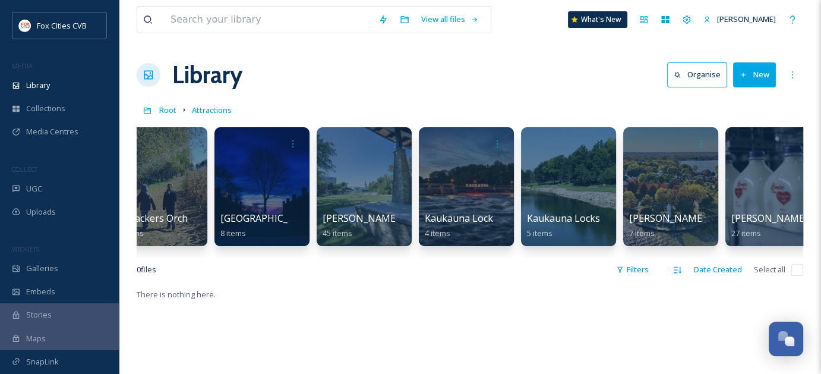
scroll to position [0, 3512]
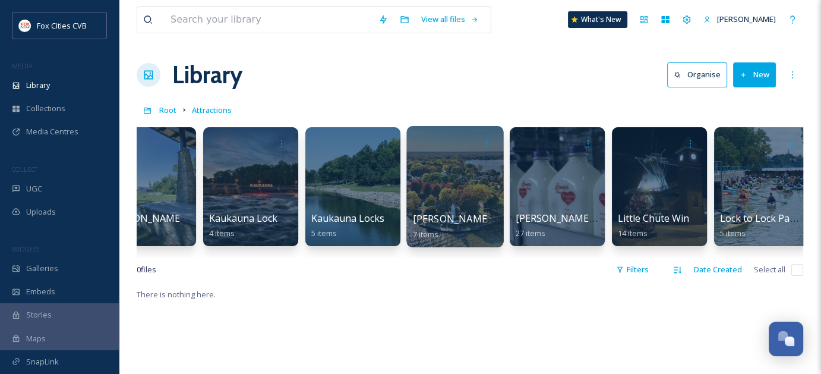
click at [450, 169] on div at bounding box center [454, 186] width 97 height 121
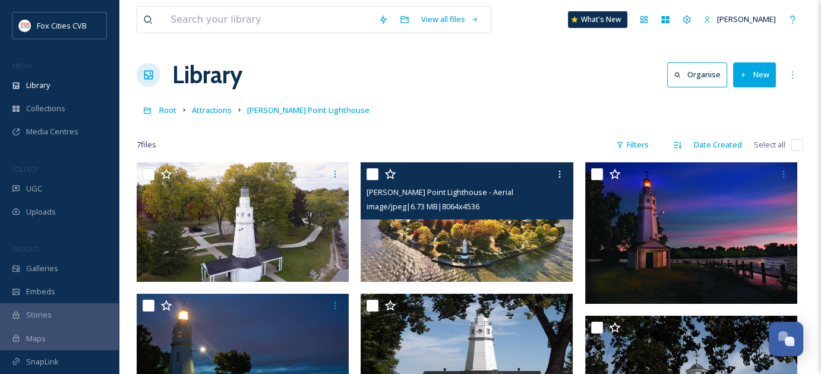
click at [369, 174] on input "checkbox" at bounding box center [372, 174] width 12 height 12
checkbox input "true"
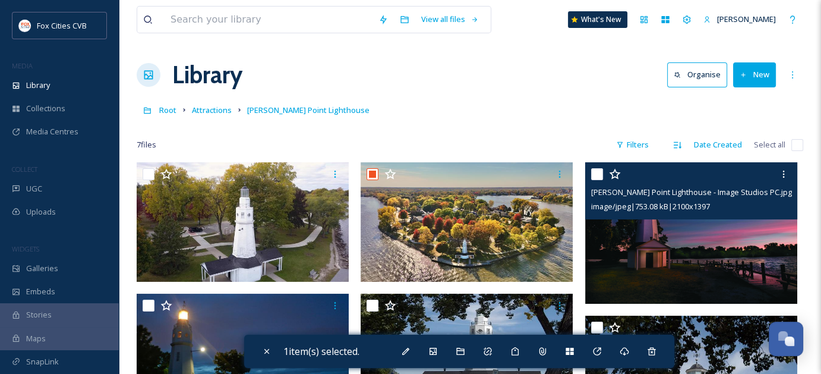
click at [596, 174] on input "checkbox" at bounding box center [597, 174] width 12 height 12
checkbox input "true"
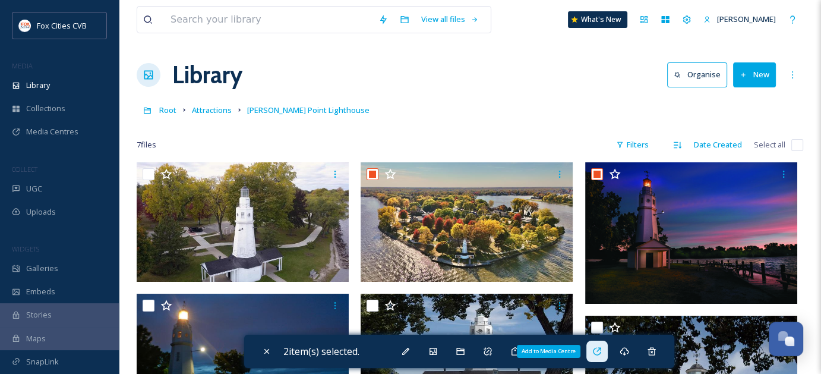
click at [602, 354] on icon at bounding box center [597, 351] width 10 height 10
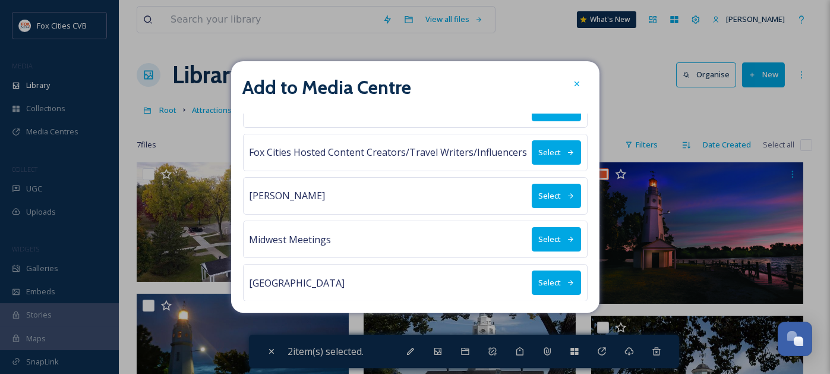
scroll to position [241, 0]
click at [538, 146] on button "Select" at bounding box center [556, 152] width 49 height 24
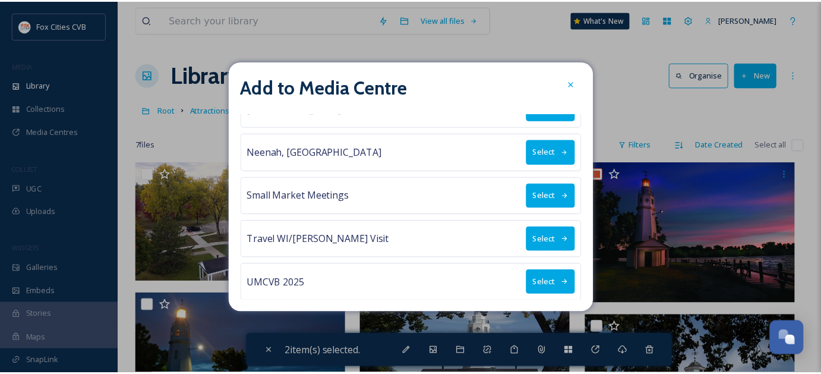
scroll to position [0, 0]
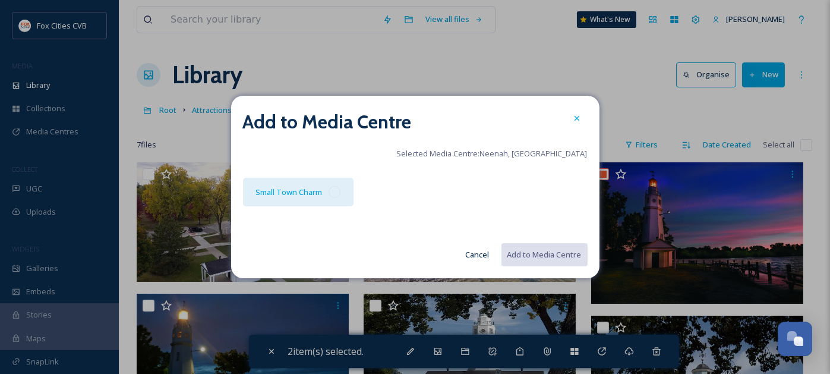
click at [340, 192] on div "Small Town Charm" at bounding box center [298, 192] width 111 height 29
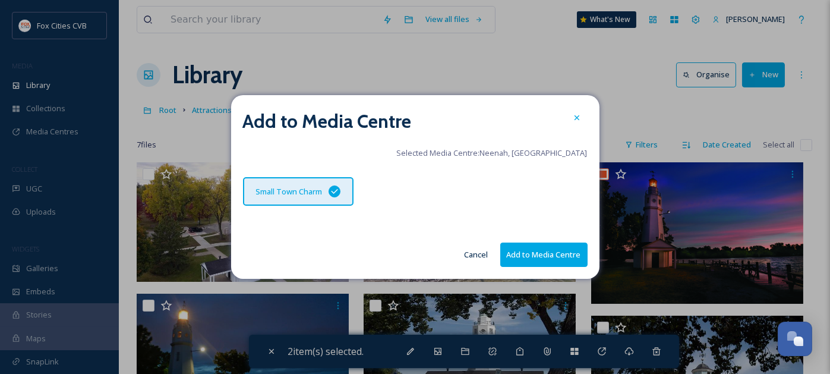
click at [541, 251] on button "Add to Media Centre" at bounding box center [543, 254] width 87 height 24
checkbox input "false"
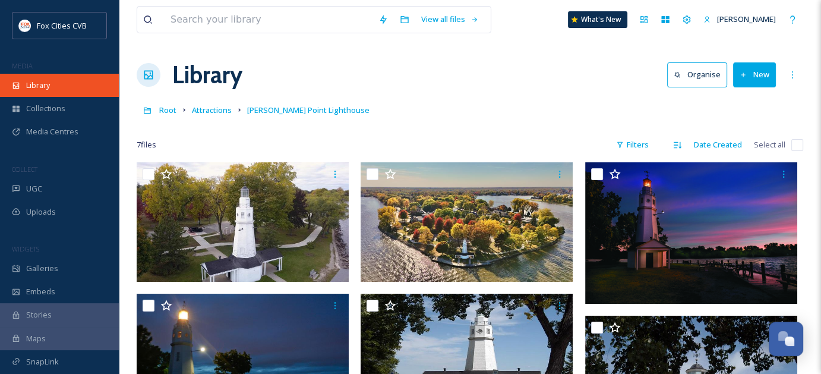
click at [48, 80] on span "Library" at bounding box center [38, 85] width 24 height 11
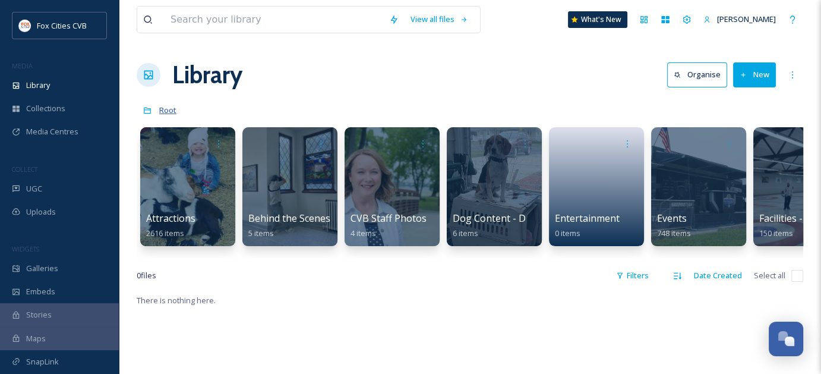
click at [167, 107] on span "Root" at bounding box center [167, 110] width 17 height 11
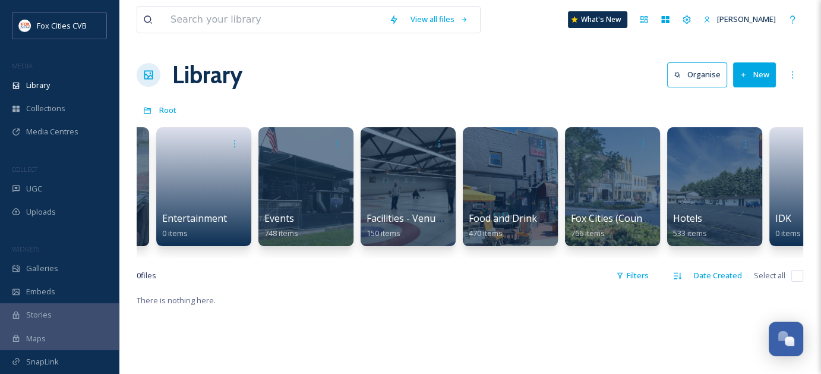
scroll to position [0, 413]
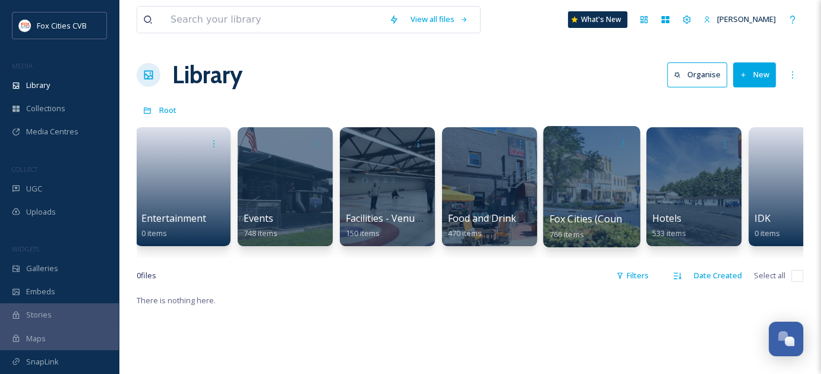
click at [586, 185] on div at bounding box center [591, 186] width 97 height 121
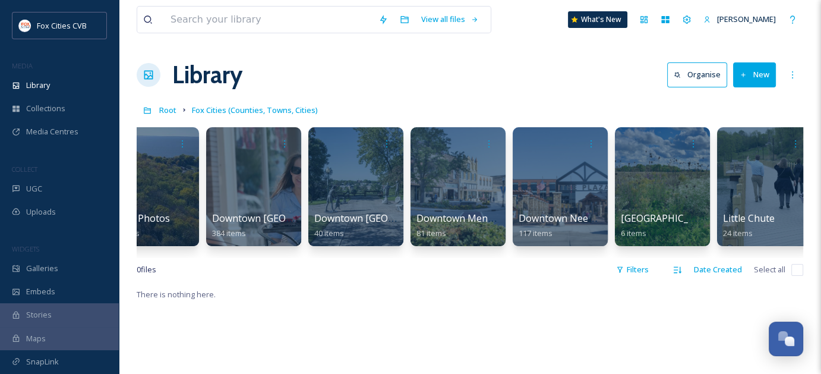
scroll to position [0, 67]
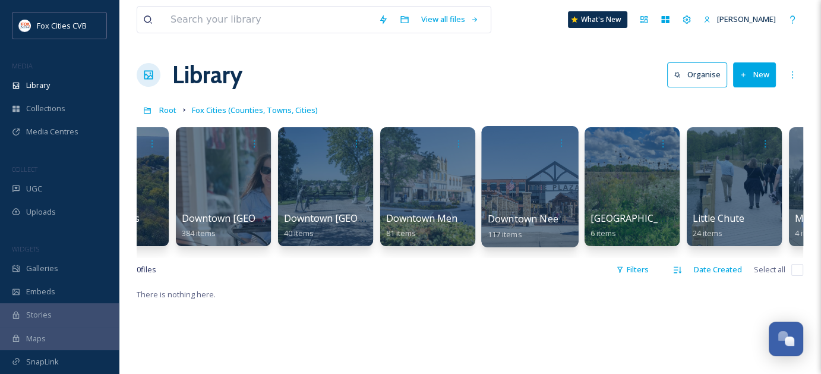
click at [536, 163] on div at bounding box center [529, 186] width 97 height 121
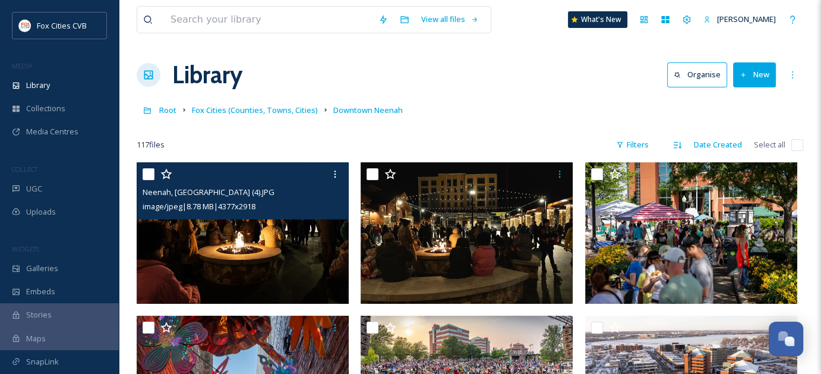
click at [144, 175] on input "checkbox" at bounding box center [149, 174] width 12 height 12
checkbox input "true"
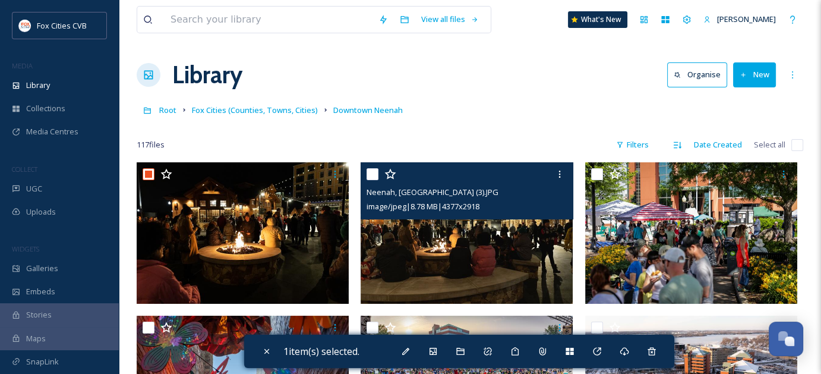
click at [370, 175] on input "checkbox" at bounding box center [372, 174] width 12 height 12
checkbox input "true"
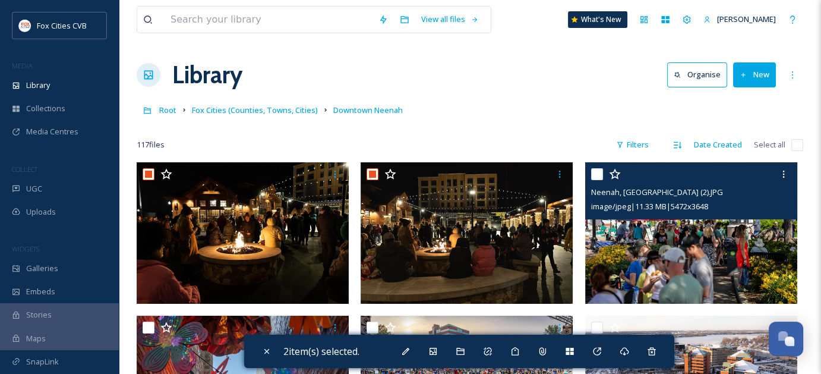
click at [597, 173] on input "checkbox" at bounding box center [597, 174] width 12 height 12
checkbox input "true"
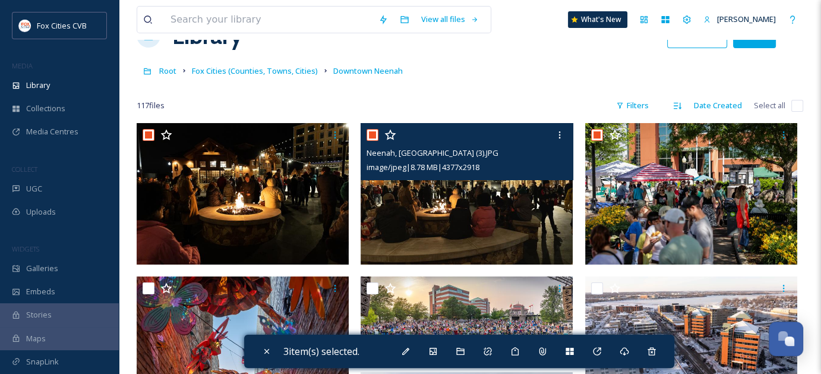
scroll to position [178, 0]
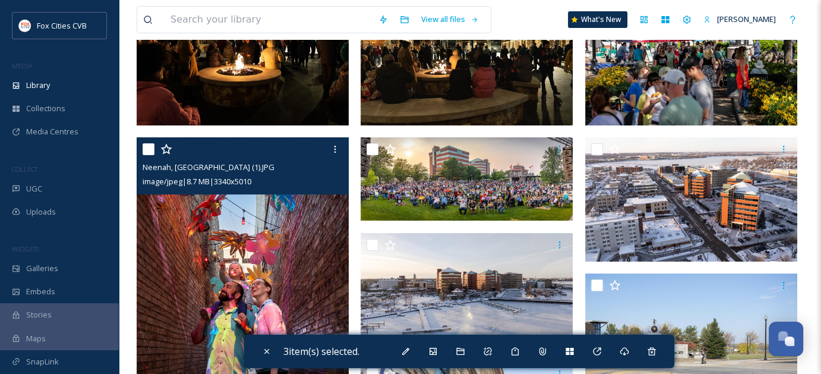
click at [150, 148] on input "checkbox" at bounding box center [149, 149] width 12 height 12
checkbox input "true"
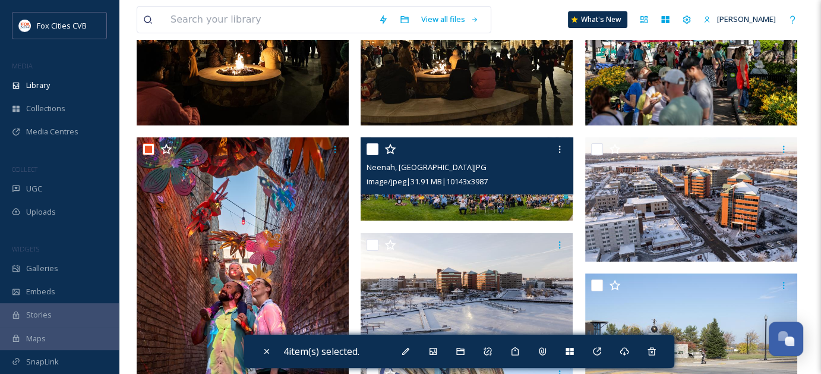
click at [375, 150] on input "checkbox" at bounding box center [372, 149] width 12 height 12
checkbox input "true"
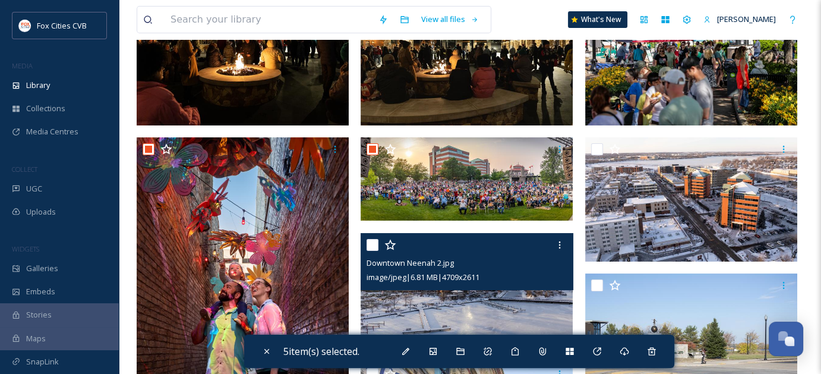
click at [371, 240] on input "checkbox" at bounding box center [372, 245] width 12 height 12
checkbox input "true"
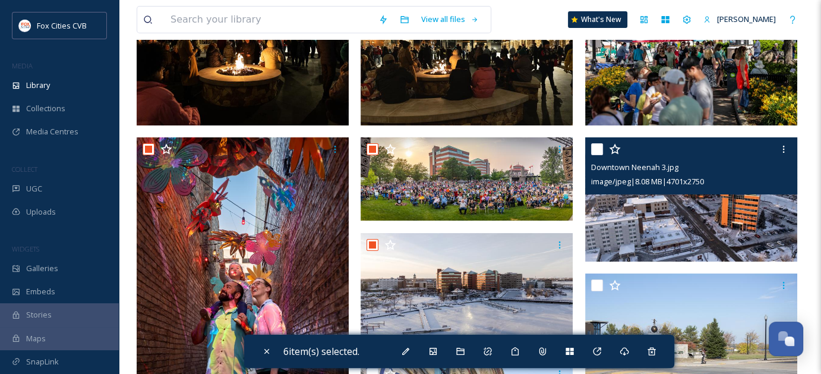
click at [596, 148] on input "checkbox" at bounding box center [597, 149] width 12 height 12
checkbox input "true"
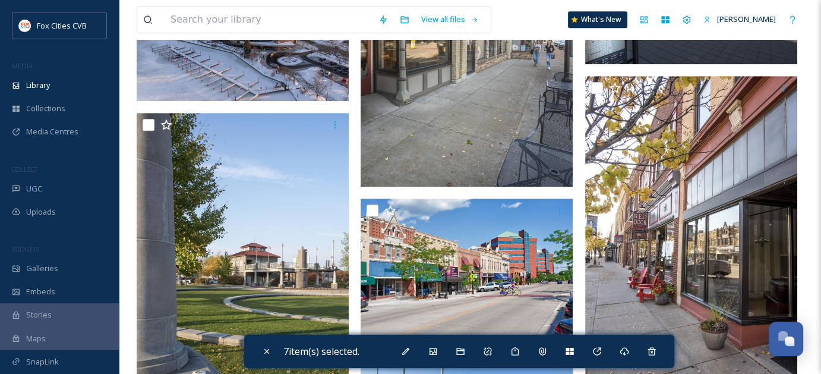
scroll to position [653, 0]
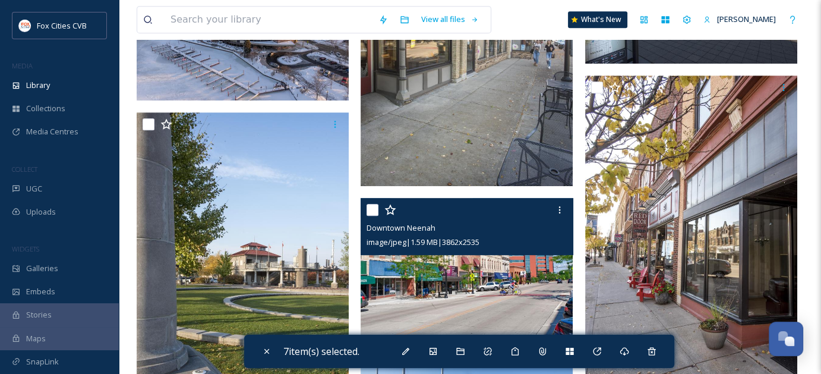
click at [372, 208] on input "checkbox" at bounding box center [372, 210] width 12 height 12
checkbox input "true"
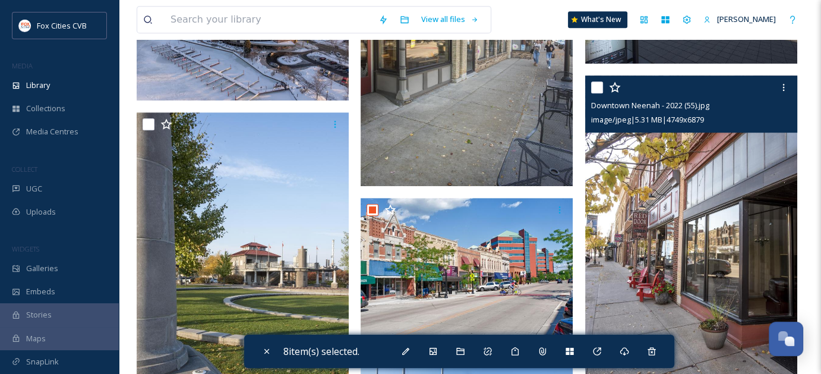
click at [597, 84] on input "checkbox" at bounding box center [597, 87] width 12 height 12
checkbox input "true"
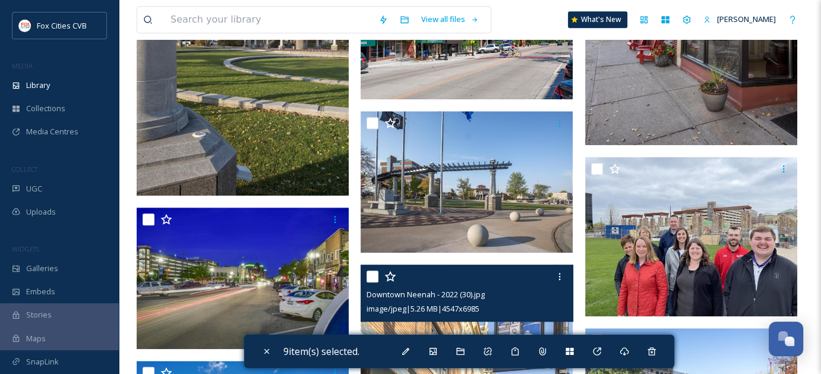
scroll to position [1069, 0]
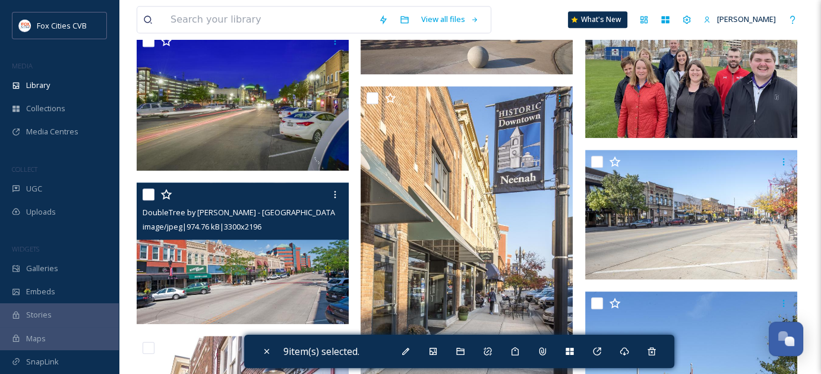
click at [148, 195] on input "checkbox" at bounding box center [149, 194] width 12 height 12
checkbox input "true"
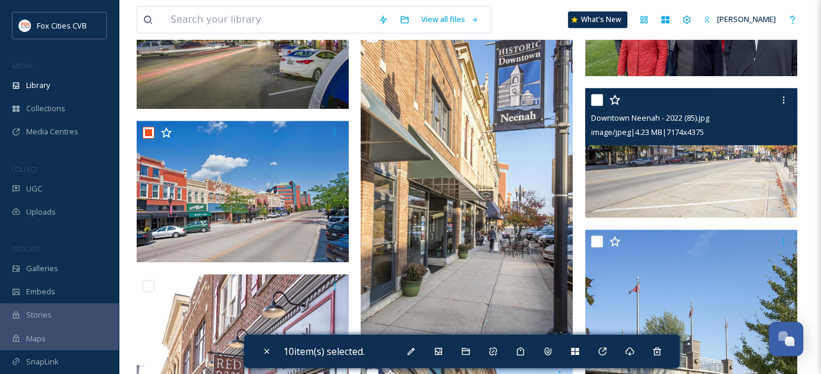
scroll to position [1128, 0]
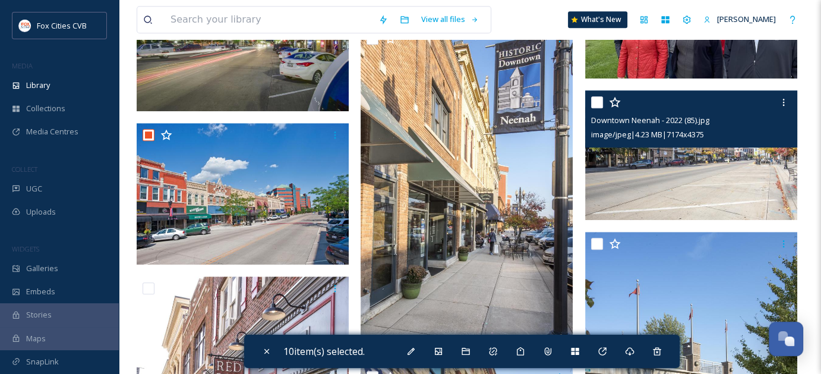
click at [599, 99] on input "checkbox" at bounding box center [597, 102] width 12 height 12
checkbox input "true"
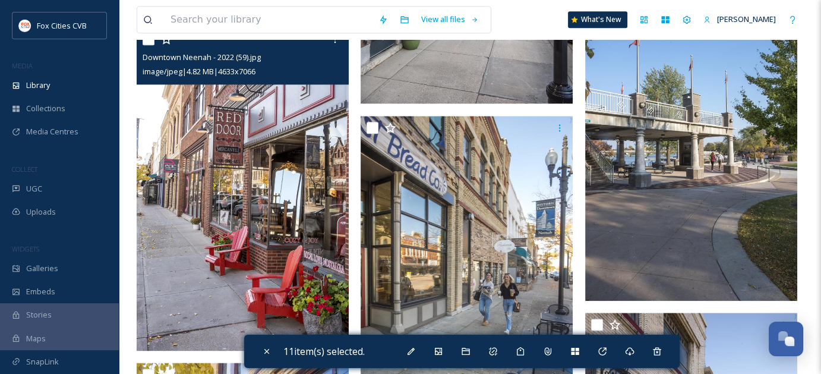
scroll to position [1307, 0]
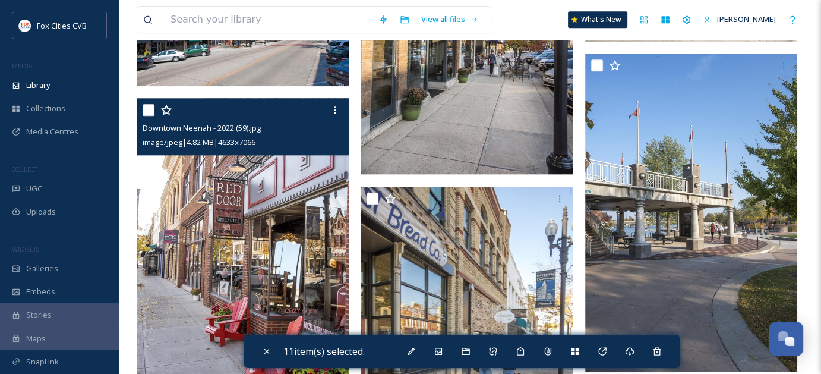
click at [144, 108] on input "checkbox" at bounding box center [149, 110] width 12 height 12
checkbox input "true"
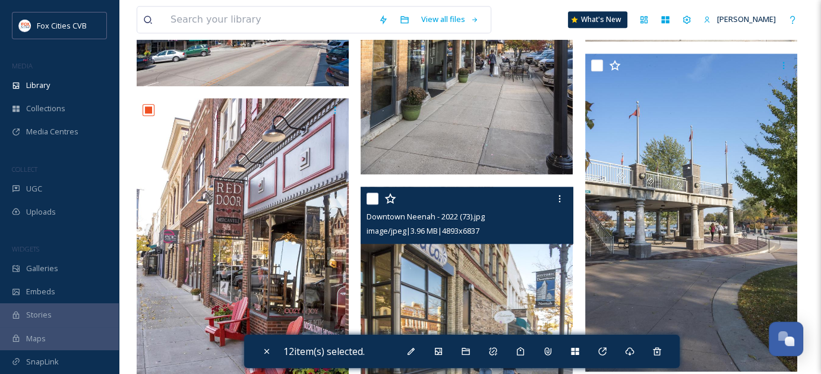
click at [371, 194] on input "checkbox" at bounding box center [372, 198] width 12 height 12
checkbox input "true"
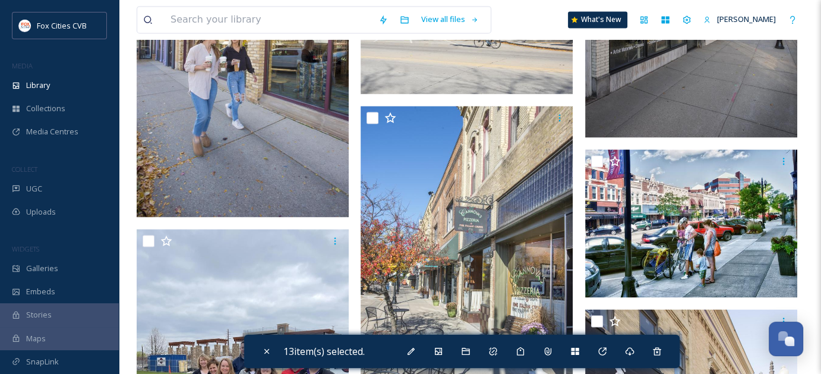
scroll to position [1900, 0]
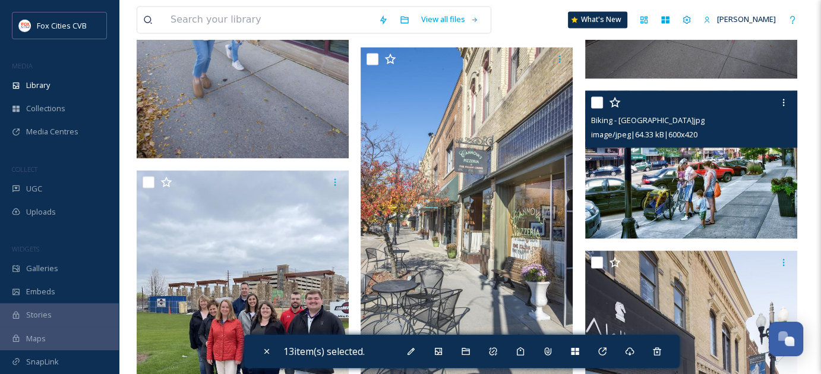
click at [599, 103] on input "checkbox" at bounding box center [597, 102] width 12 height 12
checkbox input "true"
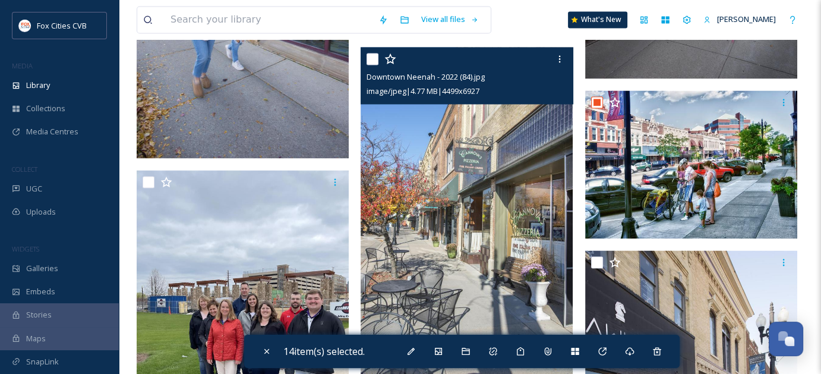
click at [369, 58] on input "checkbox" at bounding box center [372, 59] width 12 height 12
checkbox input "true"
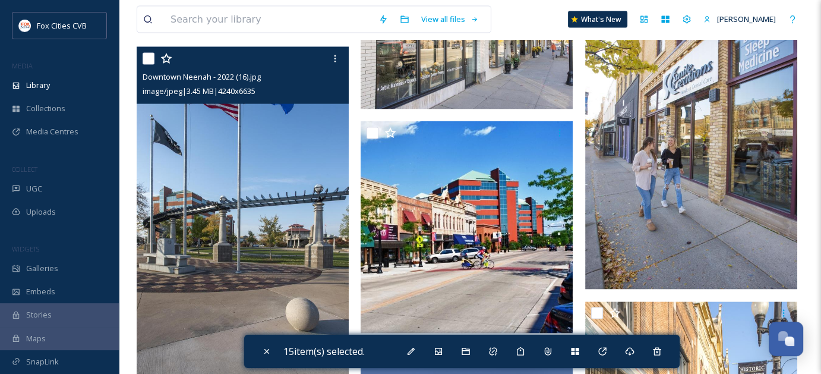
scroll to position [2435, 0]
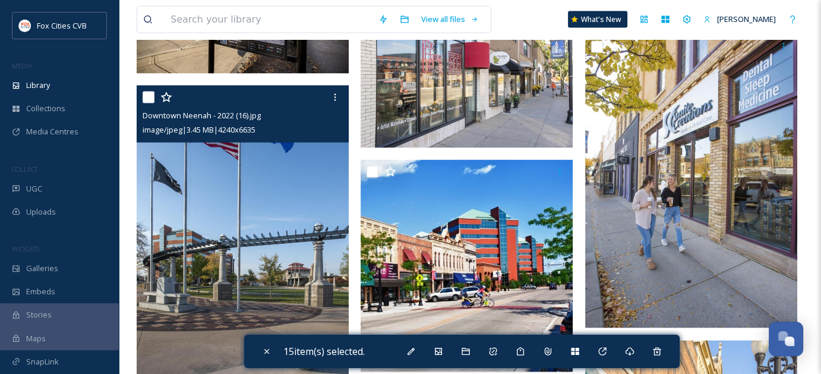
click at [144, 93] on input "checkbox" at bounding box center [149, 97] width 12 height 12
checkbox input "true"
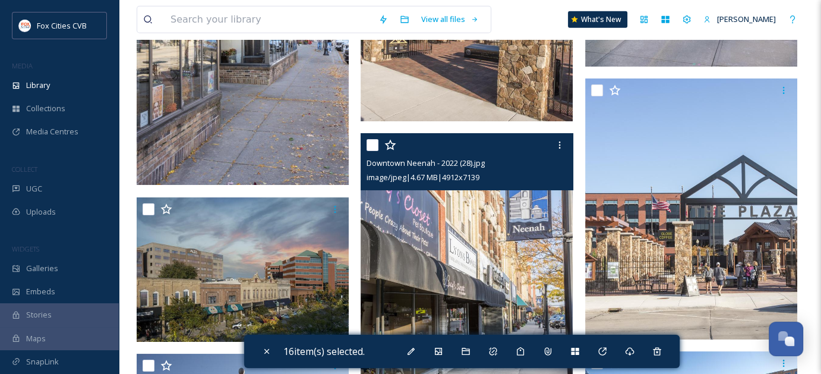
scroll to position [3029, 0]
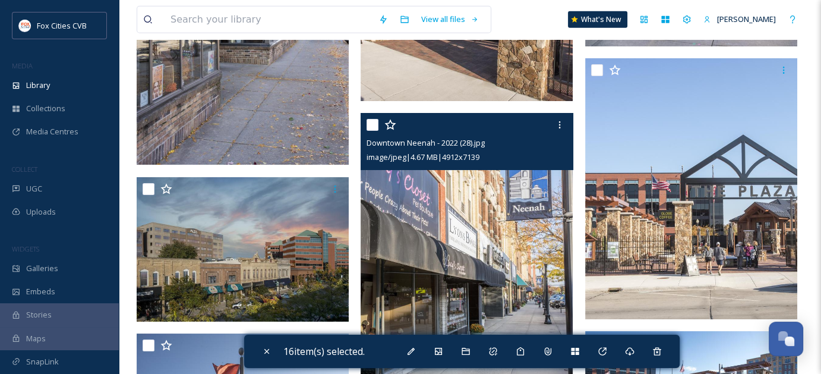
click at [375, 126] on input "checkbox" at bounding box center [372, 125] width 12 height 12
checkbox input "true"
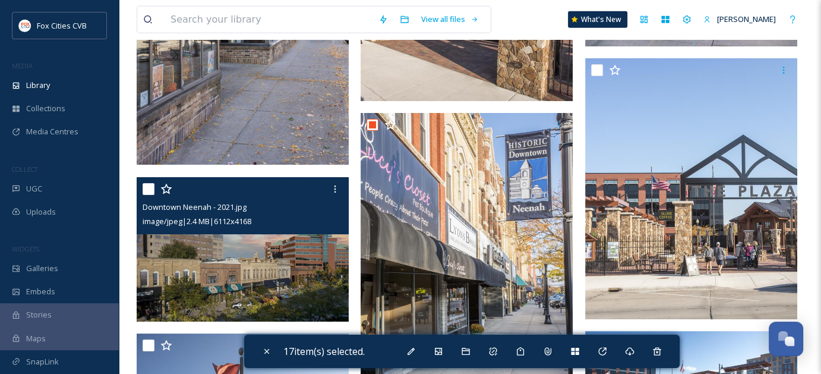
click at [149, 186] on input "checkbox" at bounding box center [149, 189] width 12 height 12
checkbox input "true"
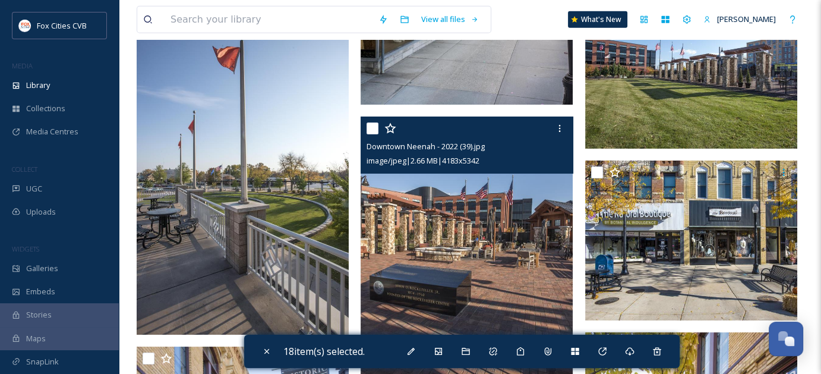
scroll to position [3326, 0]
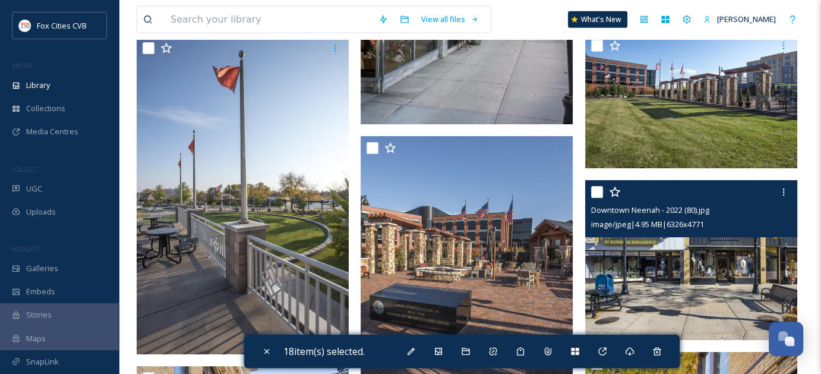
click at [594, 191] on input "checkbox" at bounding box center [597, 192] width 12 height 12
checkbox input "true"
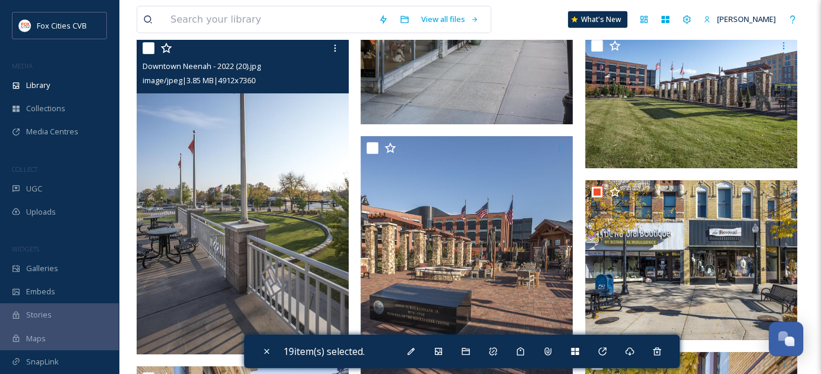
click at [147, 50] on input "checkbox" at bounding box center [149, 48] width 12 height 12
checkbox input "true"
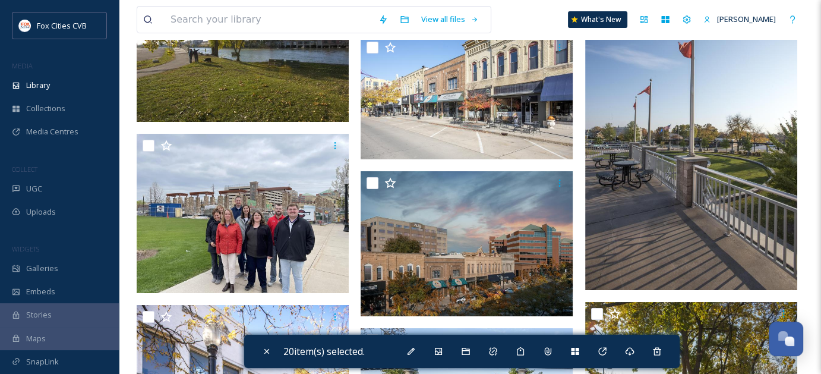
scroll to position [4039, 0]
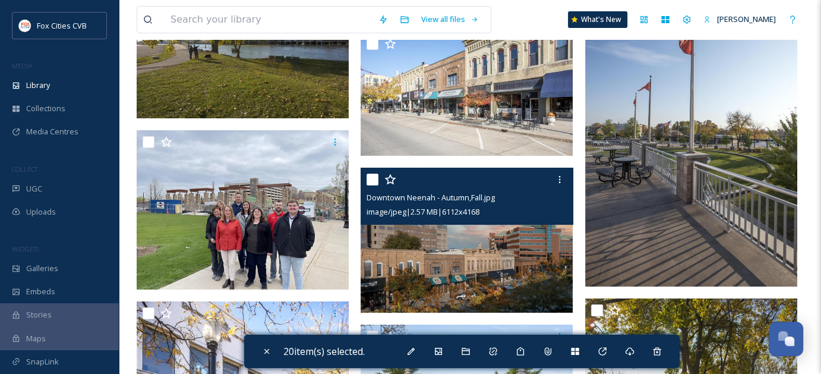
click at [372, 180] on input "checkbox" at bounding box center [372, 179] width 12 height 12
checkbox input "true"
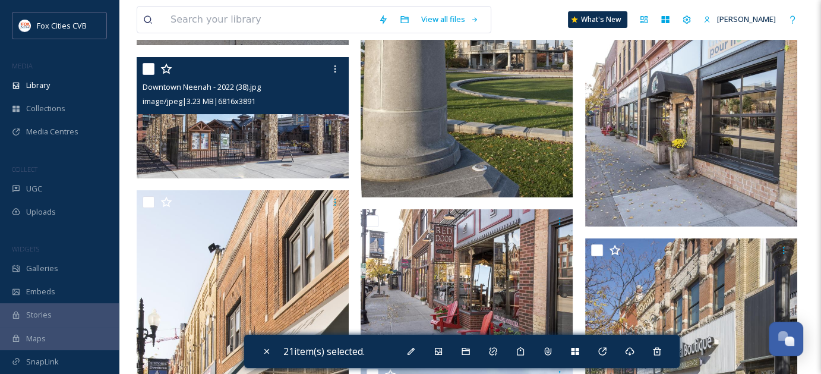
scroll to position [4989, 0]
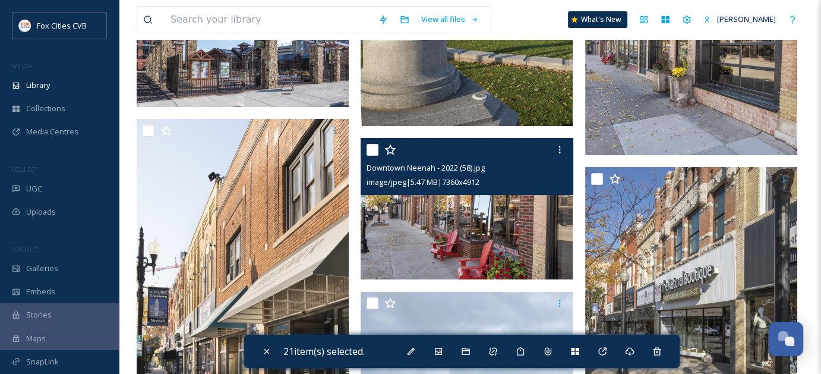
click at [371, 143] on div at bounding box center [467, 149] width 203 height 21
click at [375, 152] on input "checkbox" at bounding box center [372, 150] width 12 height 12
checkbox input "true"
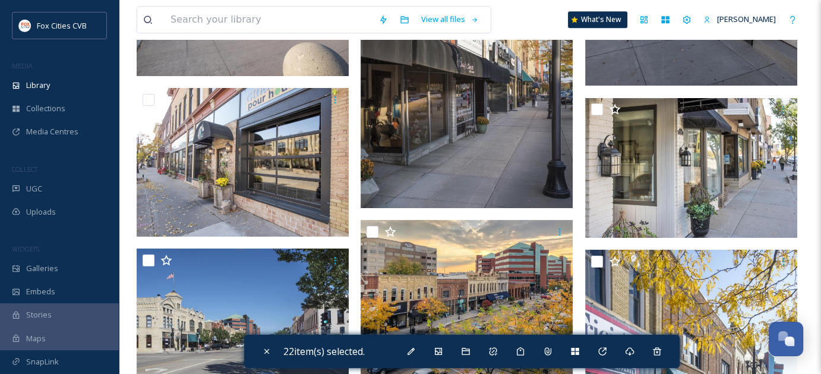
scroll to position [5820, 0]
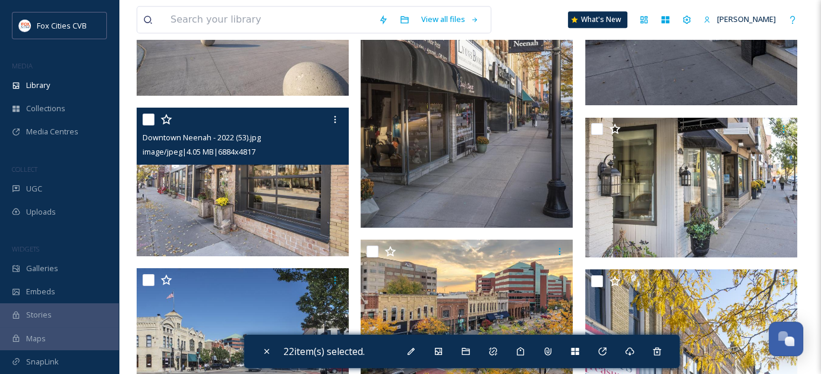
click at [152, 118] on input "checkbox" at bounding box center [149, 119] width 12 height 12
checkbox input "true"
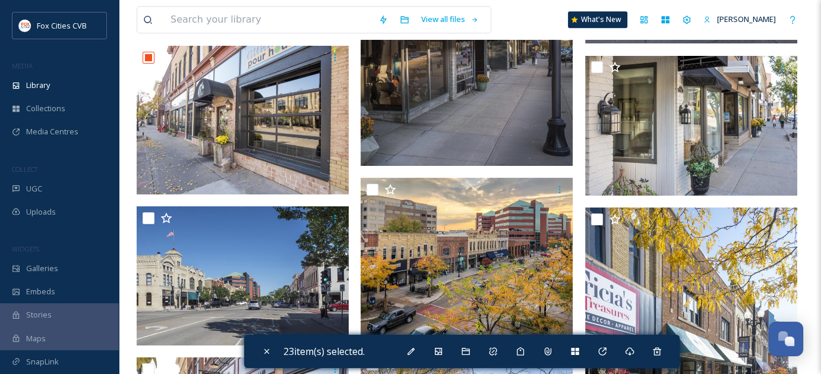
scroll to position [5998, 0]
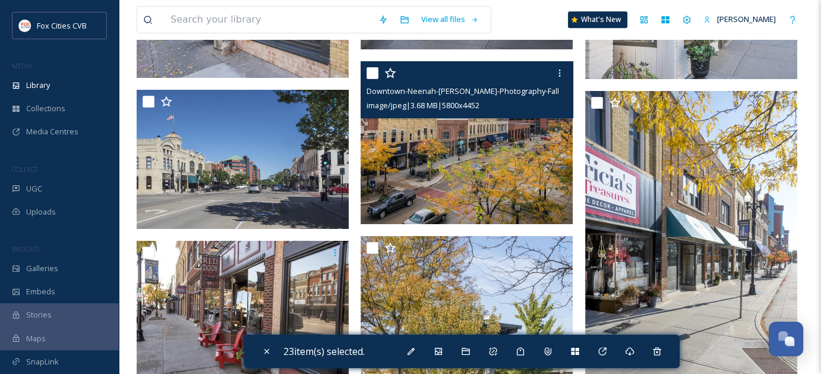
click at [377, 73] on input "checkbox" at bounding box center [372, 73] width 12 height 12
checkbox input "true"
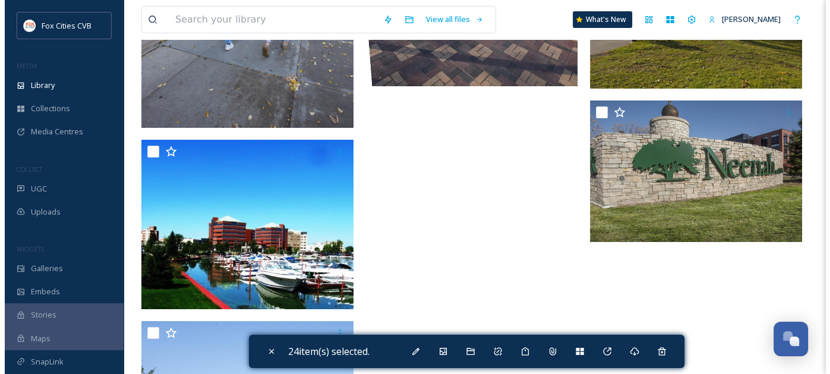
scroll to position [8976, 0]
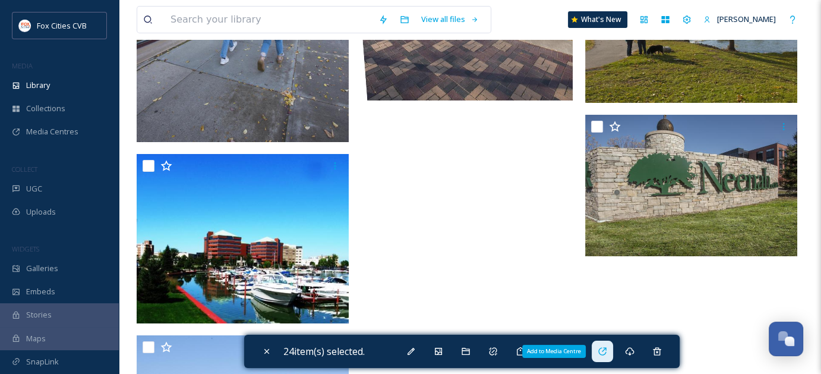
click at [606, 350] on icon at bounding box center [602, 351] width 10 height 10
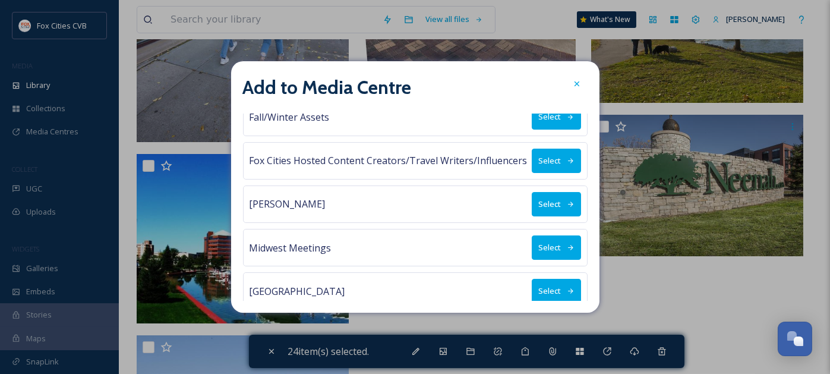
scroll to position [238, 0]
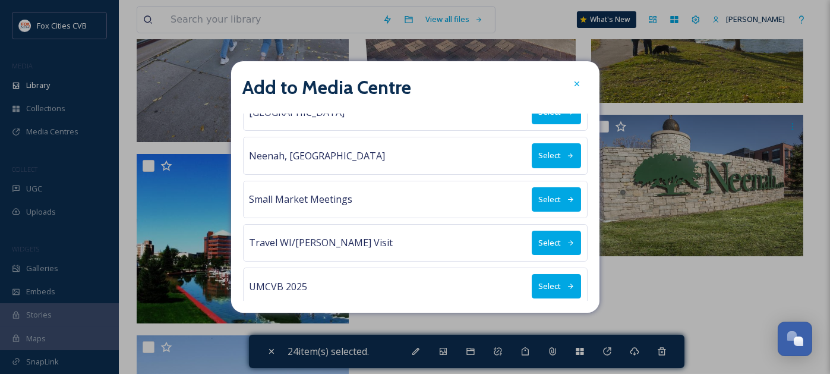
click at [533, 151] on button "Select" at bounding box center [556, 155] width 49 height 24
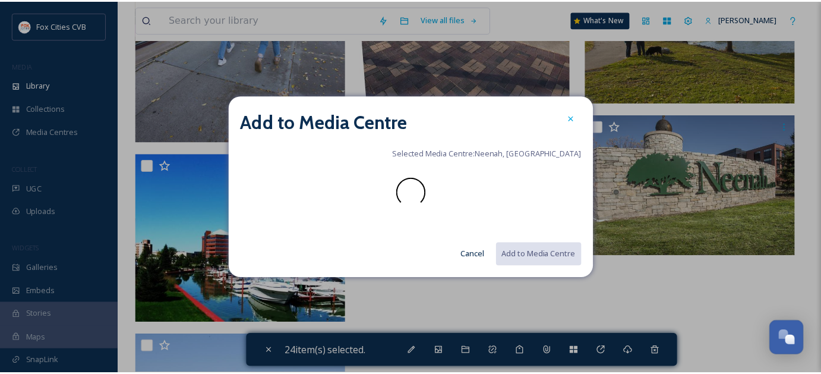
scroll to position [0, 0]
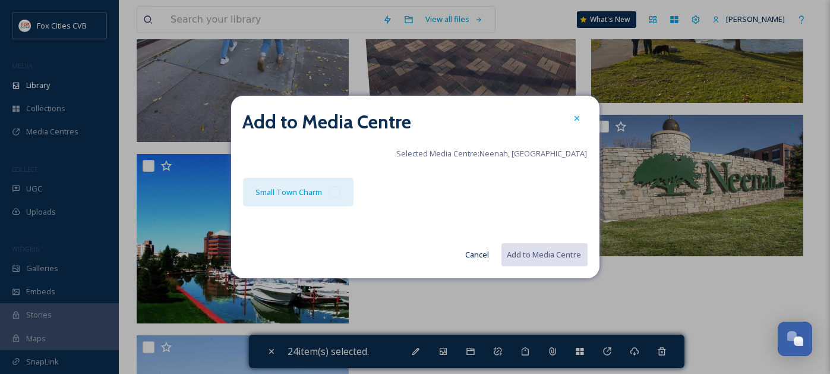
click at [331, 194] on div at bounding box center [334, 192] width 12 height 12
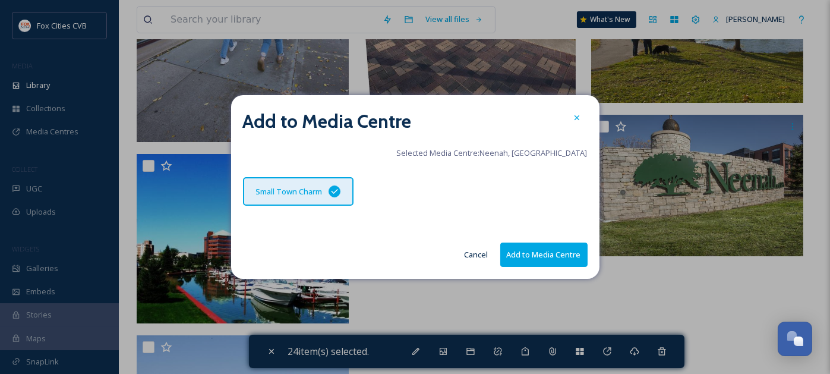
click at [526, 258] on button "Add to Media Centre" at bounding box center [543, 254] width 87 height 24
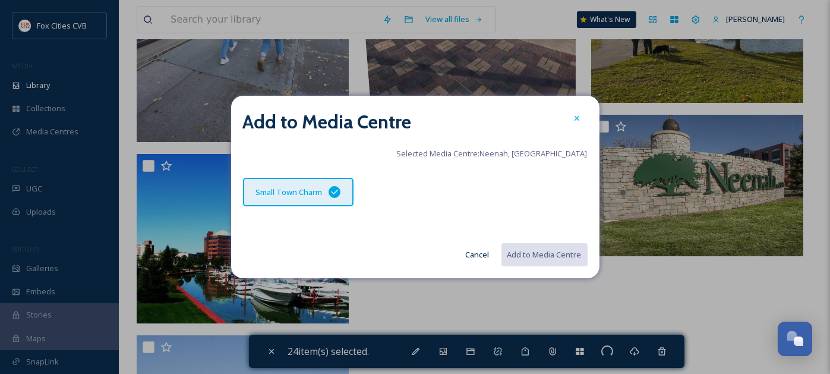
checkbox input "false"
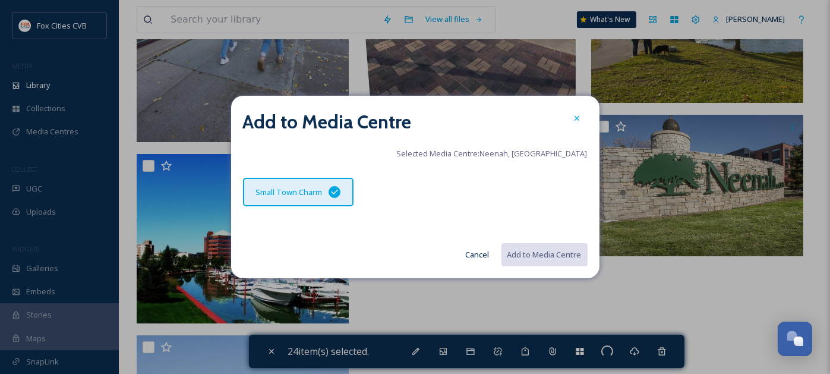
checkbox input "false"
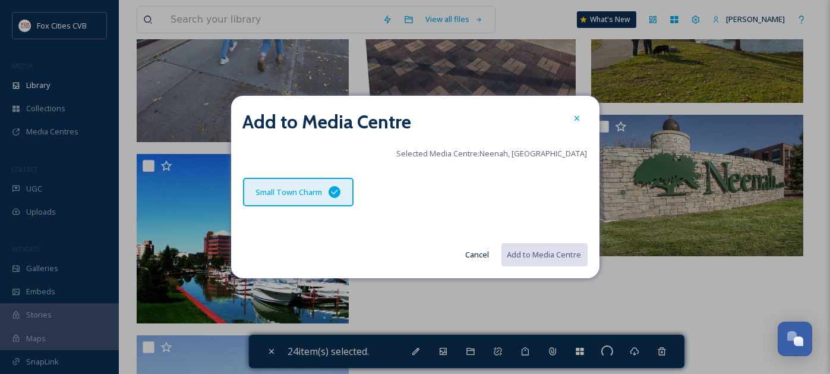
checkbox input "false"
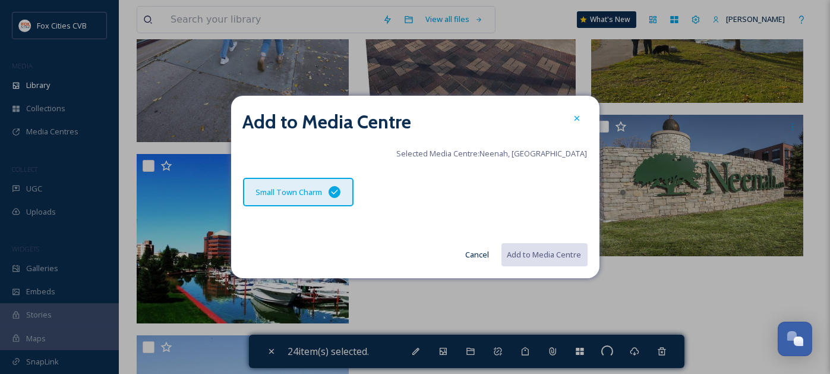
checkbox input "false"
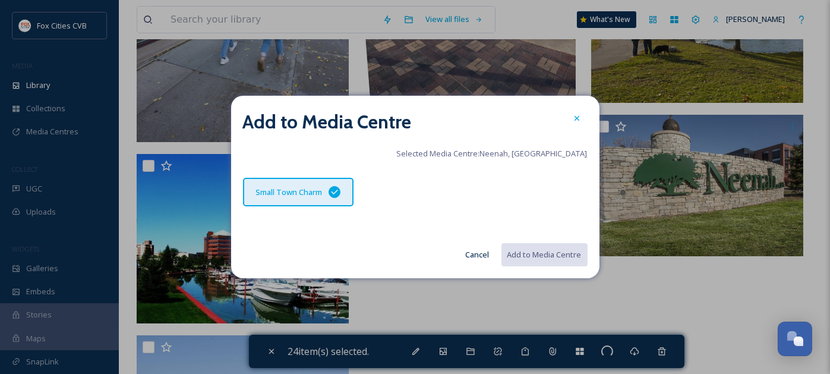
checkbox input "false"
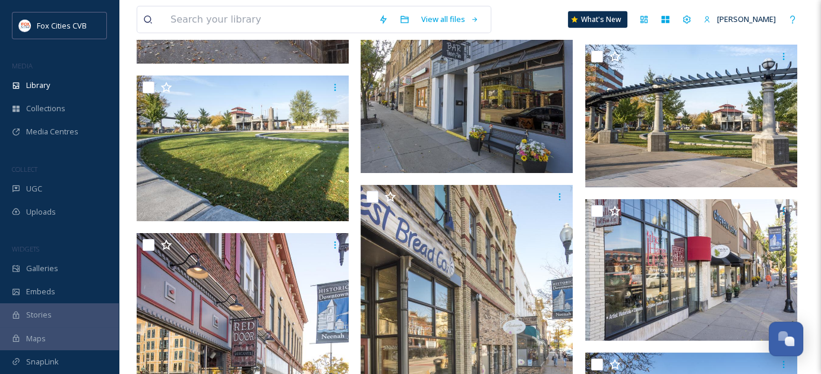
scroll to position [8085, 0]
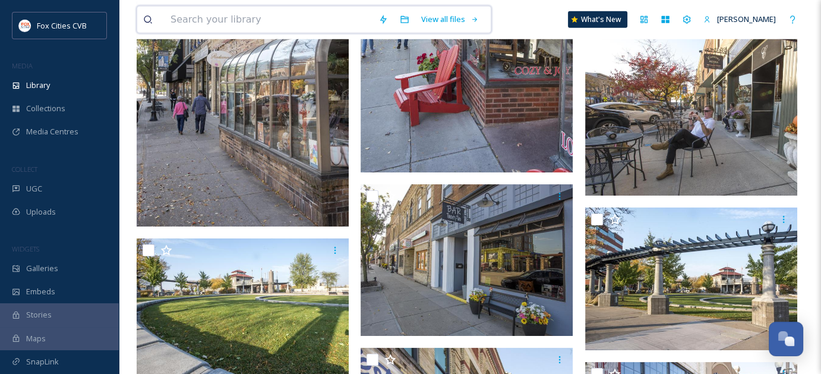
click at [270, 23] on input at bounding box center [269, 20] width 208 height 26
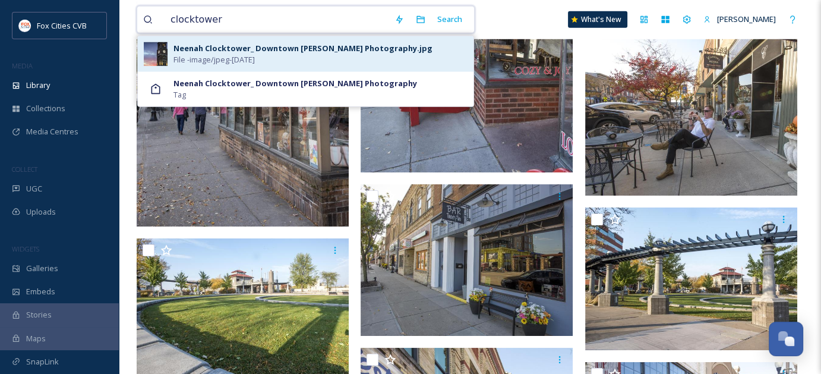
type input "clocktower"
click at [255, 59] on span "File - image/jpeg - [DATE]" at bounding box center [213, 59] width 81 height 11
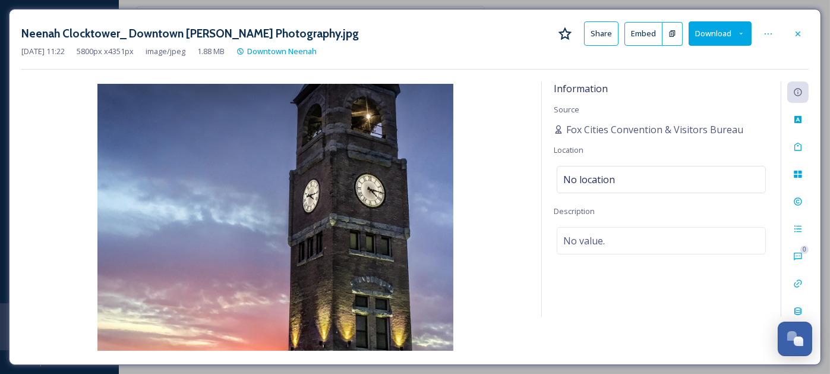
click at [325, 172] on img at bounding box center [275, 217] width 508 height 267
click at [801, 34] on icon at bounding box center [798, 34] width 10 height 10
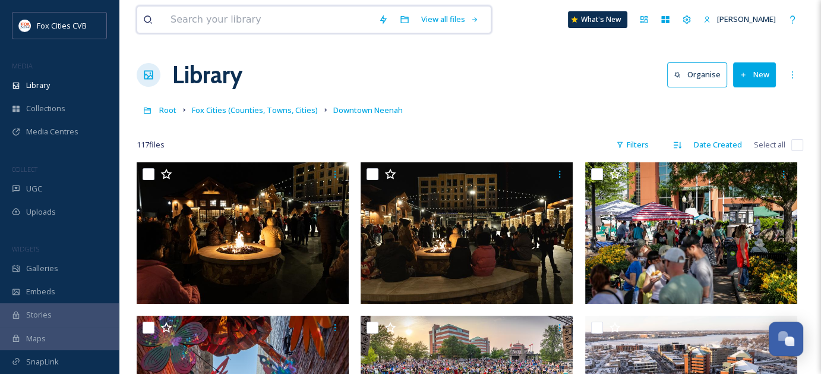
click at [269, 14] on input at bounding box center [269, 20] width 208 height 26
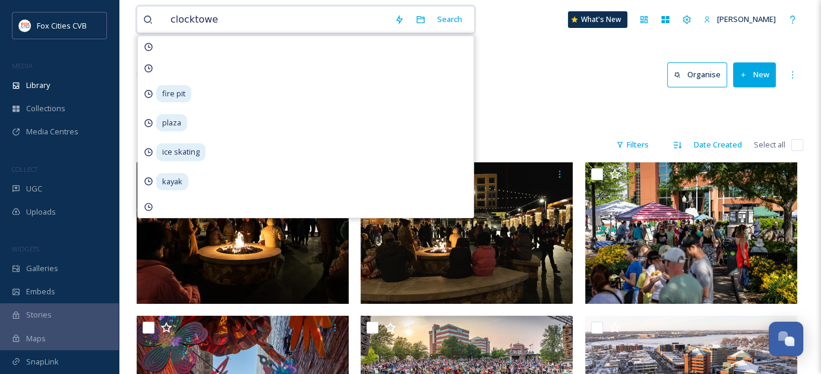
type input "clocktower"
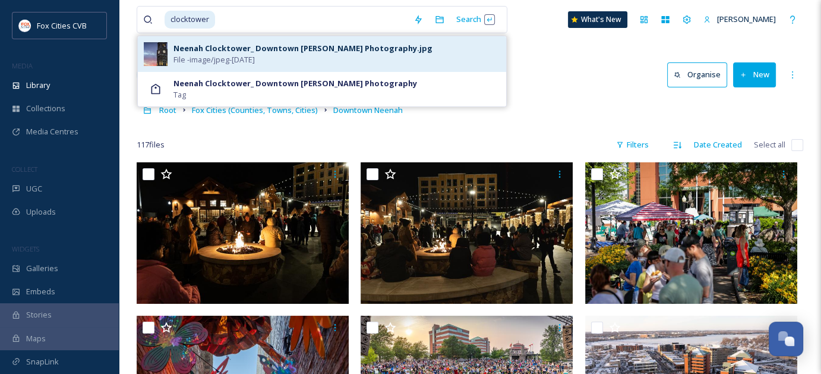
click at [207, 55] on span "File - image/jpeg - [DATE]" at bounding box center [213, 59] width 81 height 11
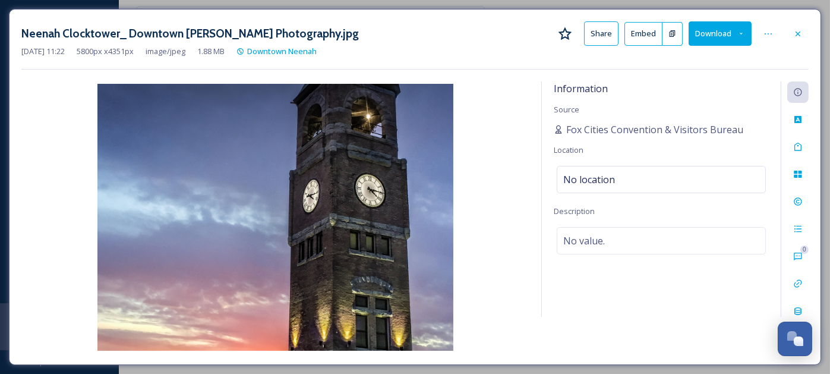
click at [723, 36] on button "Download" at bounding box center [719, 33] width 63 height 24
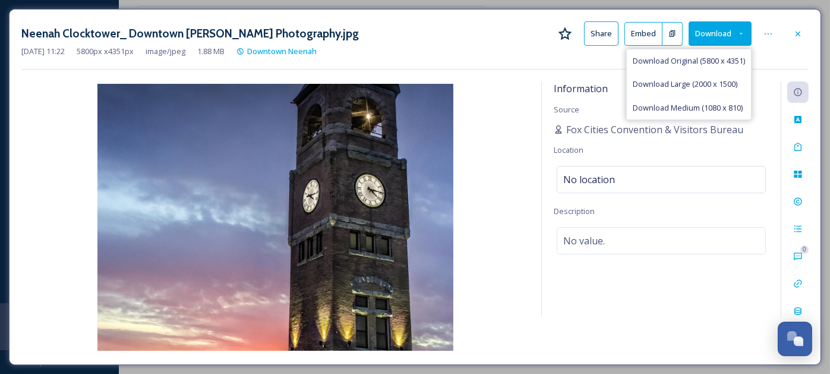
click at [770, 46] on div "[DATE] 11:22 5800 px x 4351 px image/jpeg 1.88 MB Downtown [GEOGRAPHIC_DATA]" at bounding box center [414, 51] width 787 height 11
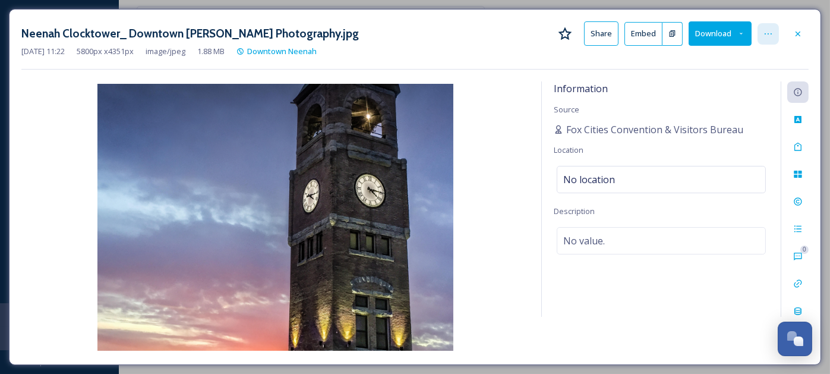
click at [770, 31] on icon at bounding box center [768, 34] width 10 height 10
click at [611, 64] on div "Neenah Clocktower_ Downtown [PERSON_NAME] Photography.jpg Share Embed Download …" at bounding box center [414, 45] width 787 height 48
click at [595, 40] on button "Share" at bounding box center [601, 33] width 34 height 24
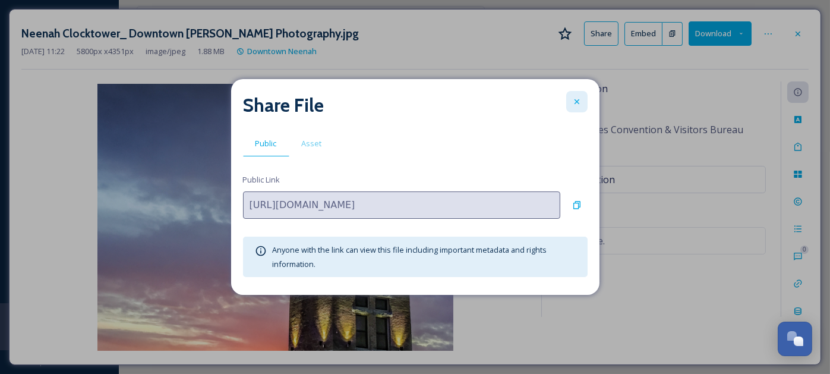
click at [578, 100] on icon at bounding box center [576, 101] width 5 height 5
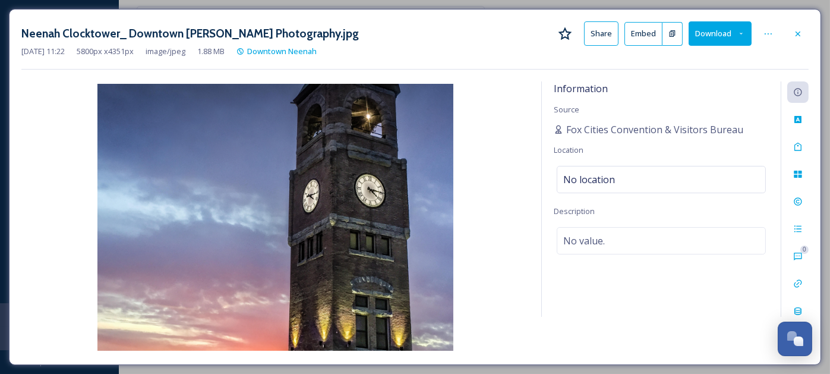
click at [717, 36] on button "Download" at bounding box center [719, 33] width 63 height 24
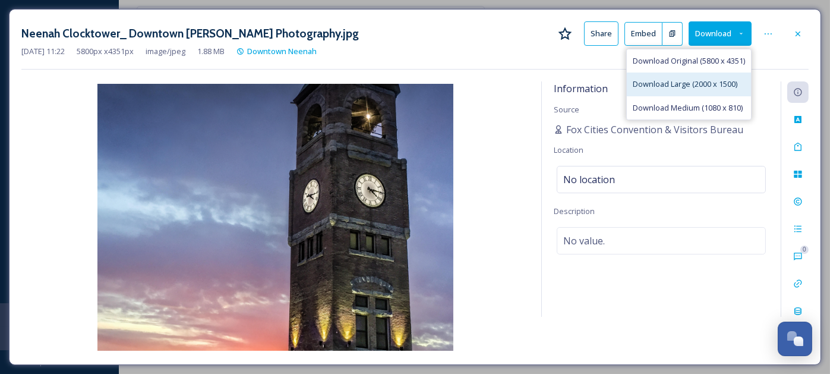
click at [669, 80] on span "Download Large (2000 x 1500)" at bounding box center [685, 83] width 105 height 11
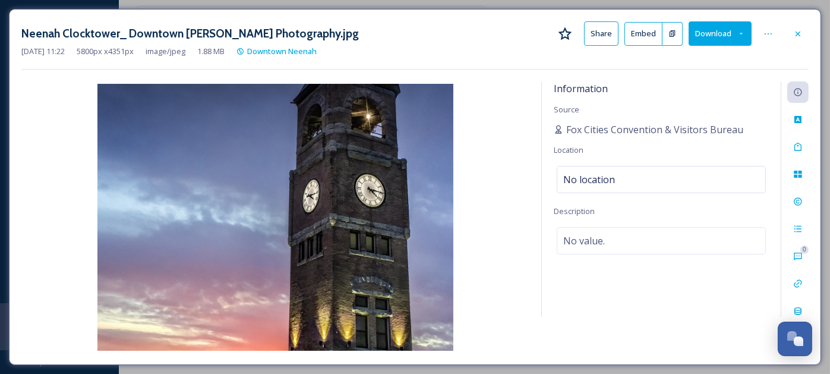
click at [498, 135] on img at bounding box center [275, 217] width 508 height 267
click at [796, 35] on icon at bounding box center [798, 34] width 10 height 10
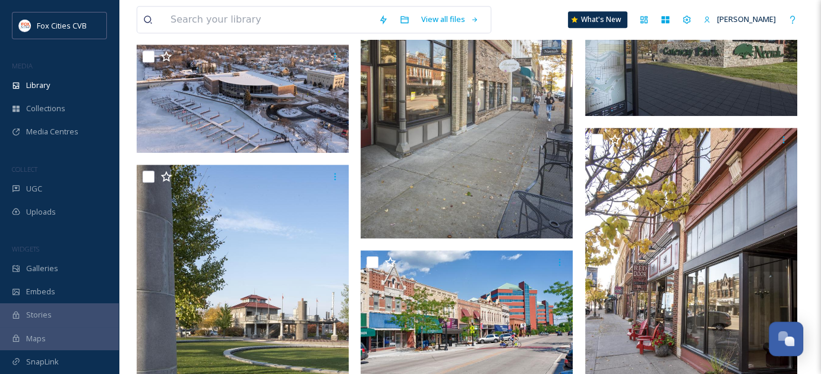
scroll to position [713, 0]
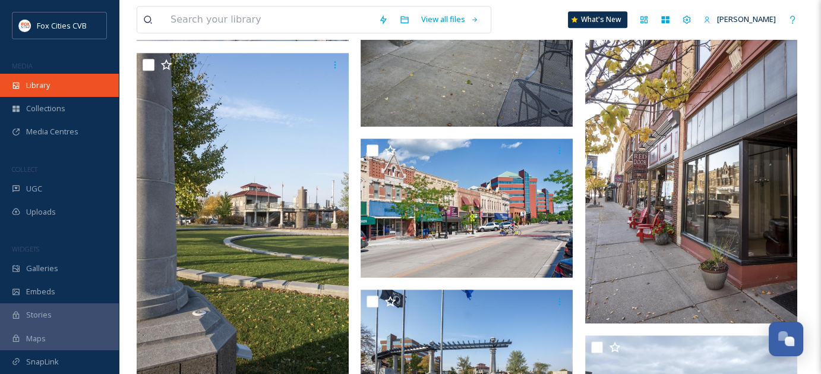
click at [43, 87] on span "Library" at bounding box center [38, 85] width 24 height 11
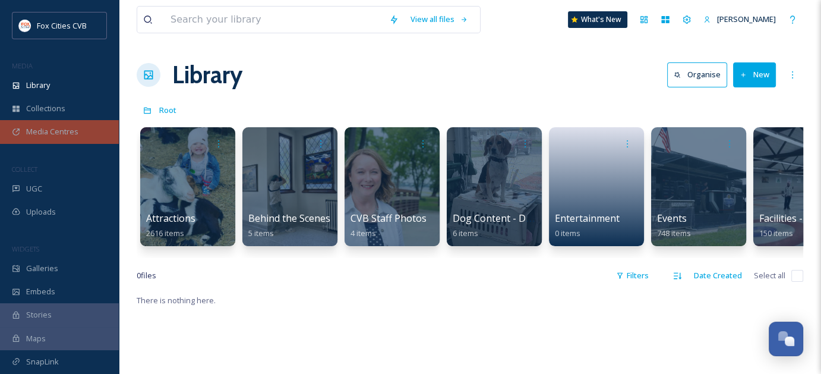
click at [74, 131] on span "Media Centres" at bounding box center [52, 131] width 52 height 11
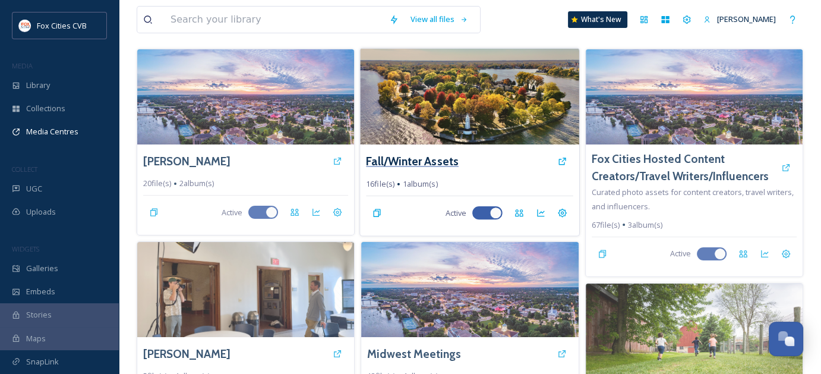
scroll to position [297, 0]
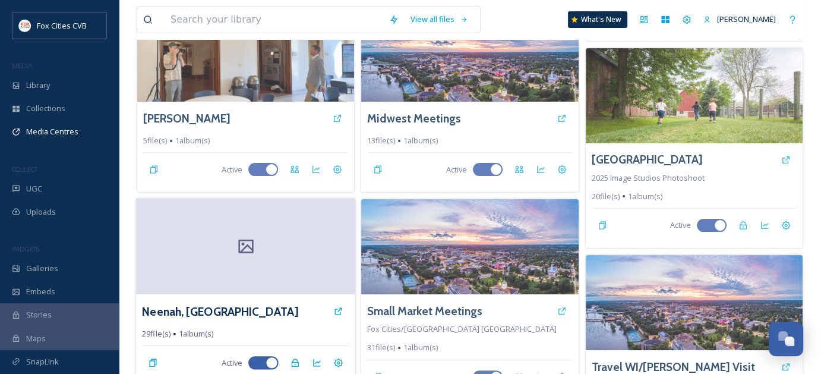
click at [212, 233] on div at bounding box center [245, 246] width 219 height 96
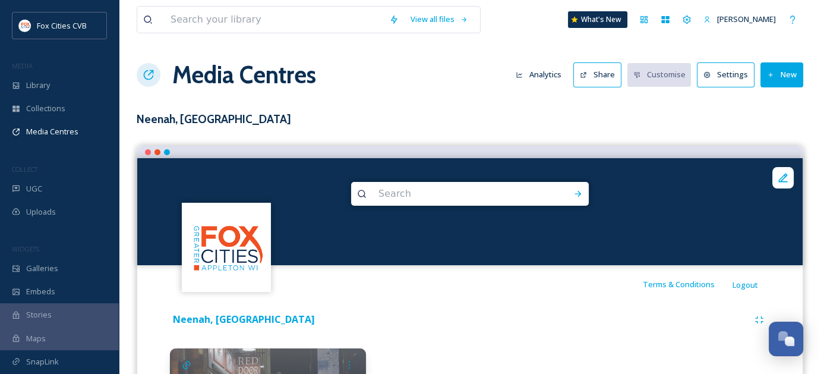
click at [772, 72] on icon at bounding box center [771, 75] width 8 height 8
click at [529, 311] on div "Neenah, [GEOGRAPHIC_DATA]" at bounding box center [470, 319] width 600 height 21
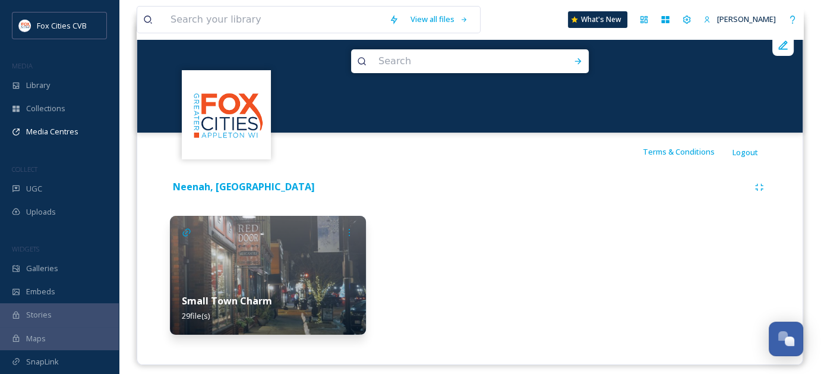
scroll to position [140, 0]
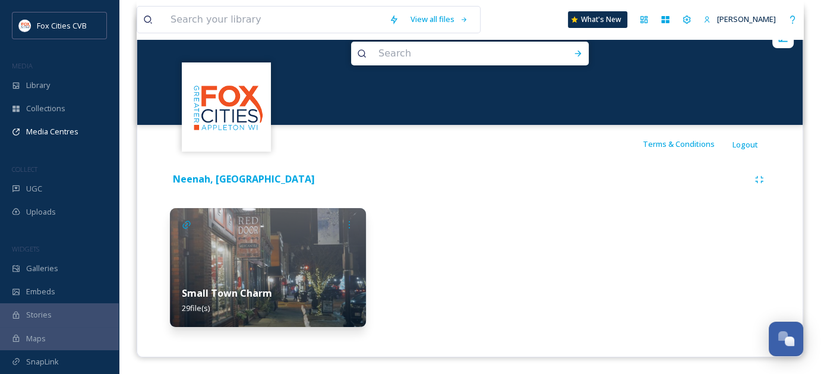
click at [261, 274] on div "Small Town Charm 29 file(s)" at bounding box center [268, 300] width 196 height 53
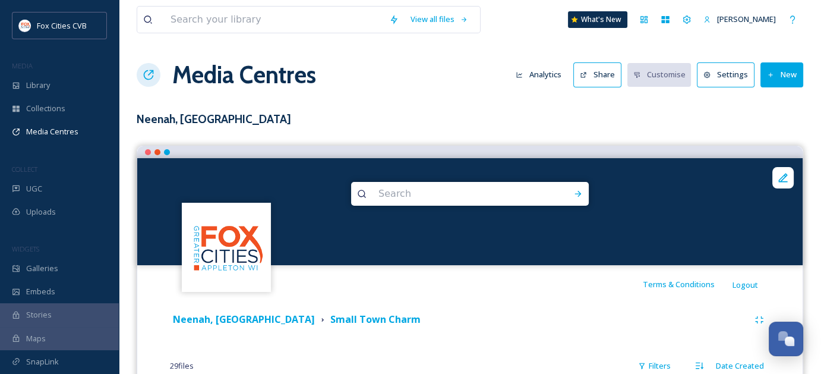
click at [795, 80] on button "New" at bounding box center [781, 74] width 43 height 24
click at [776, 99] on span "Add Files" at bounding box center [774, 102] width 32 height 11
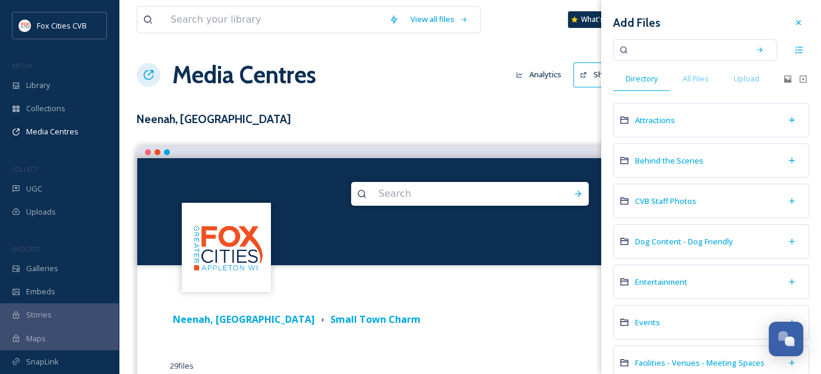
click at [662, 55] on input at bounding box center [687, 50] width 112 height 26
type input "clocktower"
click at [757, 52] on div "Search" at bounding box center [759, 49] width 21 height 21
click at [755, 50] on div "Search" at bounding box center [759, 49] width 21 height 21
click at [755, 49] on icon at bounding box center [759, 50] width 8 height 8
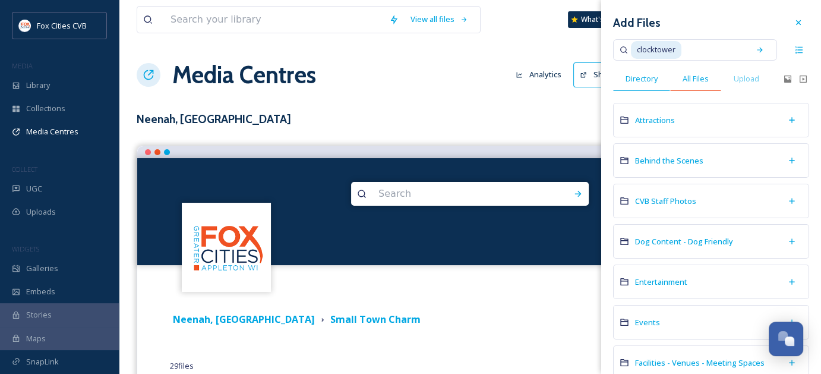
click at [705, 83] on span "All Files" at bounding box center [695, 78] width 26 height 11
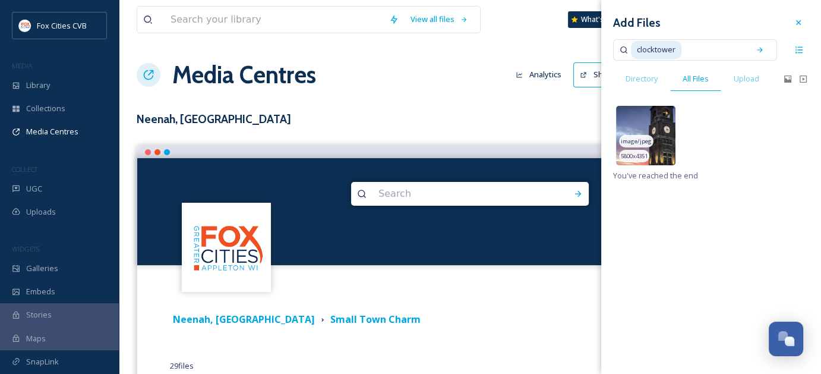
click at [672, 119] on img at bounding box center [645, 135] width 59 height 59
click at [657, 132] on icon at bounding box center [645, 135] width 25 height 25
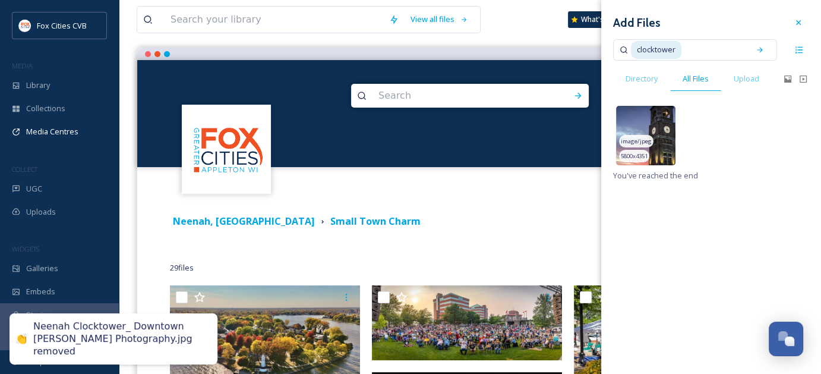
scroll to position [119, 0]
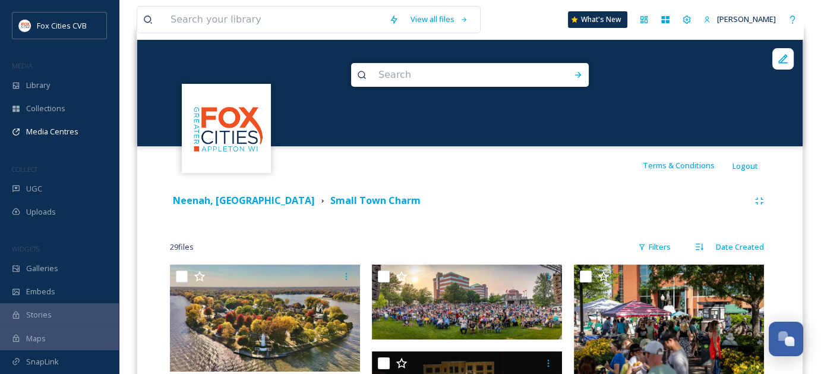
click at [461, 195] on div "Neenah, [GEOGRAPHIC_DATA] Small Town Charm" at bounding box center [459, 200] width 578 height 15
